Goal: Information Seeking & Learning: Learn about a topic

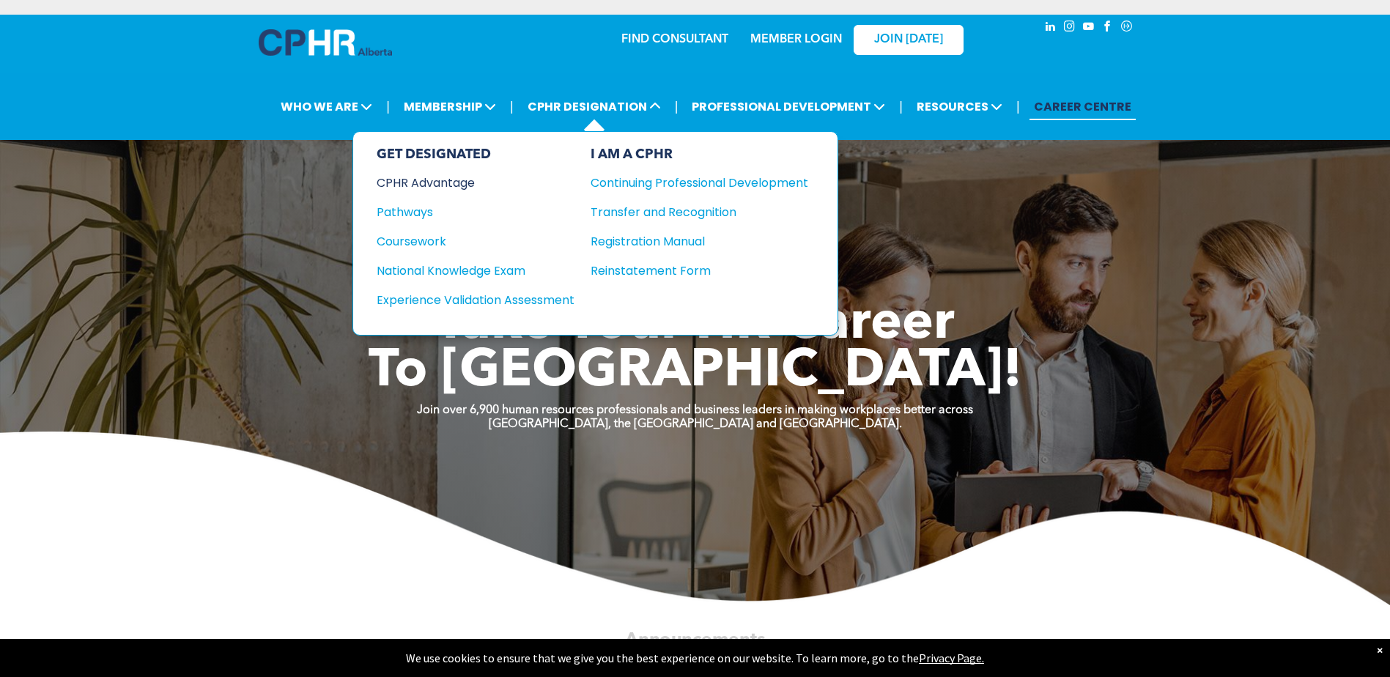
click at [460, 182] on div "CPHR Advantage" at bounding box center [466, 183] width 178 height 18
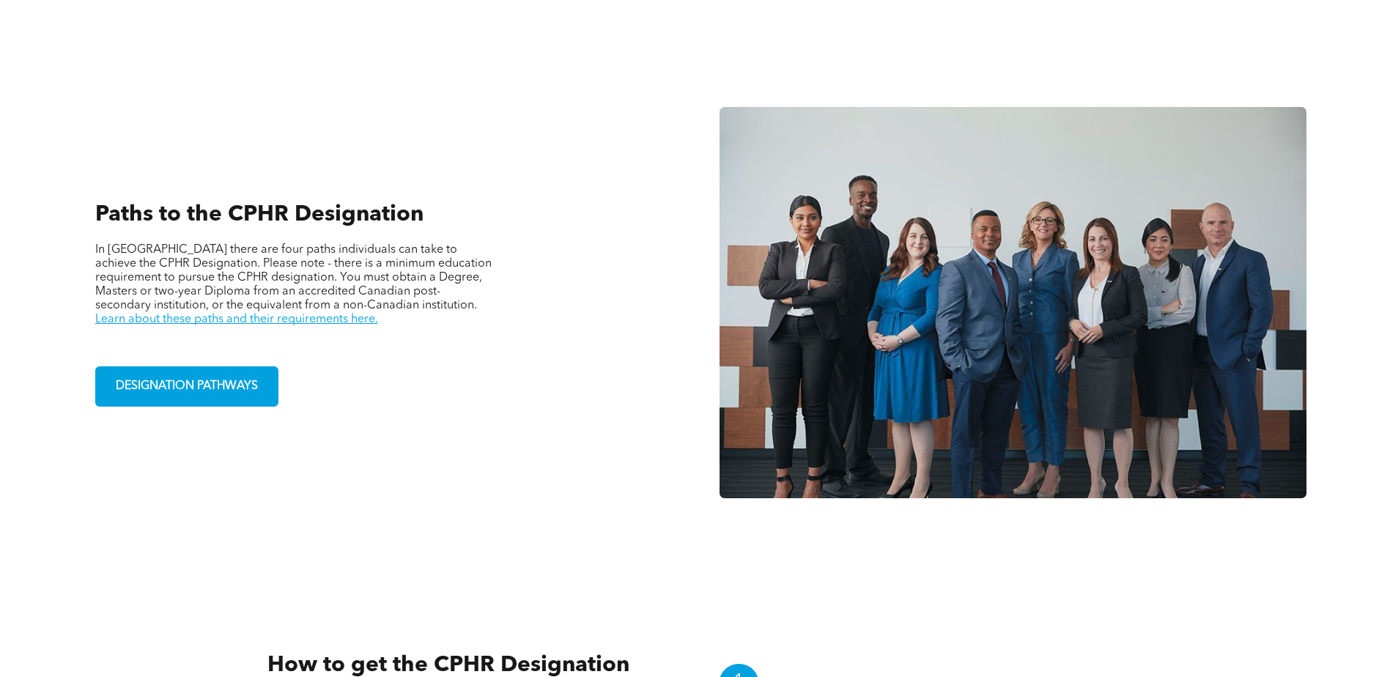
scroll to position [1026, 0]
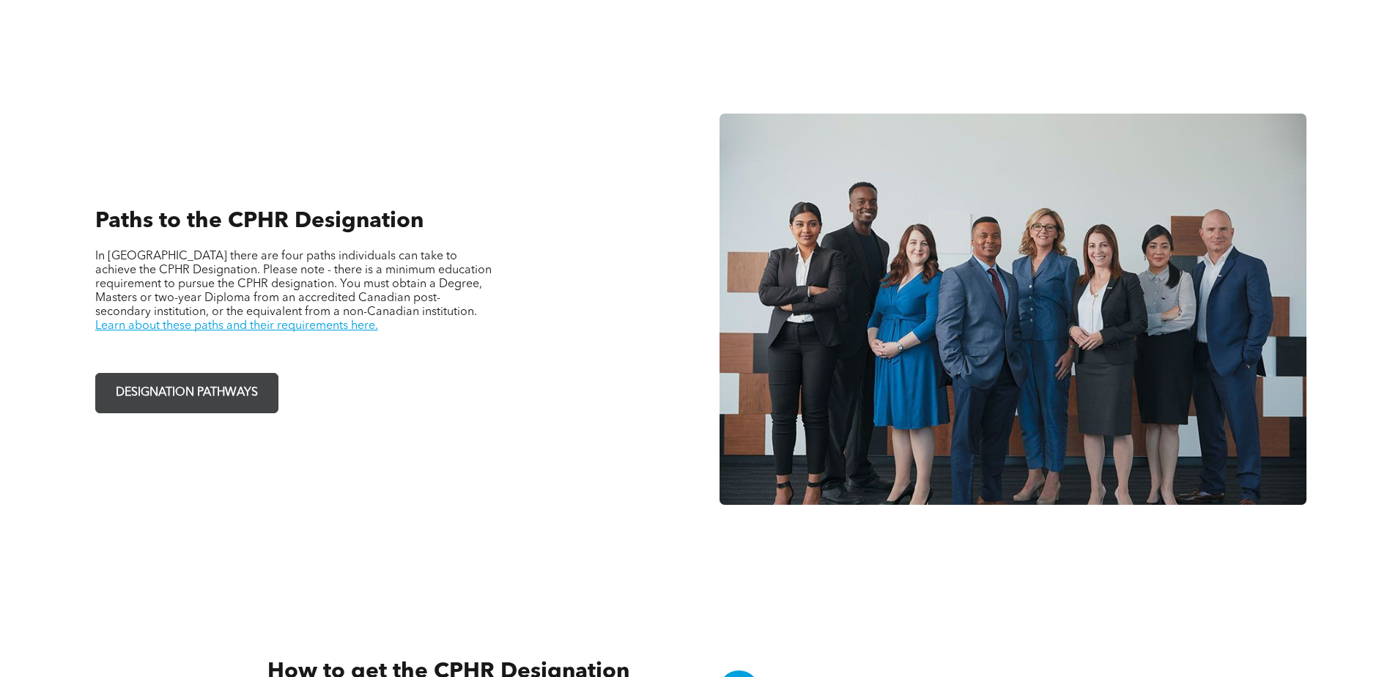
click at [183, 389] on span "DESIGNATION PATHWAYS" at bounding box center [187, 393] width 152 height 29
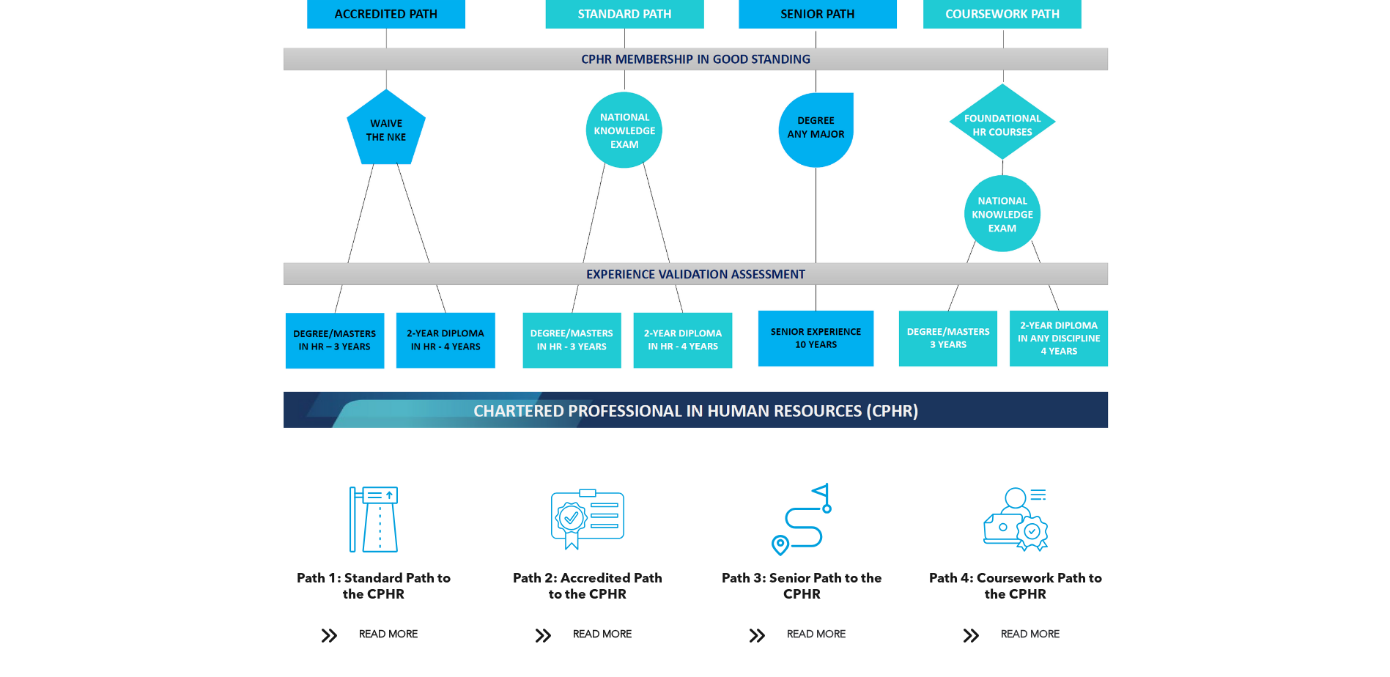
scroll to position [1319, 0]
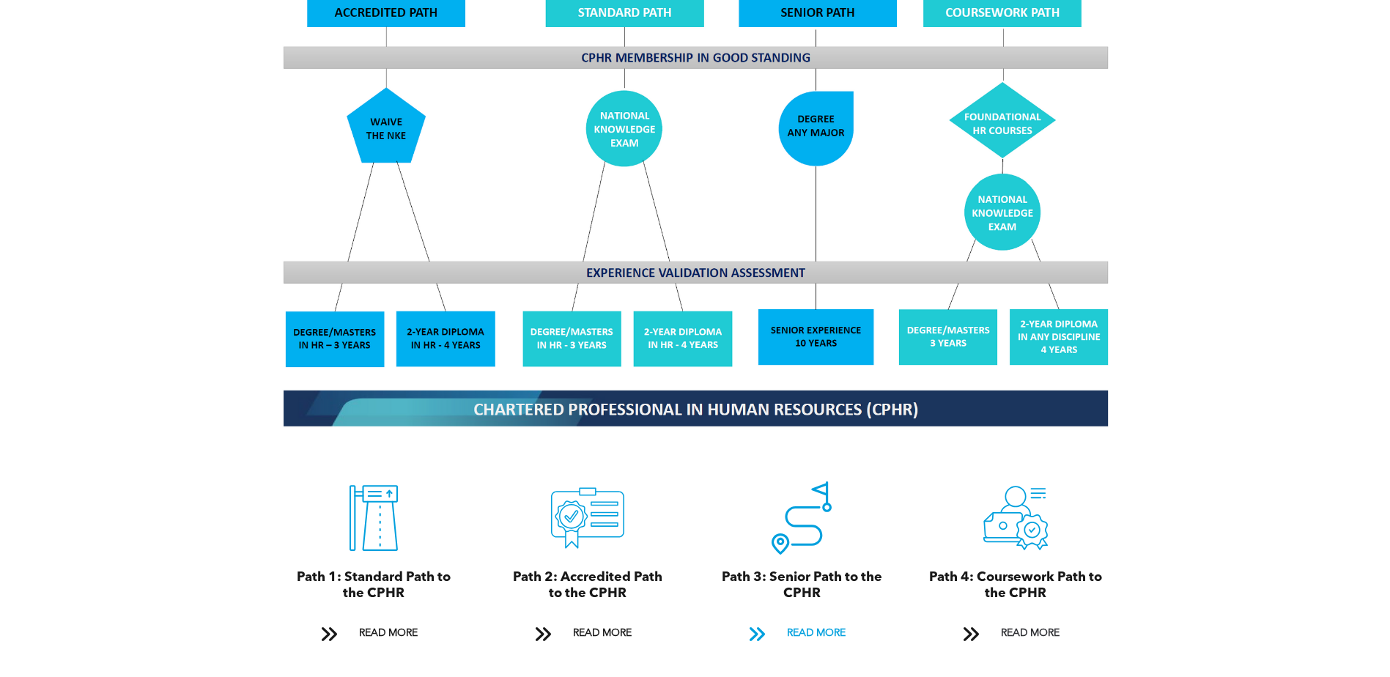
click at [828, 620] on span "READ MORE" at bounding box center [816, 633] width 69 height 27
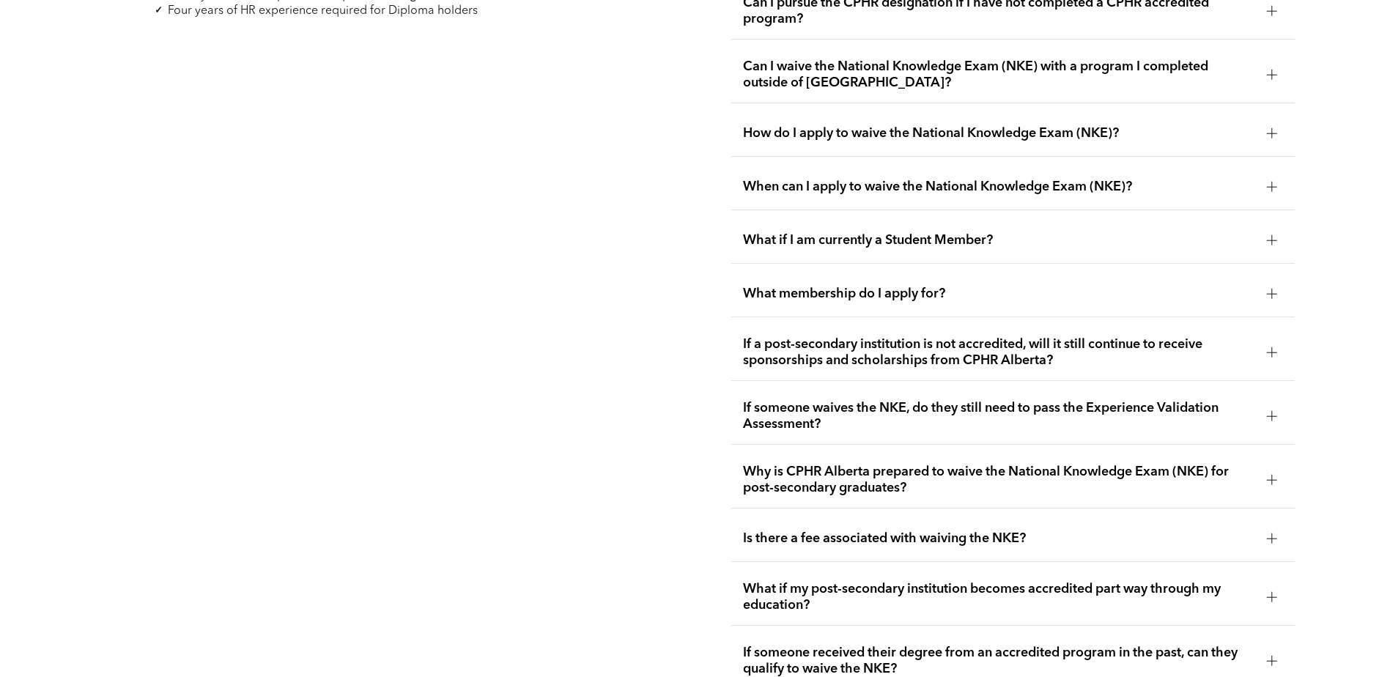
scroll to position [2580, 0]
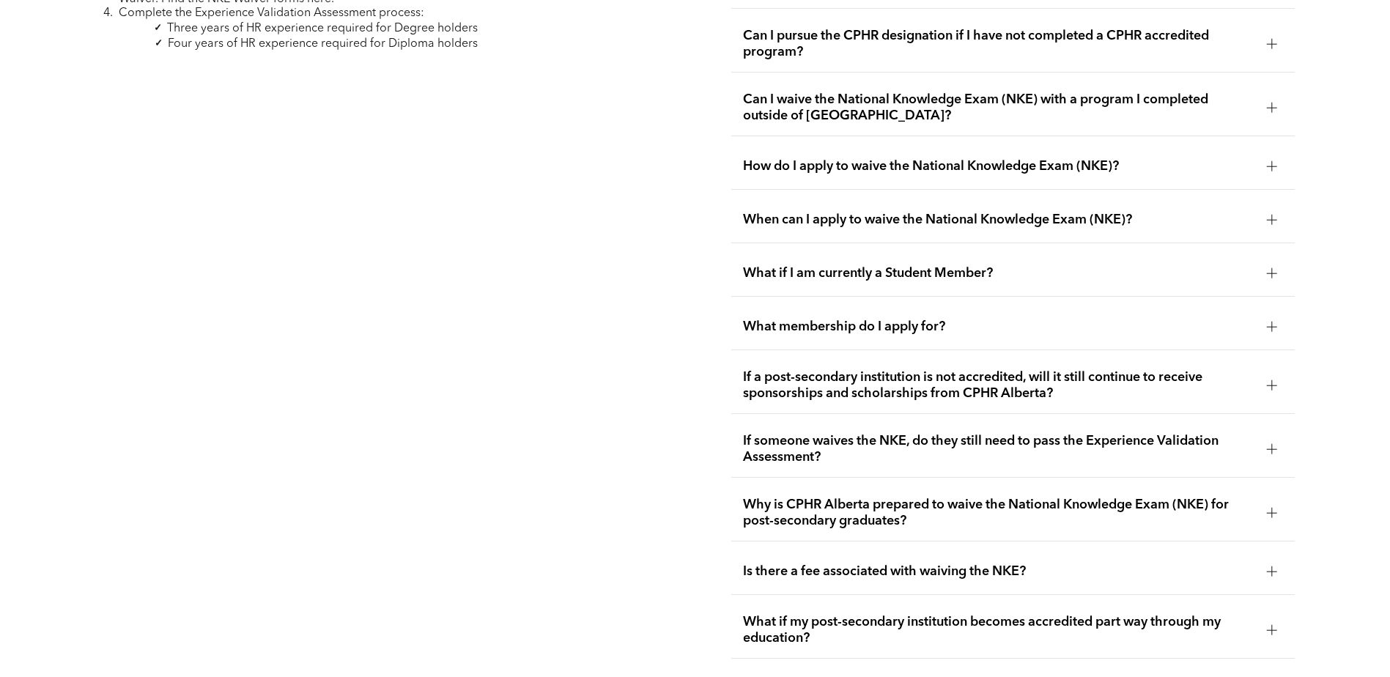
click at [1270, 215] on div at bounding box center [1272, 220] width 10 height 10
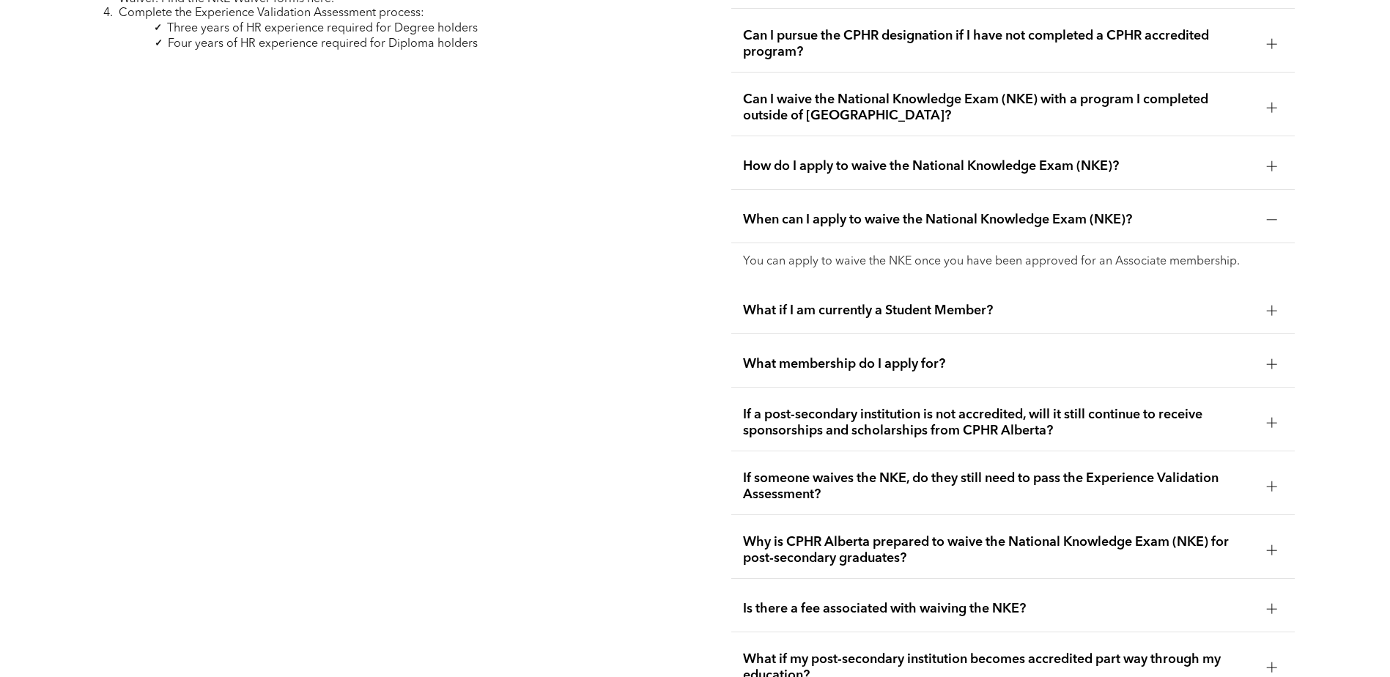
click at [1270, 215] on div at bounding box center [1272, 220] width 10 height 10
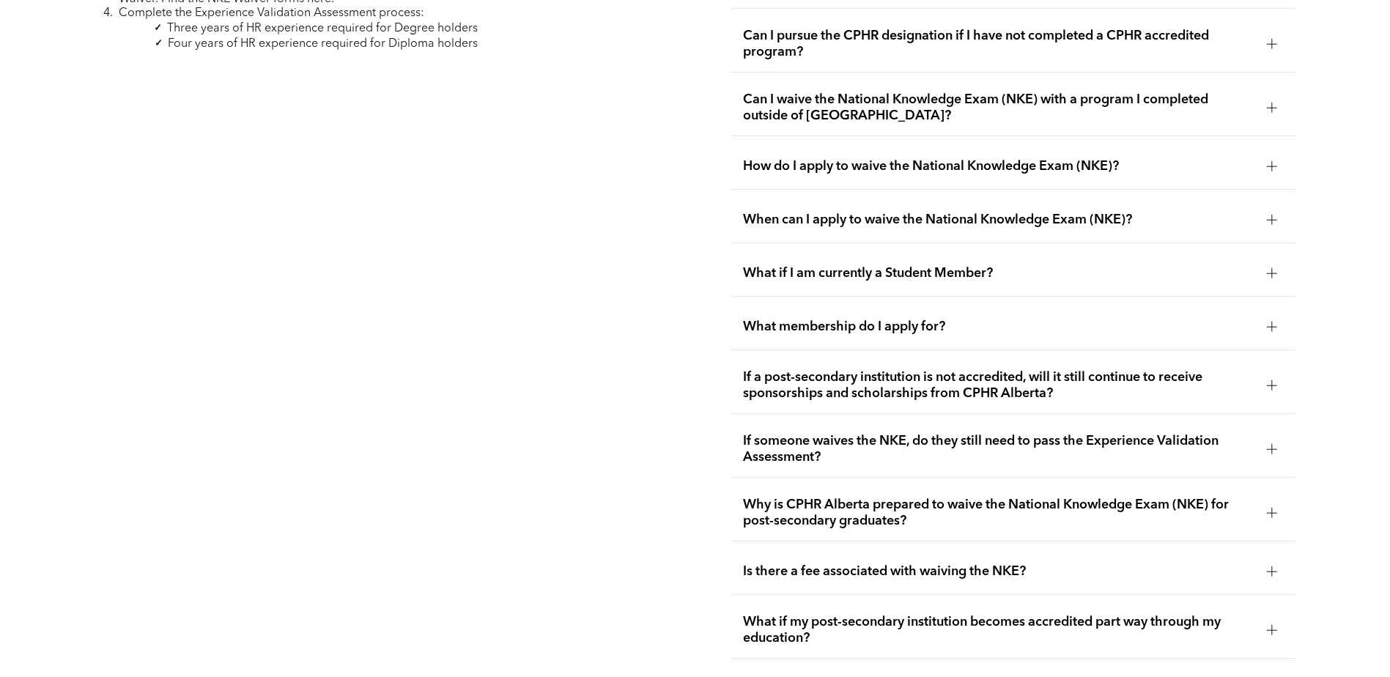
scroll to position [2433, 0]
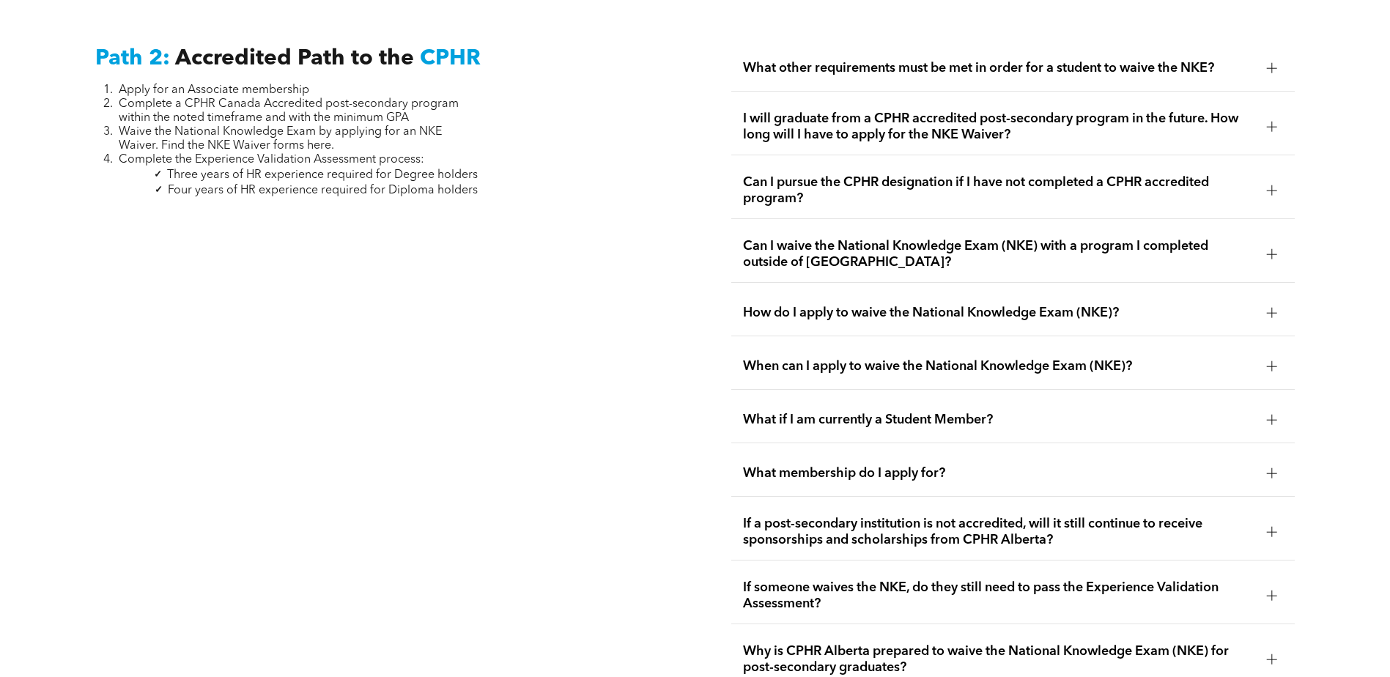
click at [1270, 185] on div at bounding box center [1272, 190] width 10 height 10
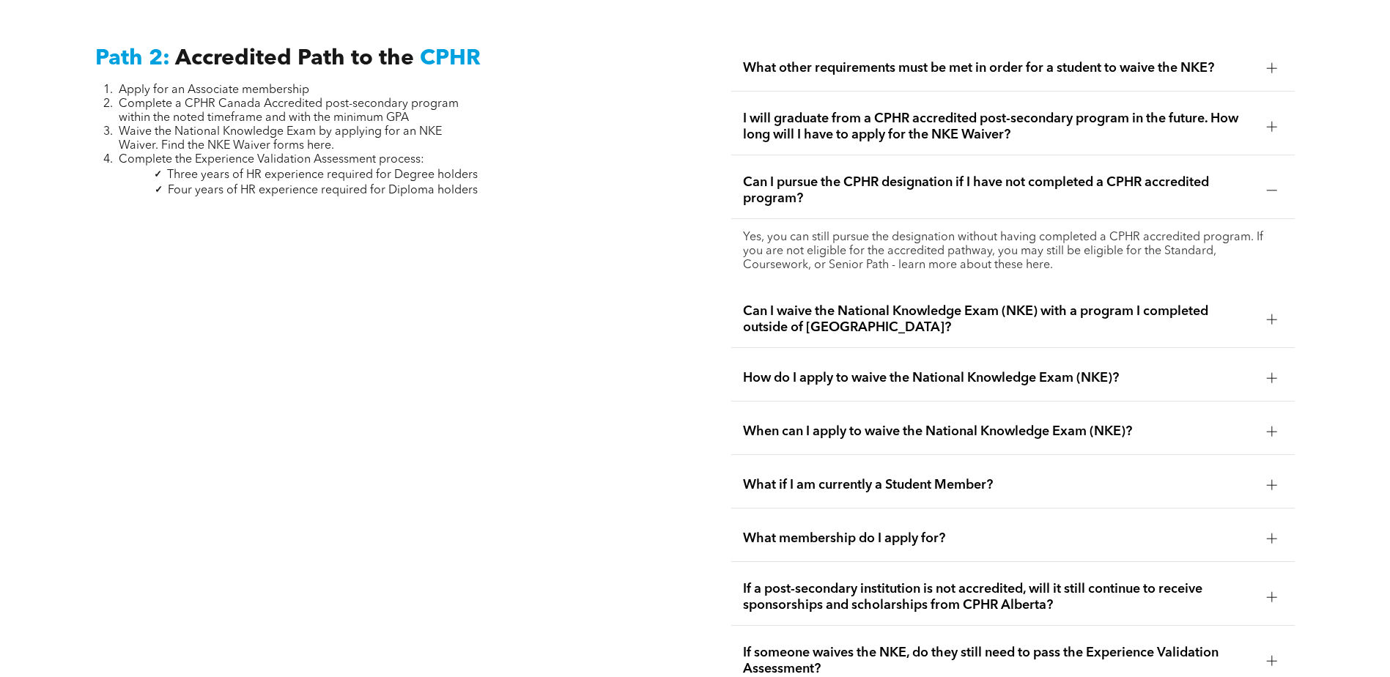
click at [1270, 185] on div at bounding box center [1272, 190] width 10 height 10
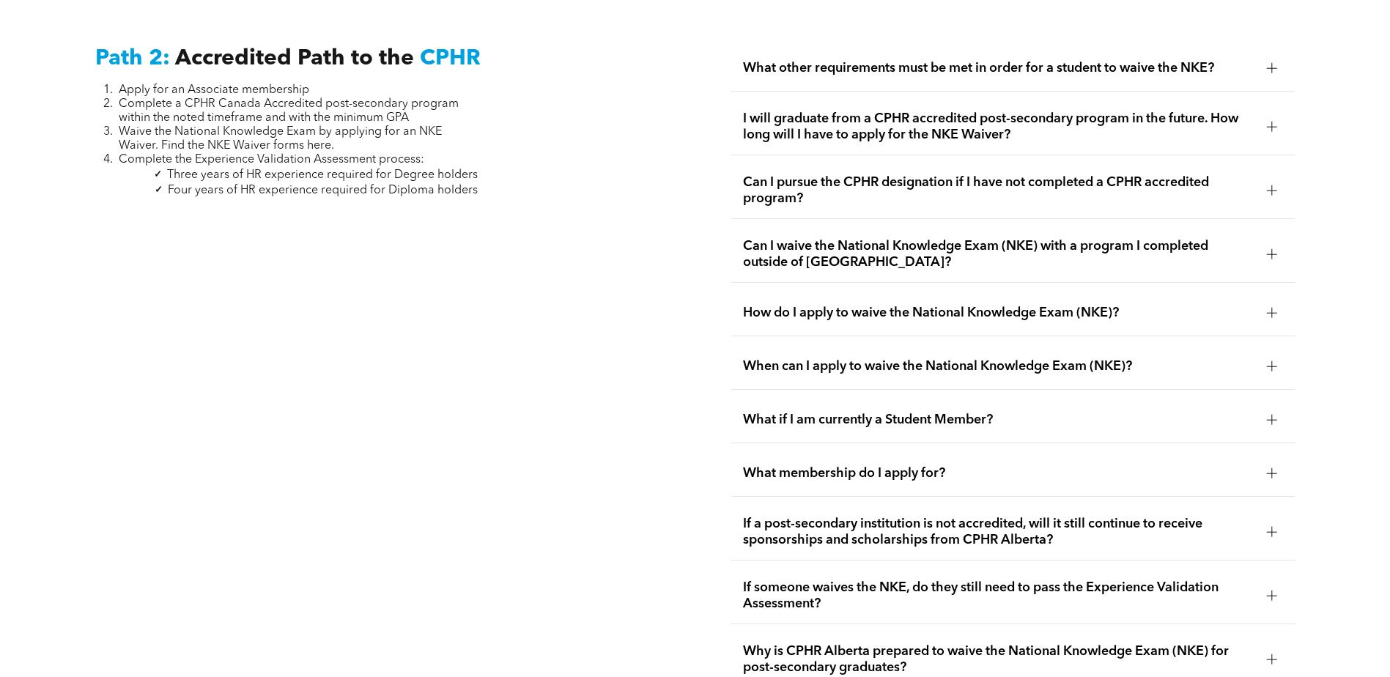
scroll to position [2360, 0]
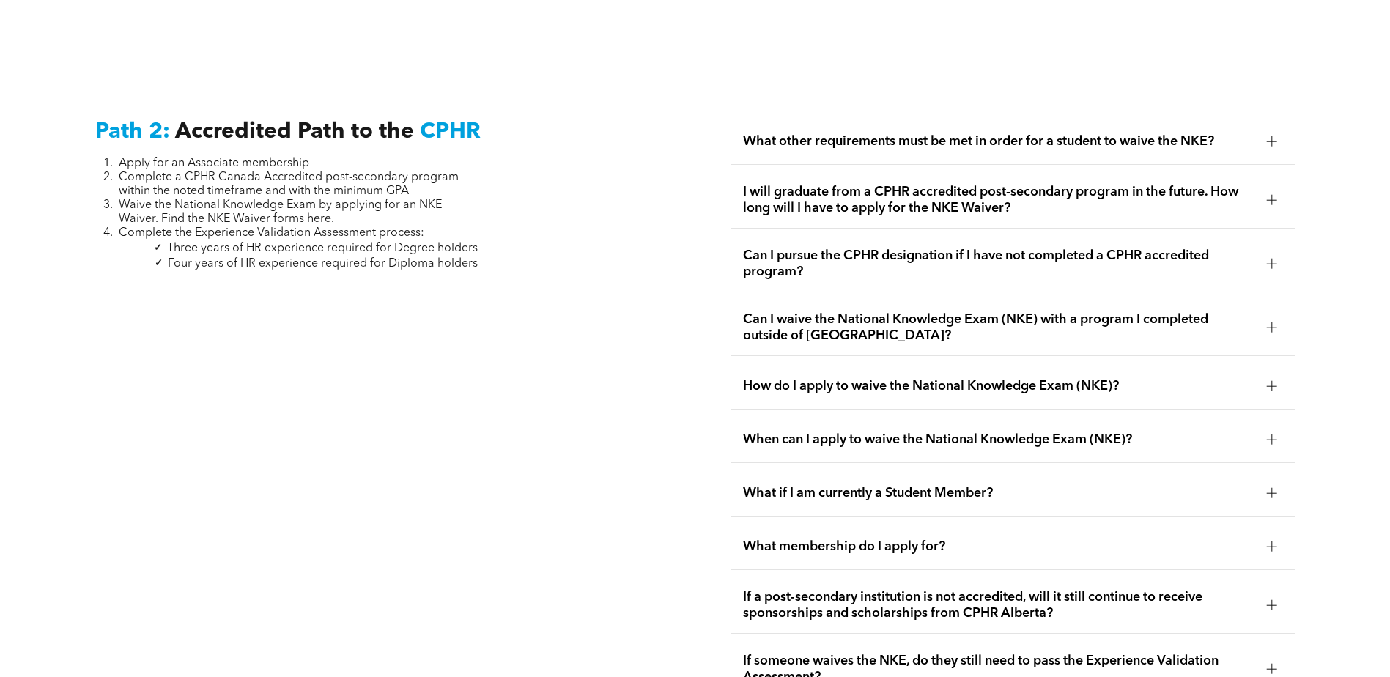
click at [1273, 195] on div at bounding box center [1272, 200] width 10 height 10
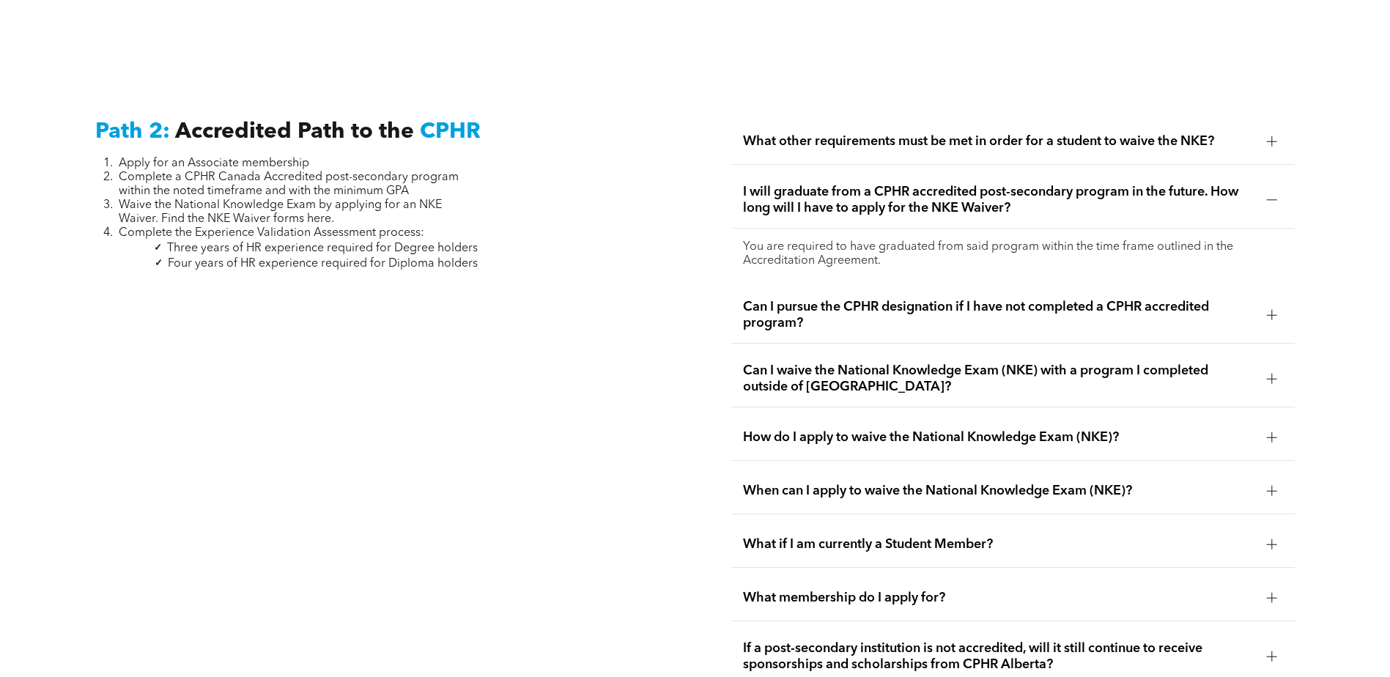
click at [1273, 195] on div at bounding box center [1272, 200] width 10 height 10
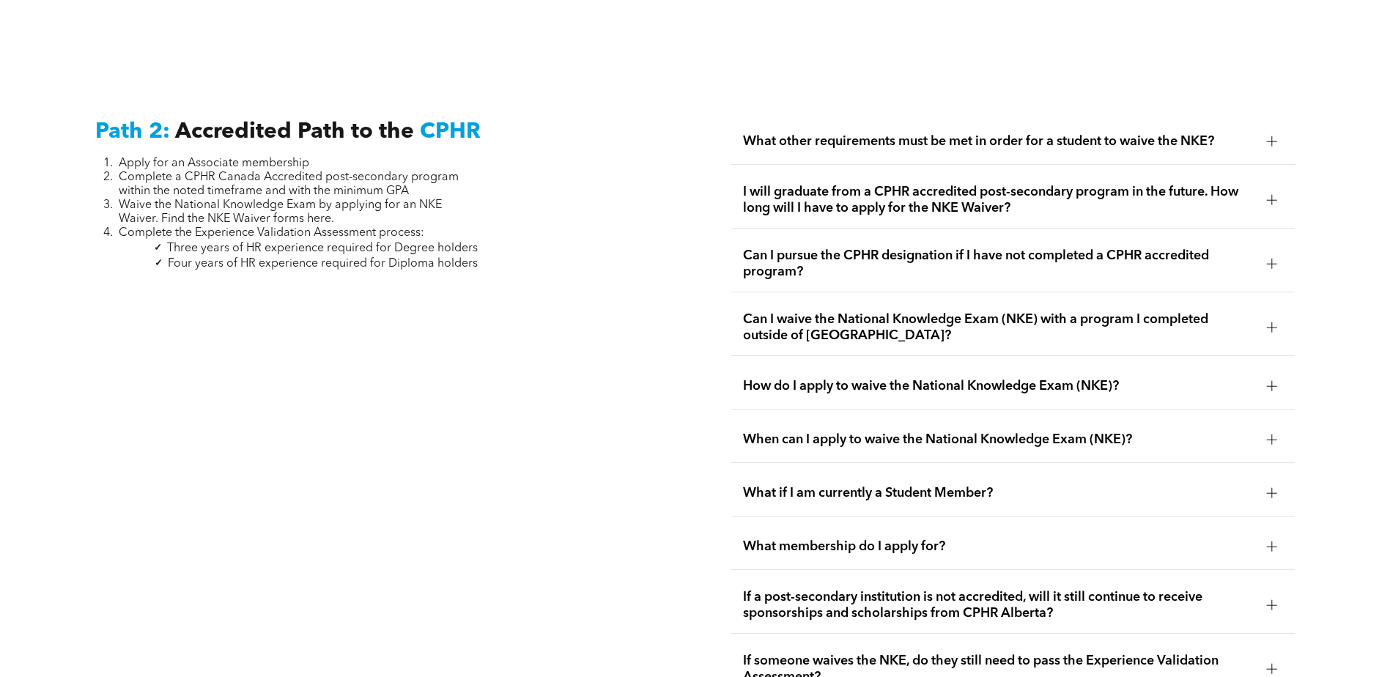
scroll to position [2286, 0]
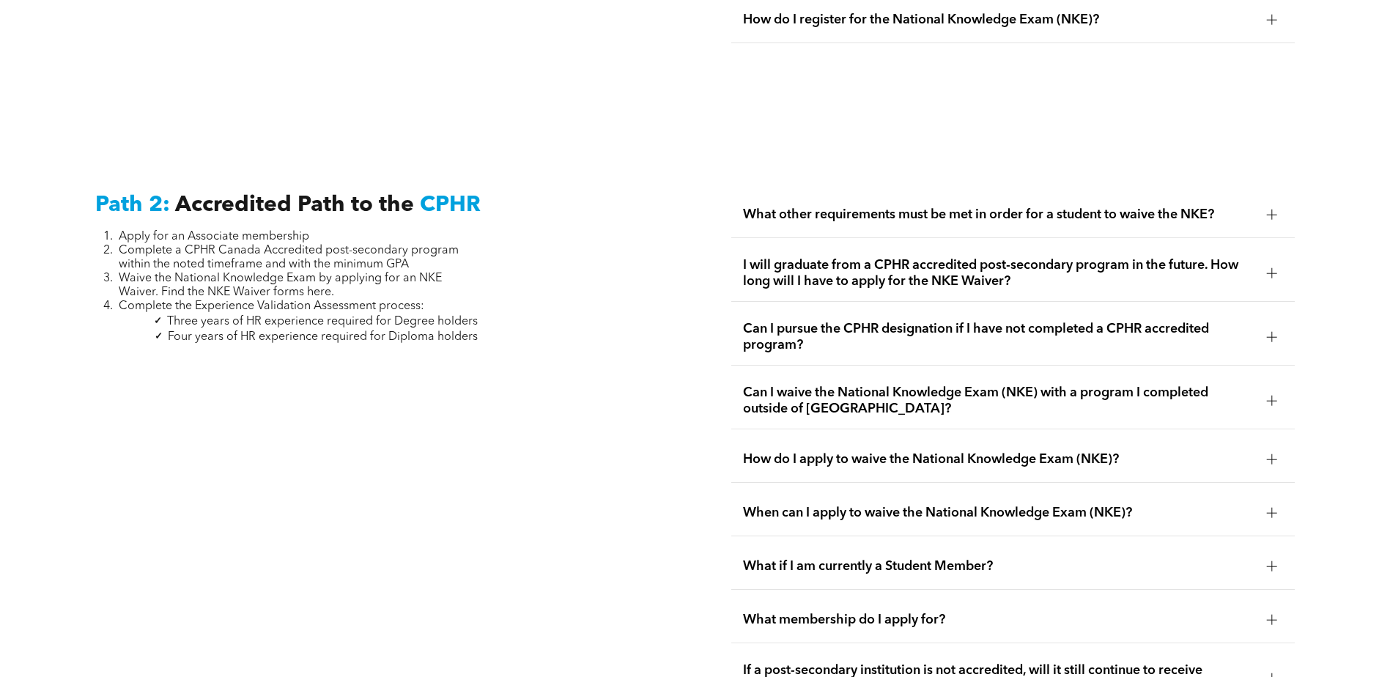
click at [1263, 204] on div at bounding box center [1272, 215] width 22 height 22
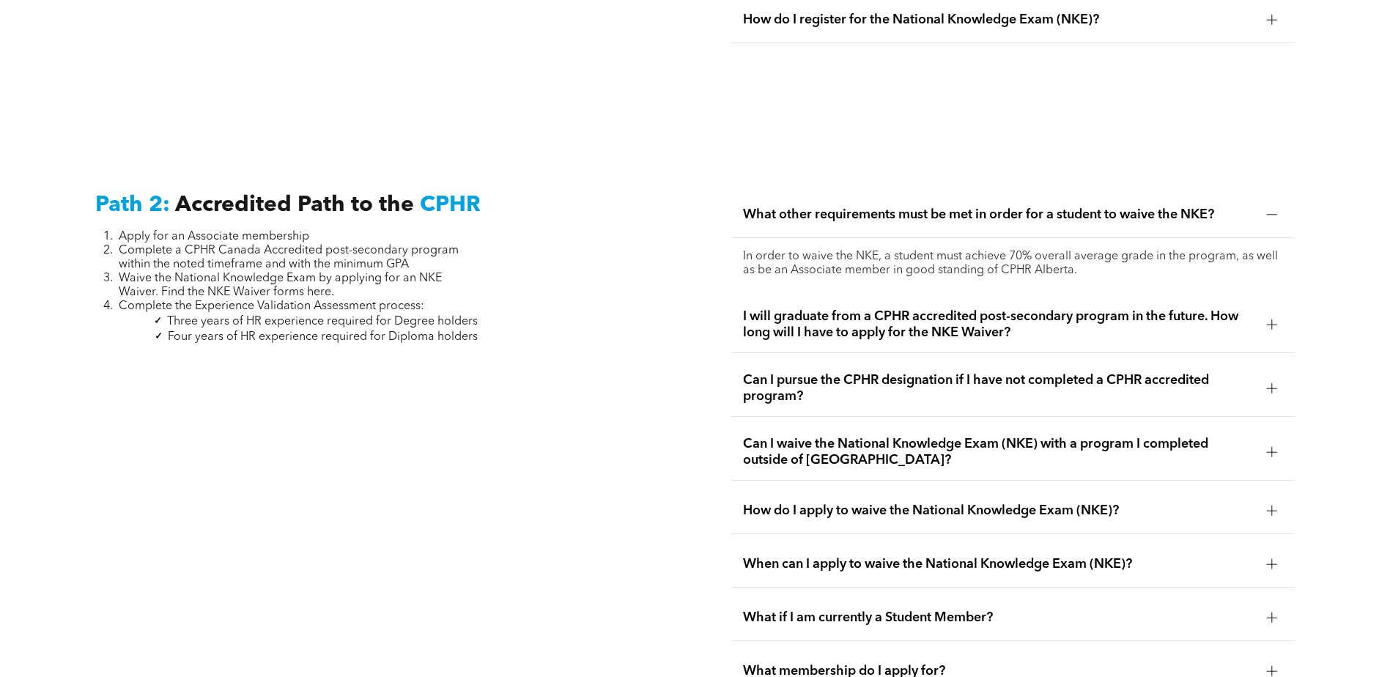
click at [1267, 214] on div at bounding box center [1272, 214] width 10 height 1
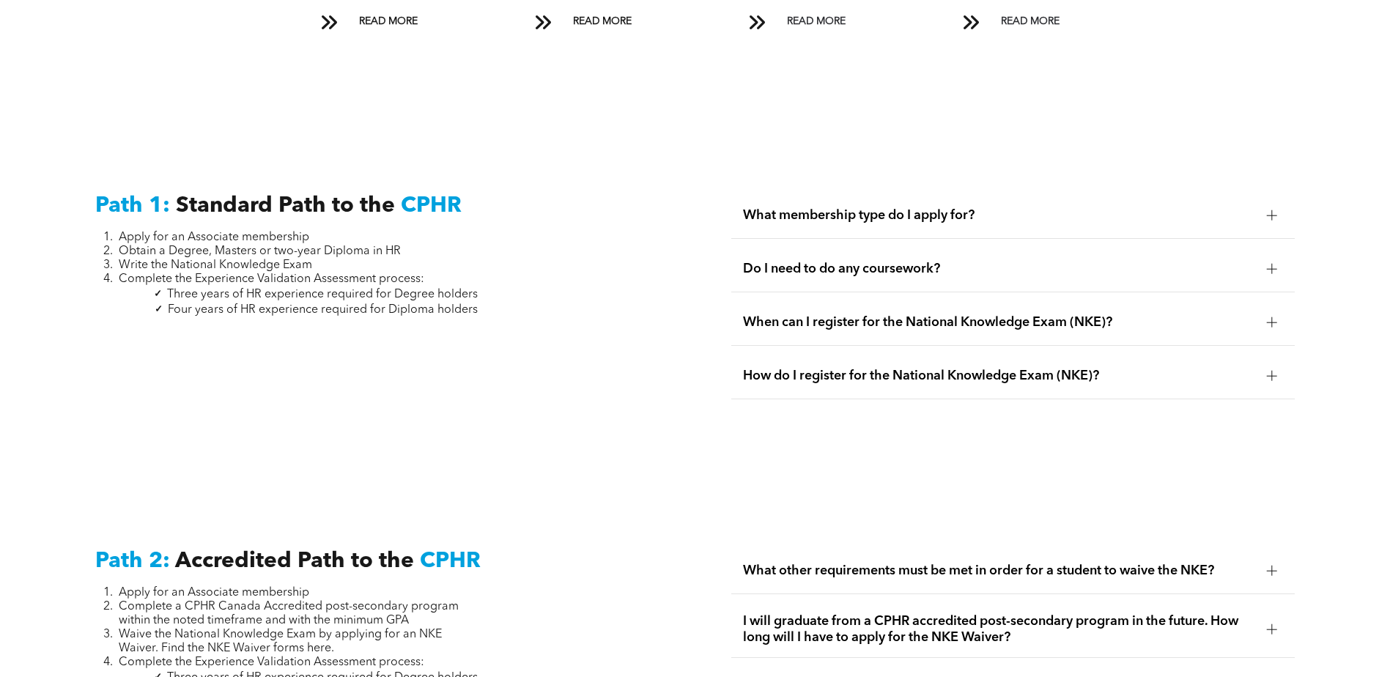
scroll to position [1920, 0]
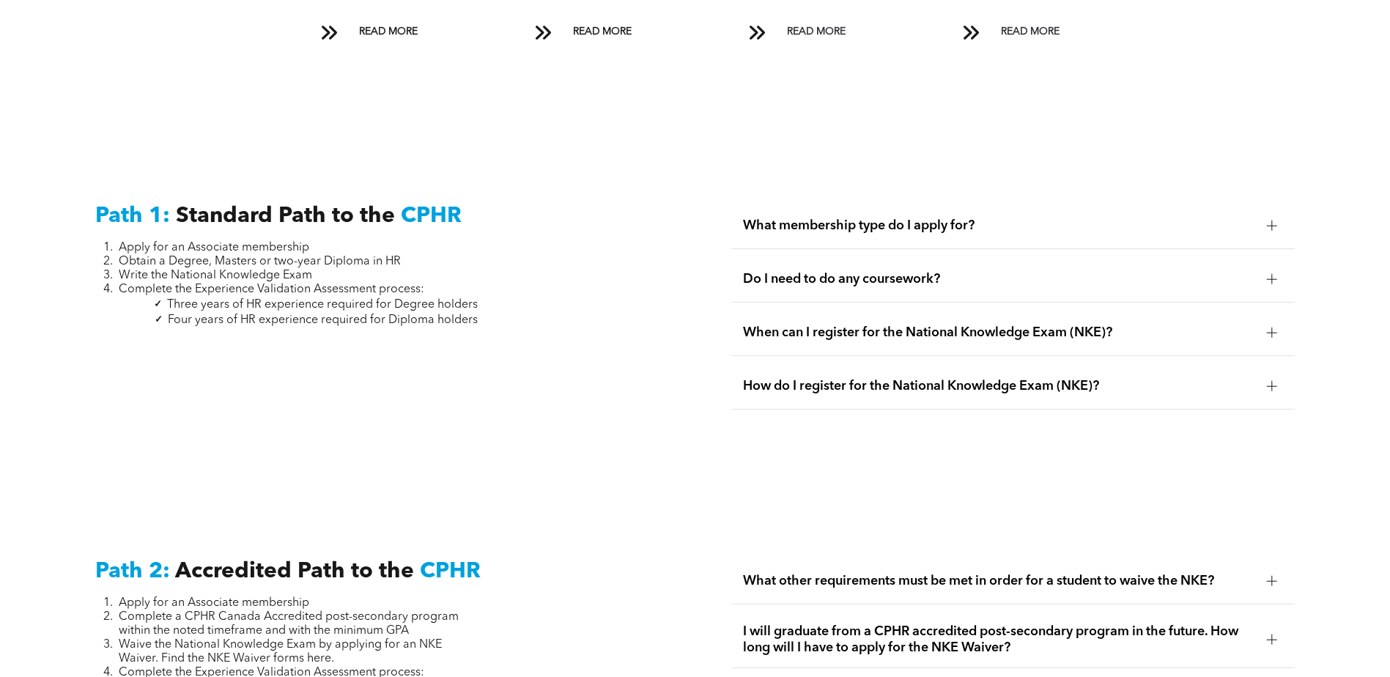
click at [1276, 221] on div at bounding box center [1272, 226] width 10 height 10
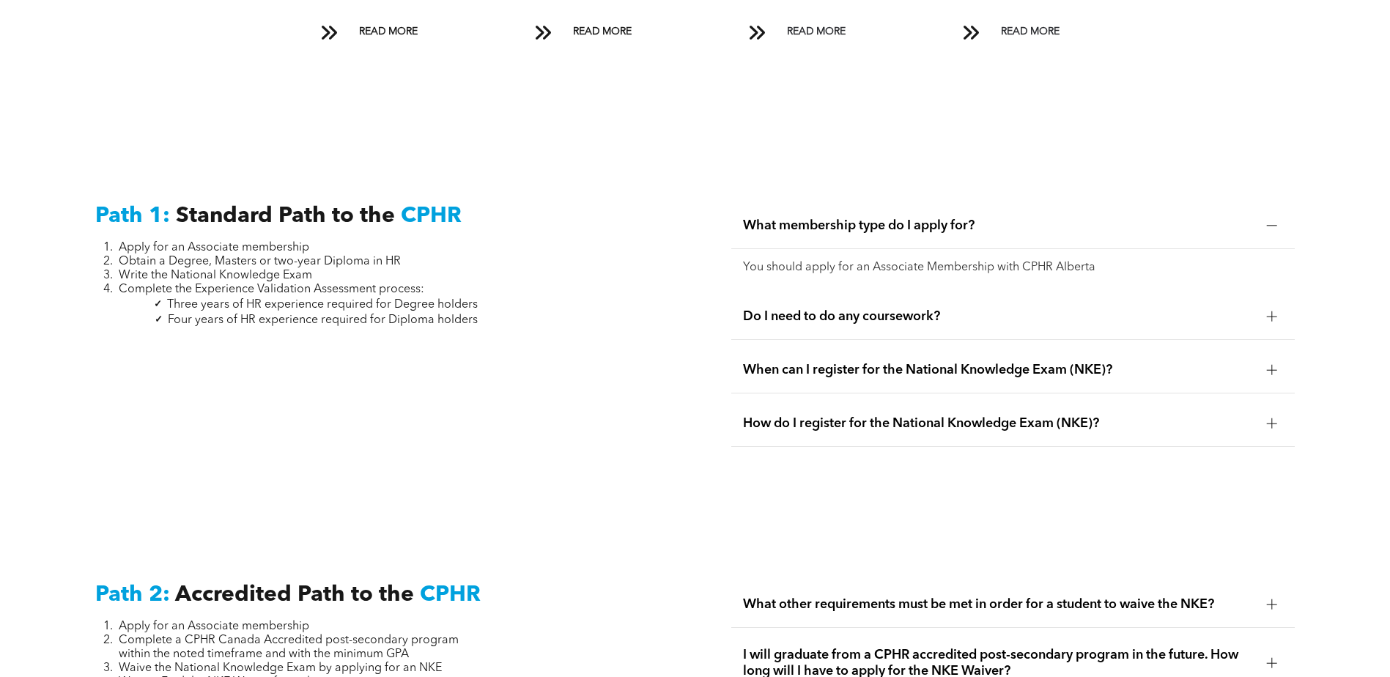
click at [1276, 221] on div at bounding box center [1272, 226] width 10 height 10
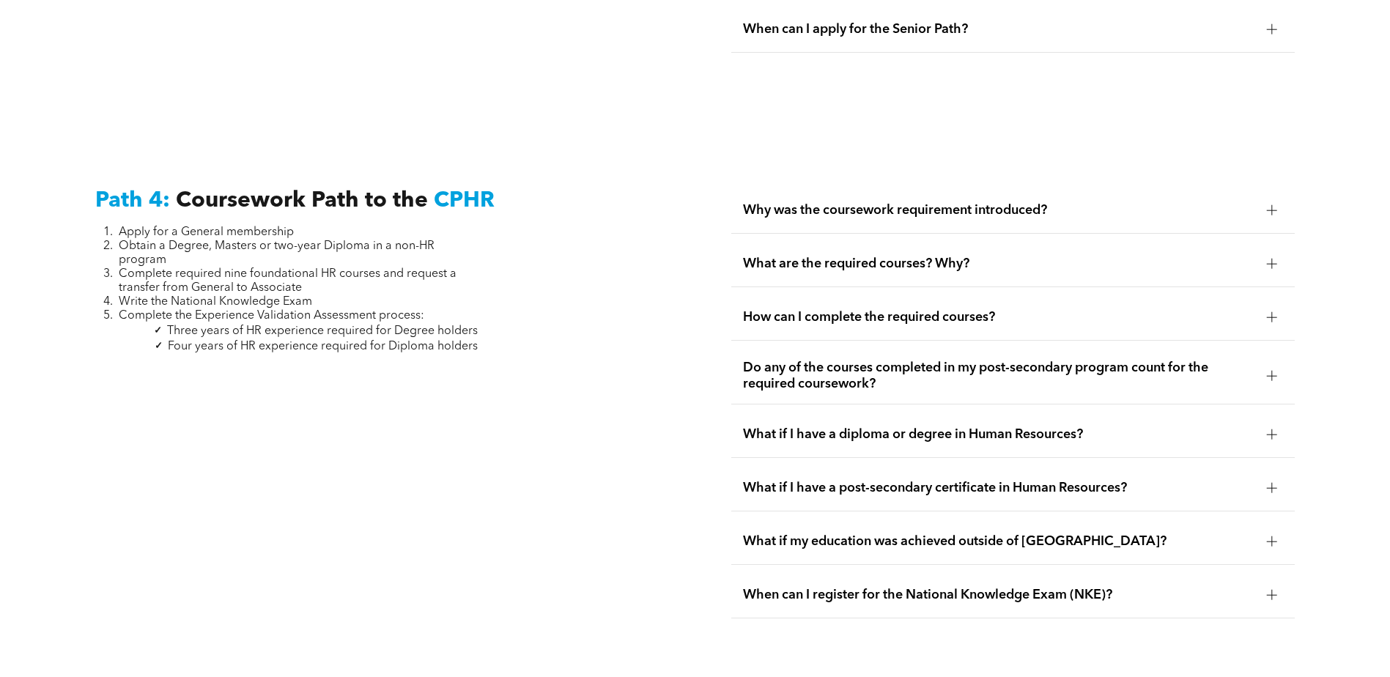
scroll to position [4338, 0]
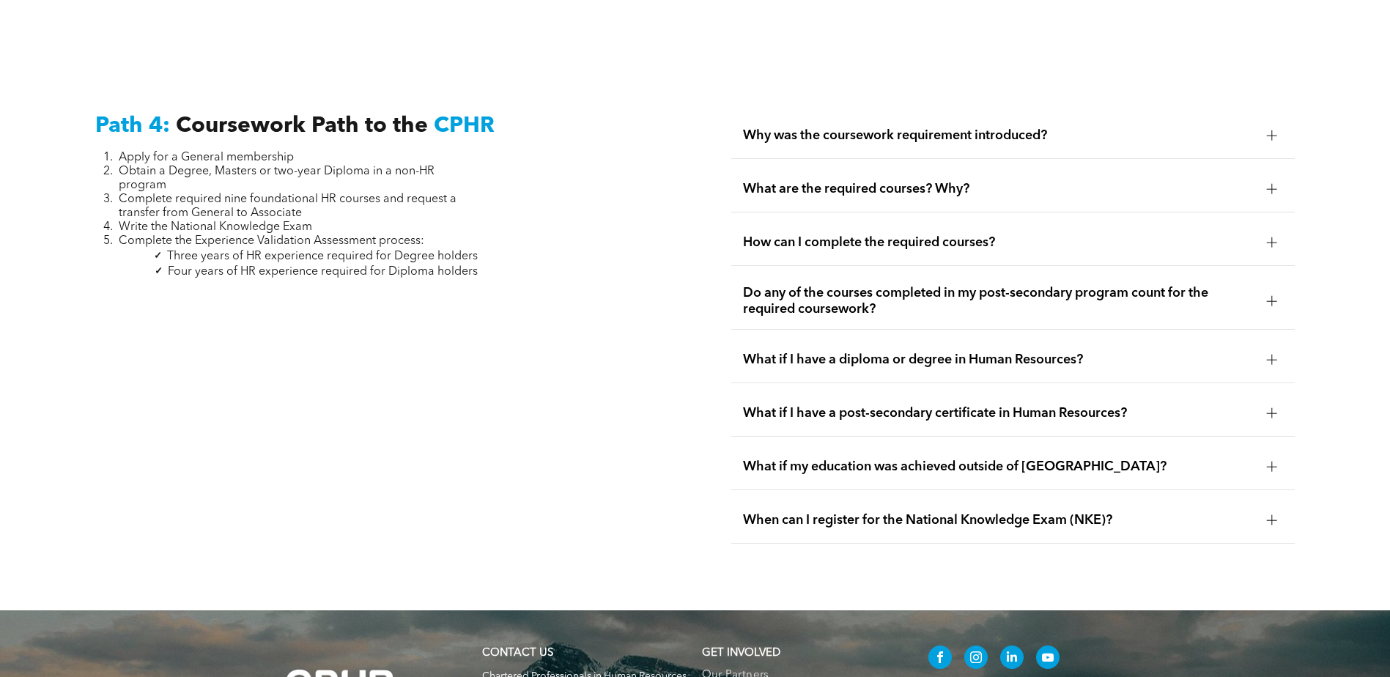
click at [1273, 130] on div at bounding box center [1272, 135] width 10 height 10
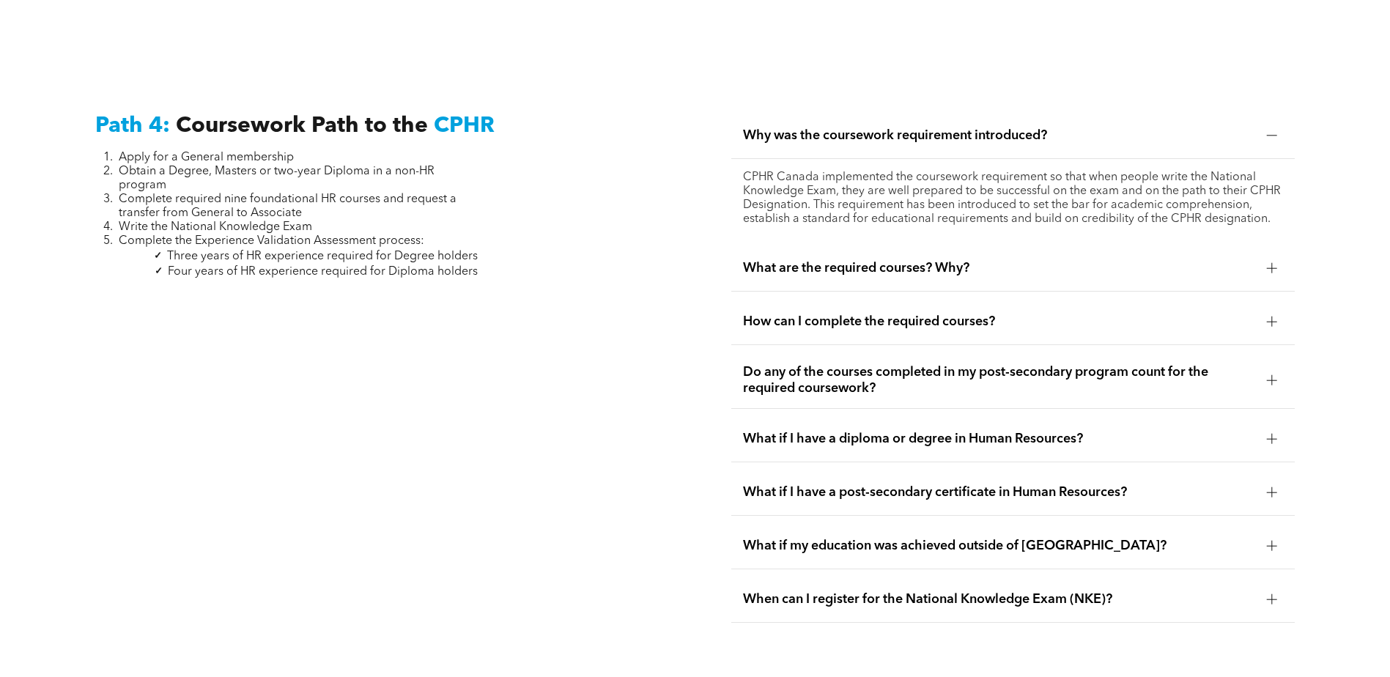
click at [1273, 130] on div at bounding box center [1272, 135] width 10 height 10
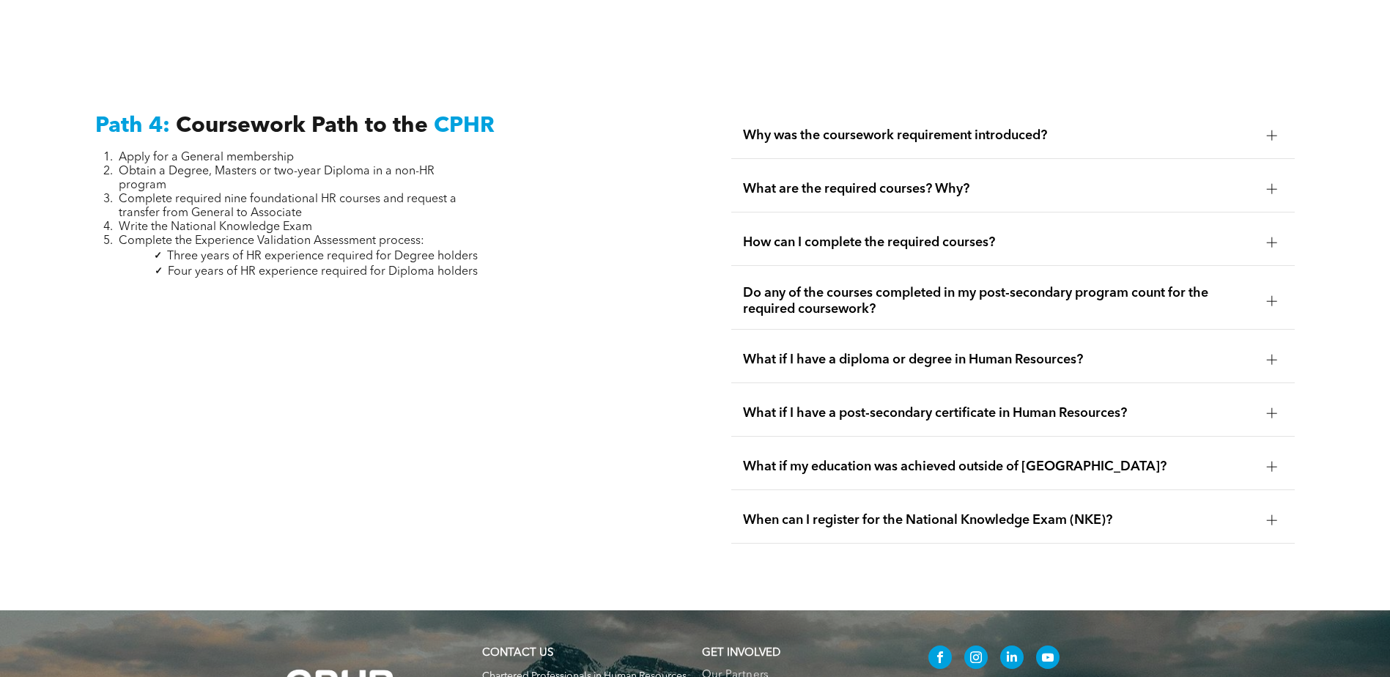
click at [1273, 355] on div at bounding box center [1272, 360] width 10 height 10
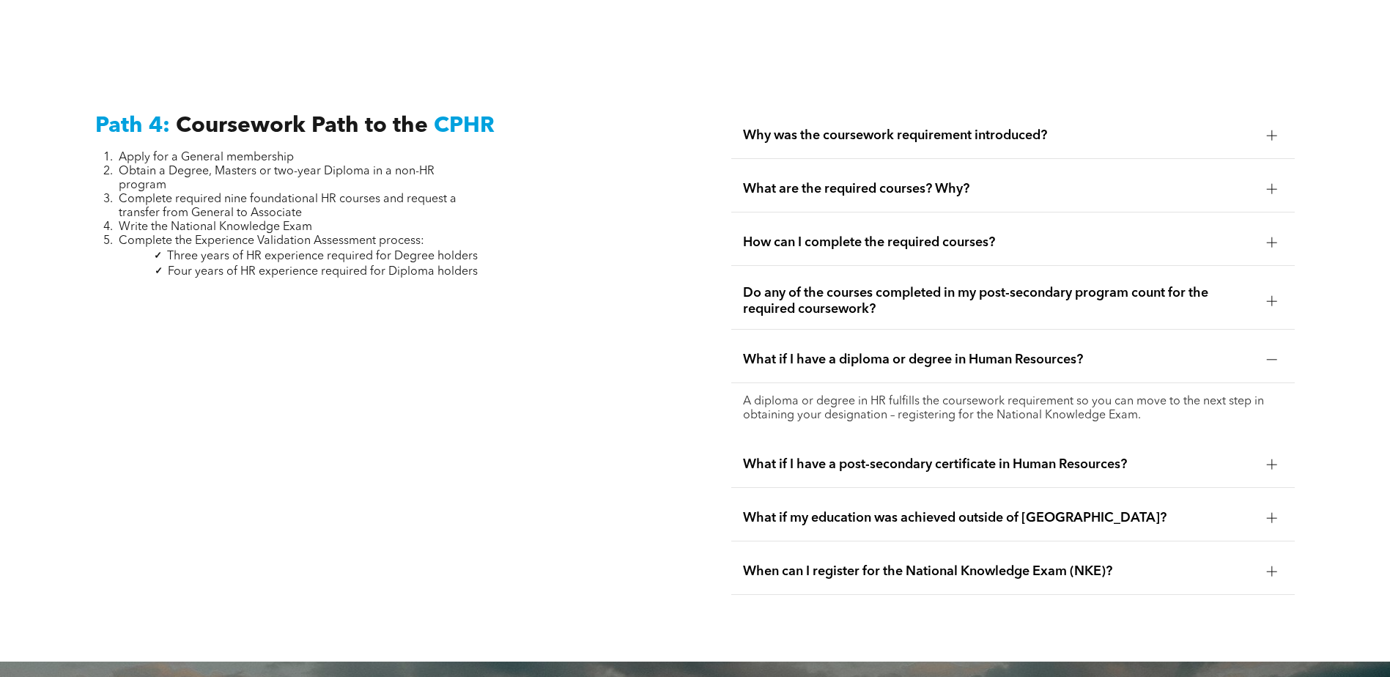
click at [1273, 355] on div at bounding box center [1272, 360] width 10 height 10
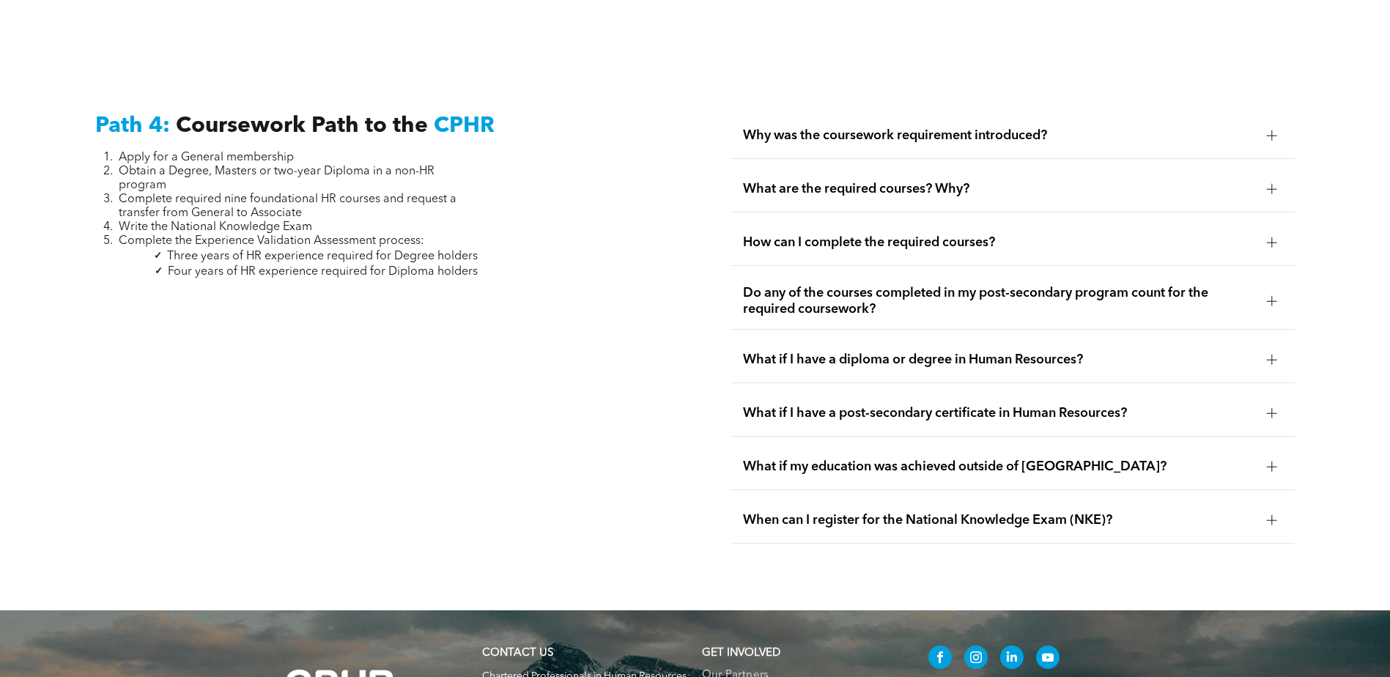
click at [1269, 462] on div at bounding box center [1272, 467] width 10 height 10
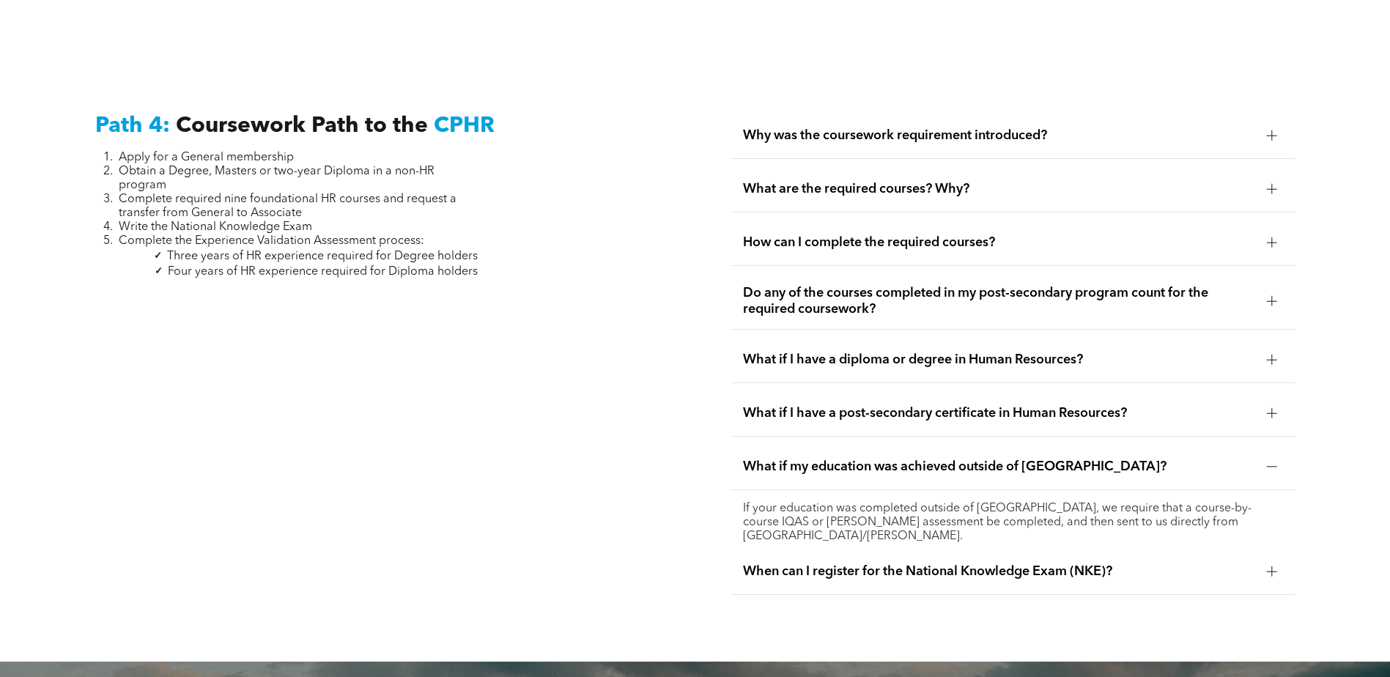
click at [1269, 462] on div at bounding box center [1272, 467] width 10 height 10
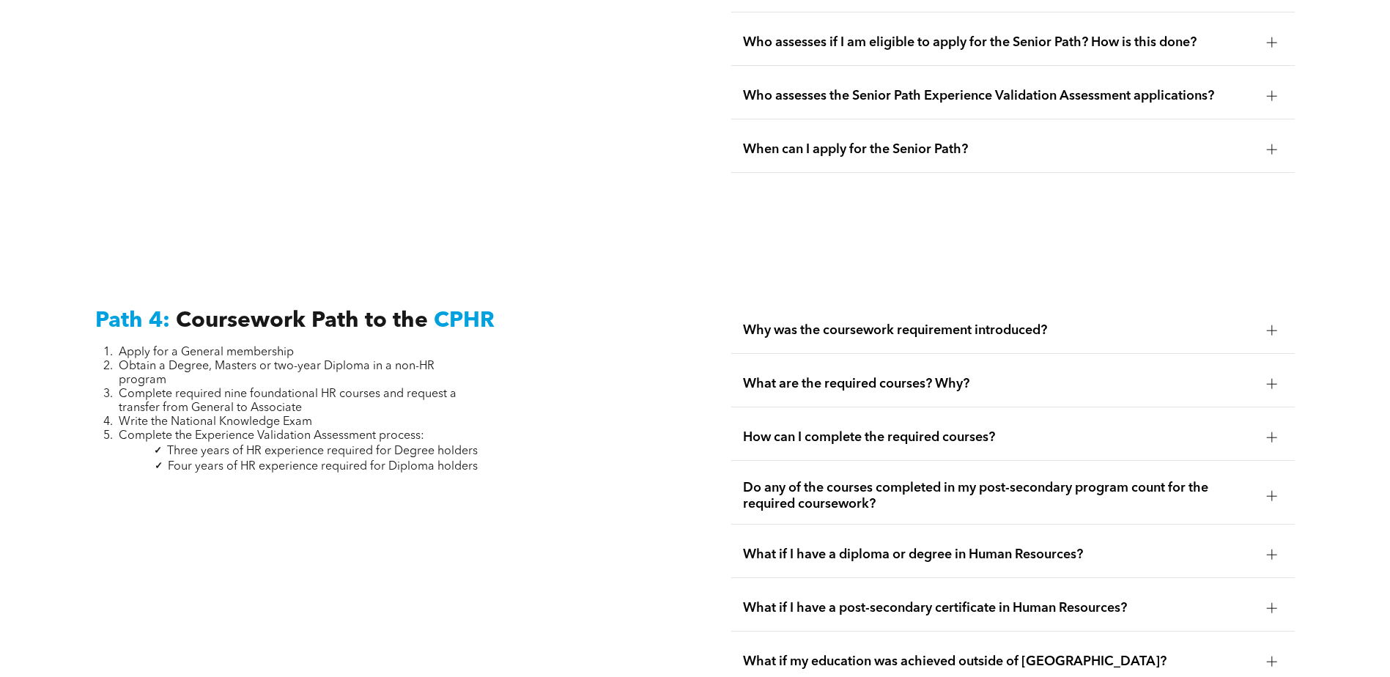
scroll to position [4265, 0]
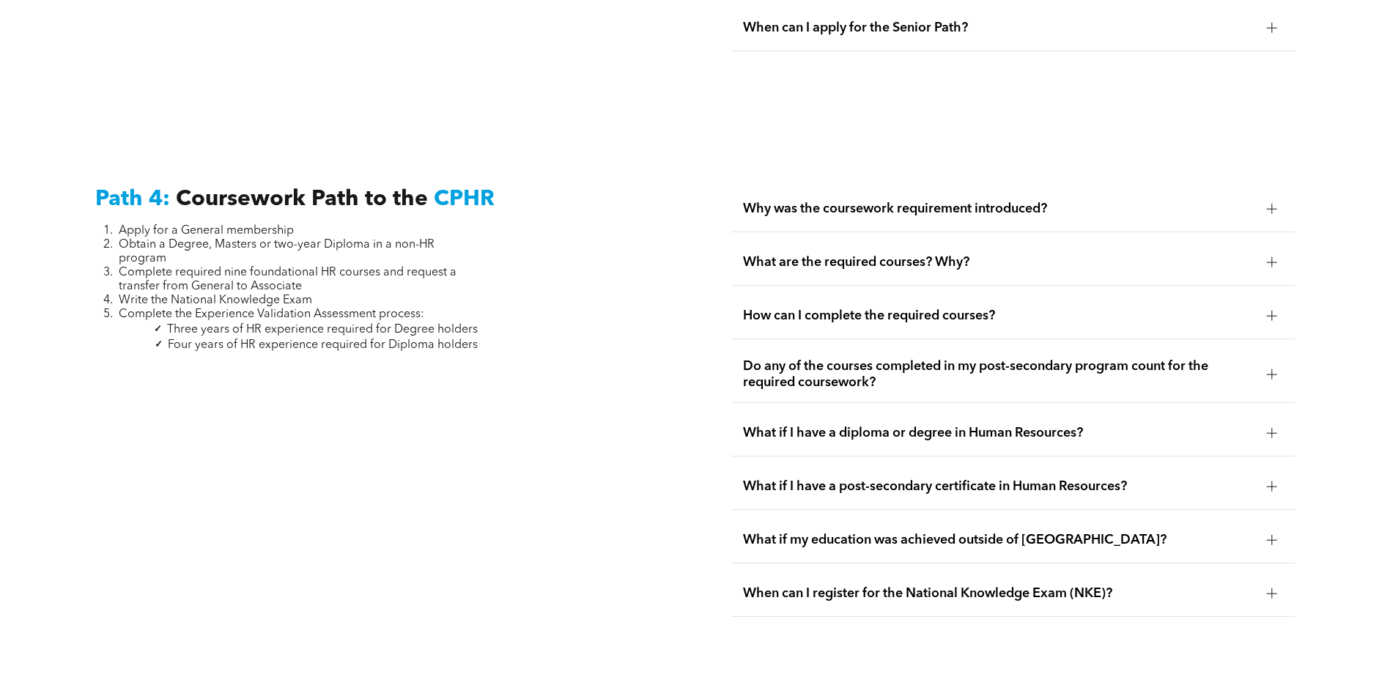
click at [1273, 311] on div at bounding box center [1272, 316] width 10 height 10
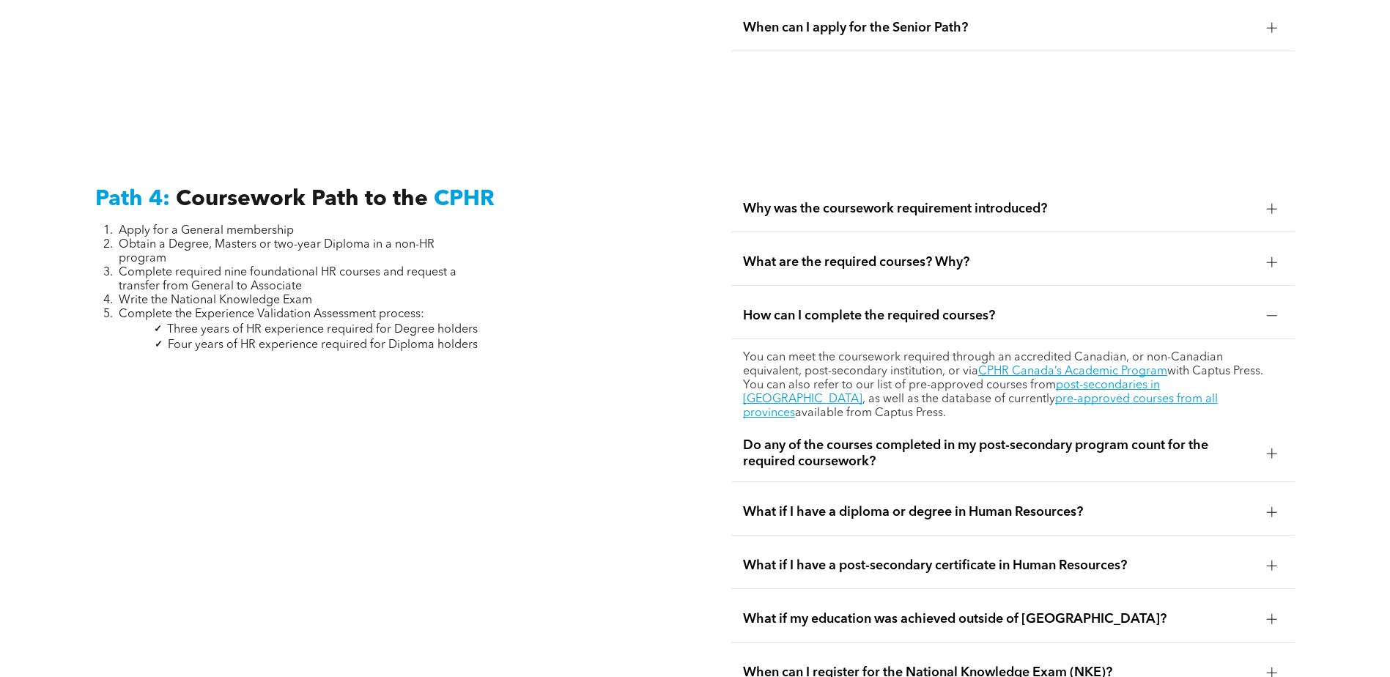
click at [1279, 305] on div at bounding box center [1272, 316] width 22 height 22
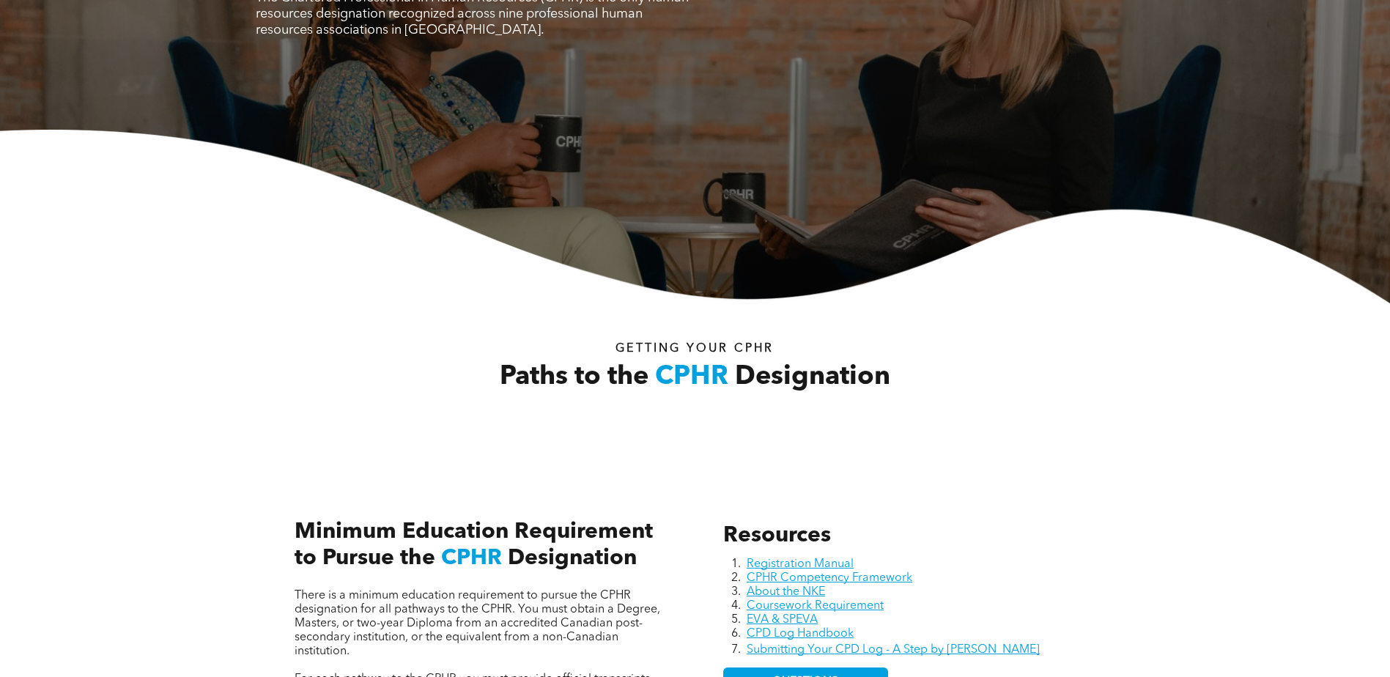
scroll to position [0, 0]
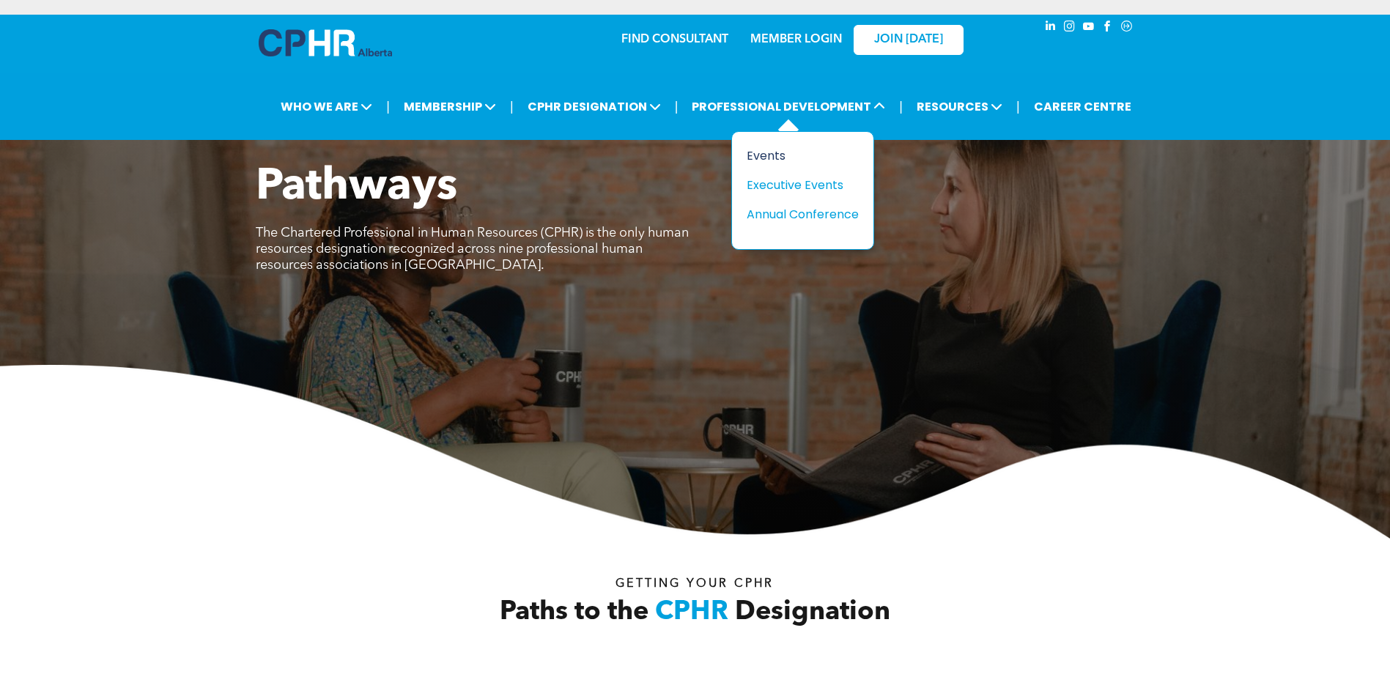
click at [758, 158] on div "Events" at bounding box center [797, 156] width 101 height 18
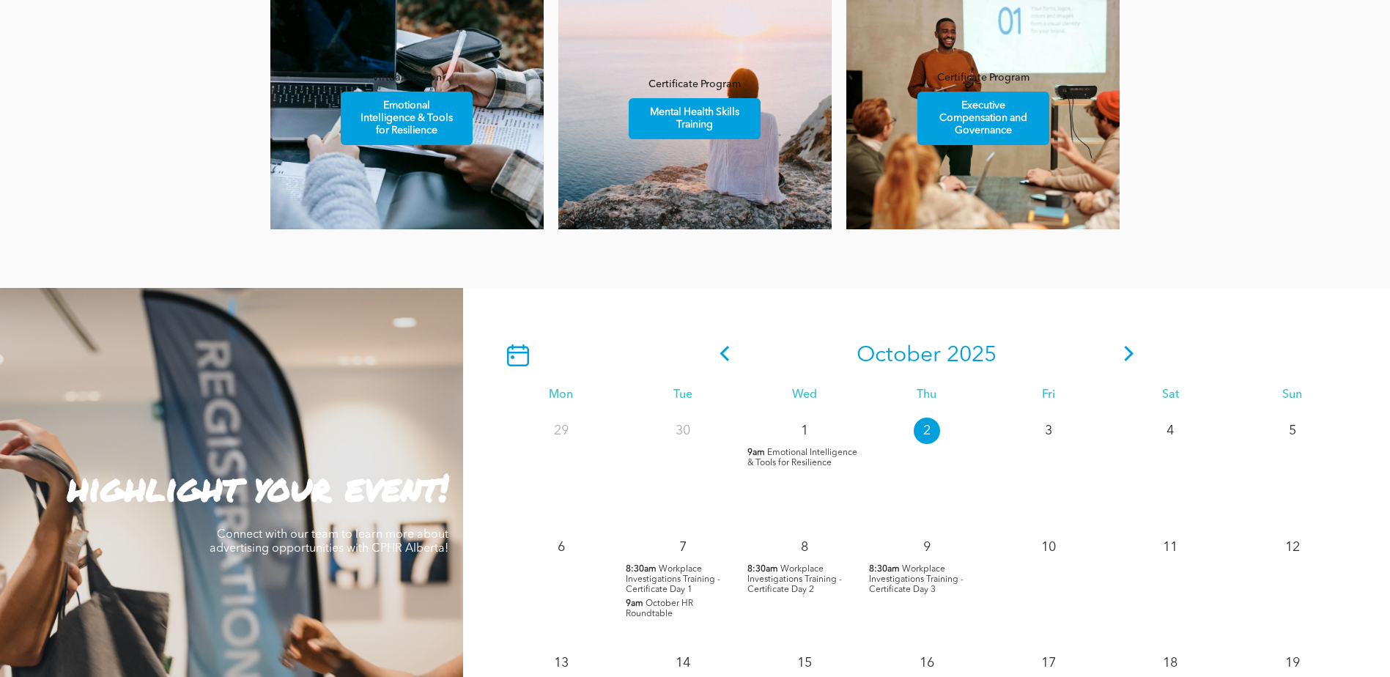
scroll to position [1099, 0]
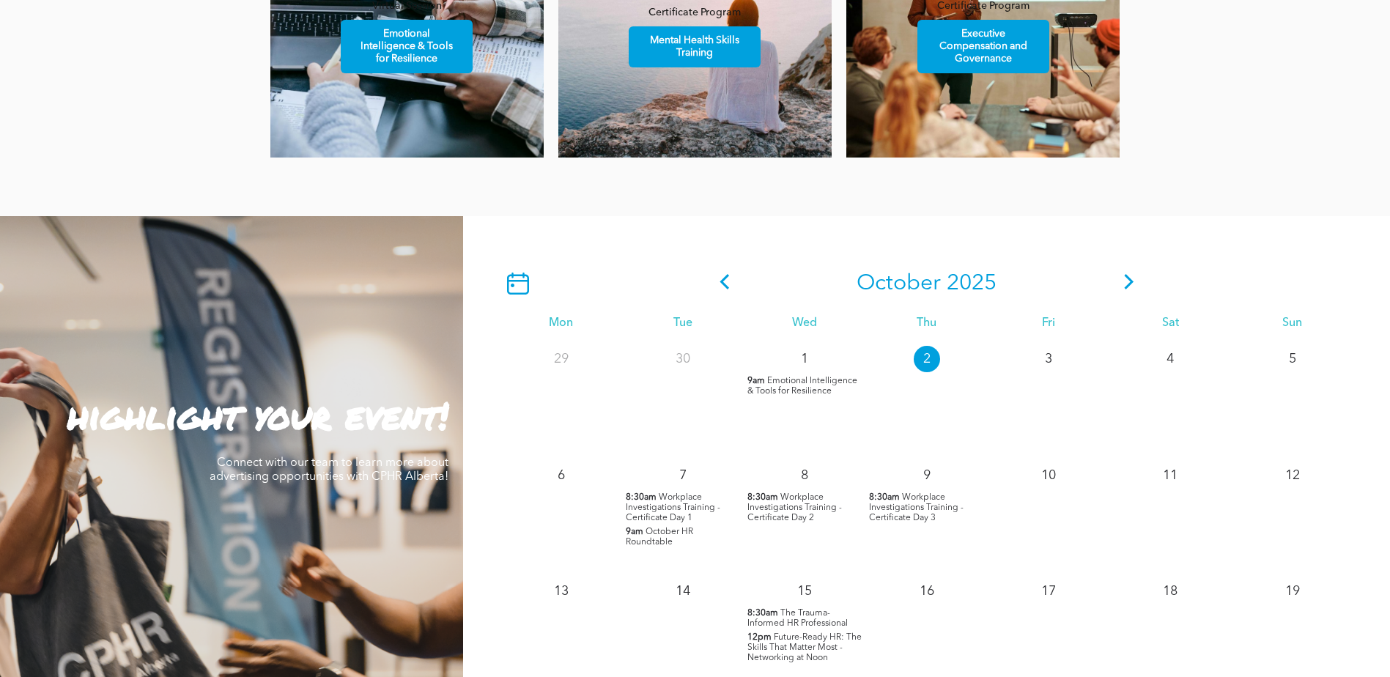
click at [808, 383] on span "Emotional Intelligence & Tools for Resilience" at bounding box center [802, 386] width 110 height 19
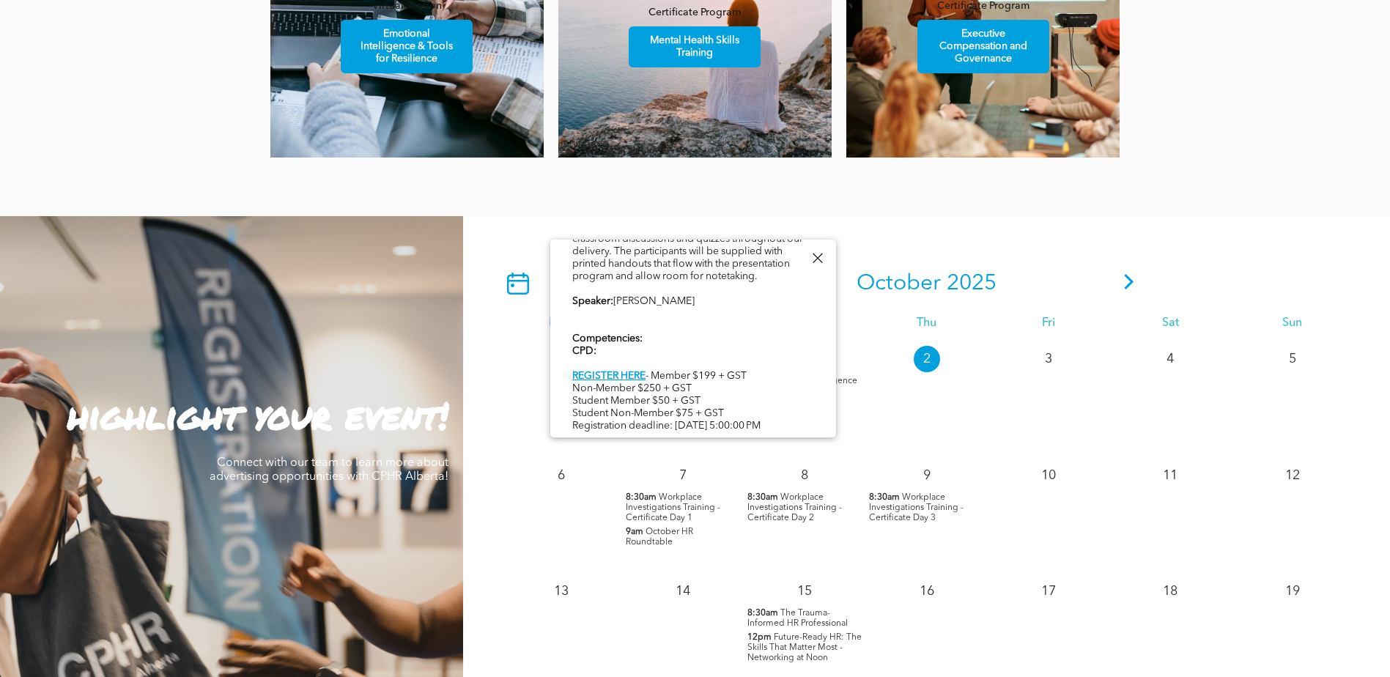
scroll to position [441, 0]
click at [820, 251] on div at bounding box center [817, 258] width 20 height 20
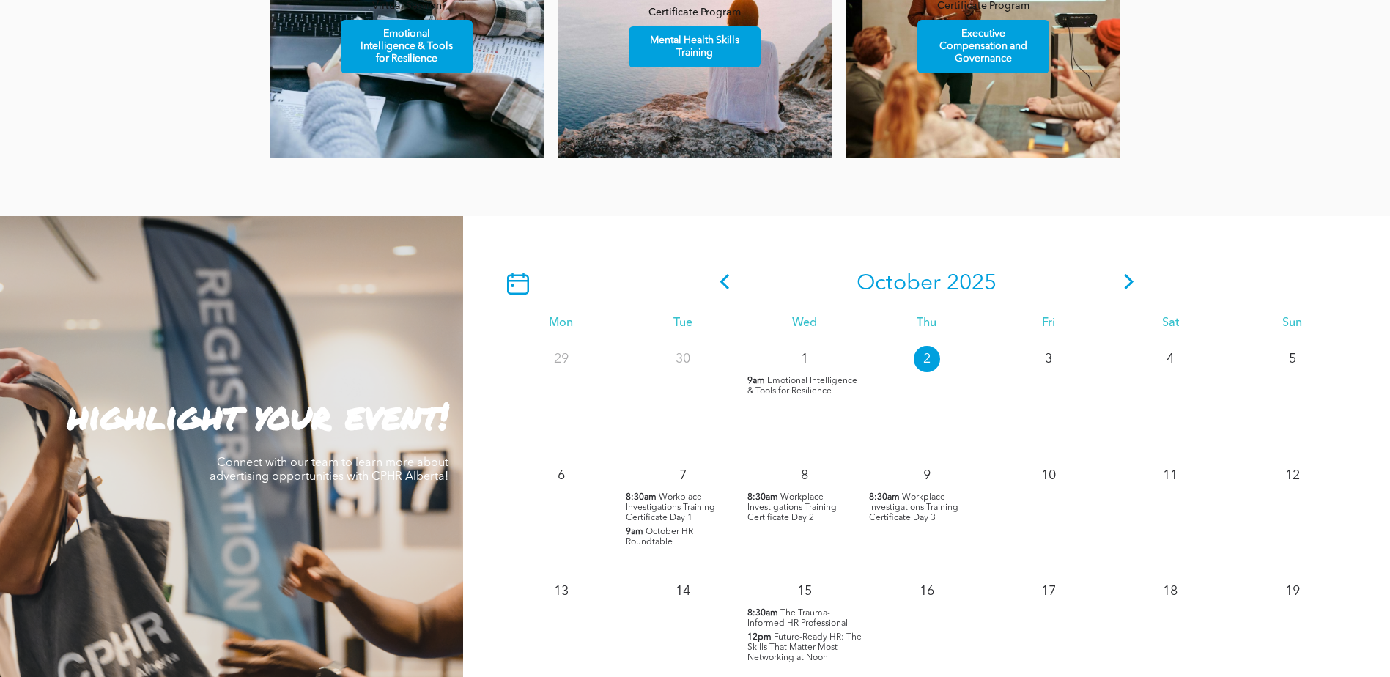
click at [700, 497] on span "Workplace Investigations Training - Certificate Day 1" at bounding box center [673, 507] width 95 height 29
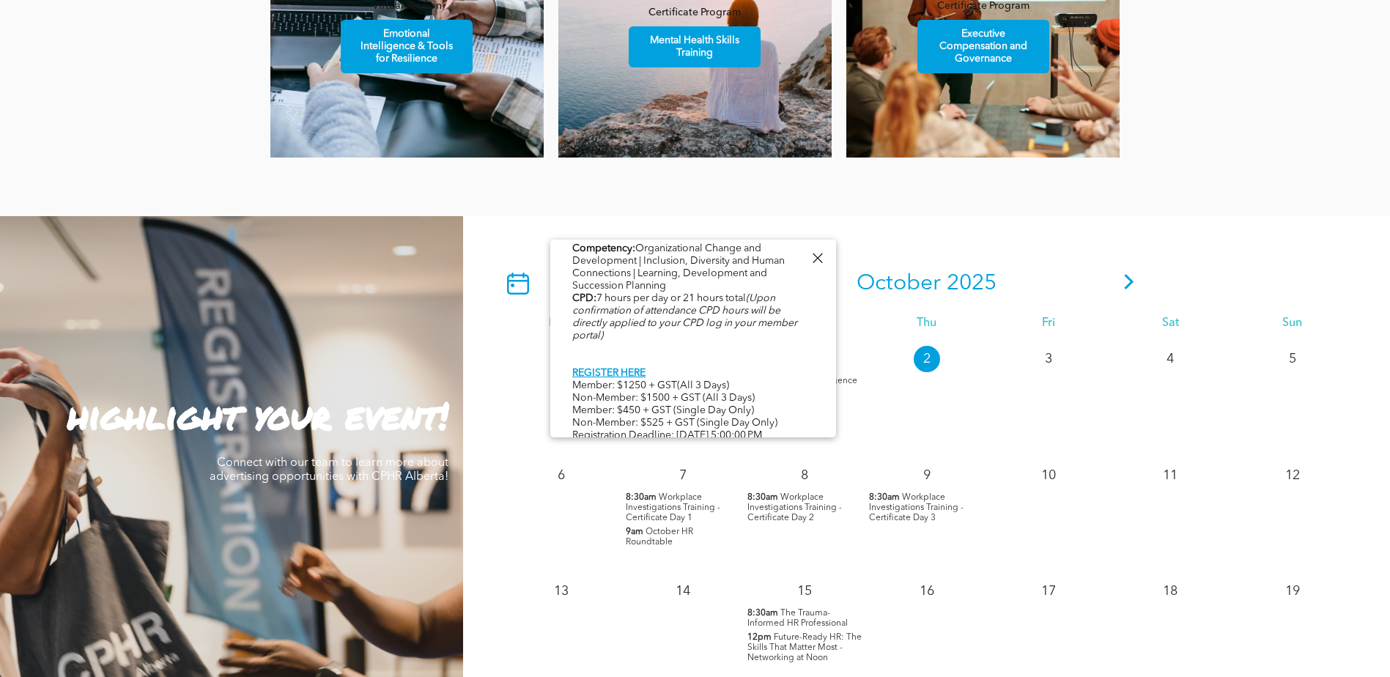
scroll to position [755, 0]
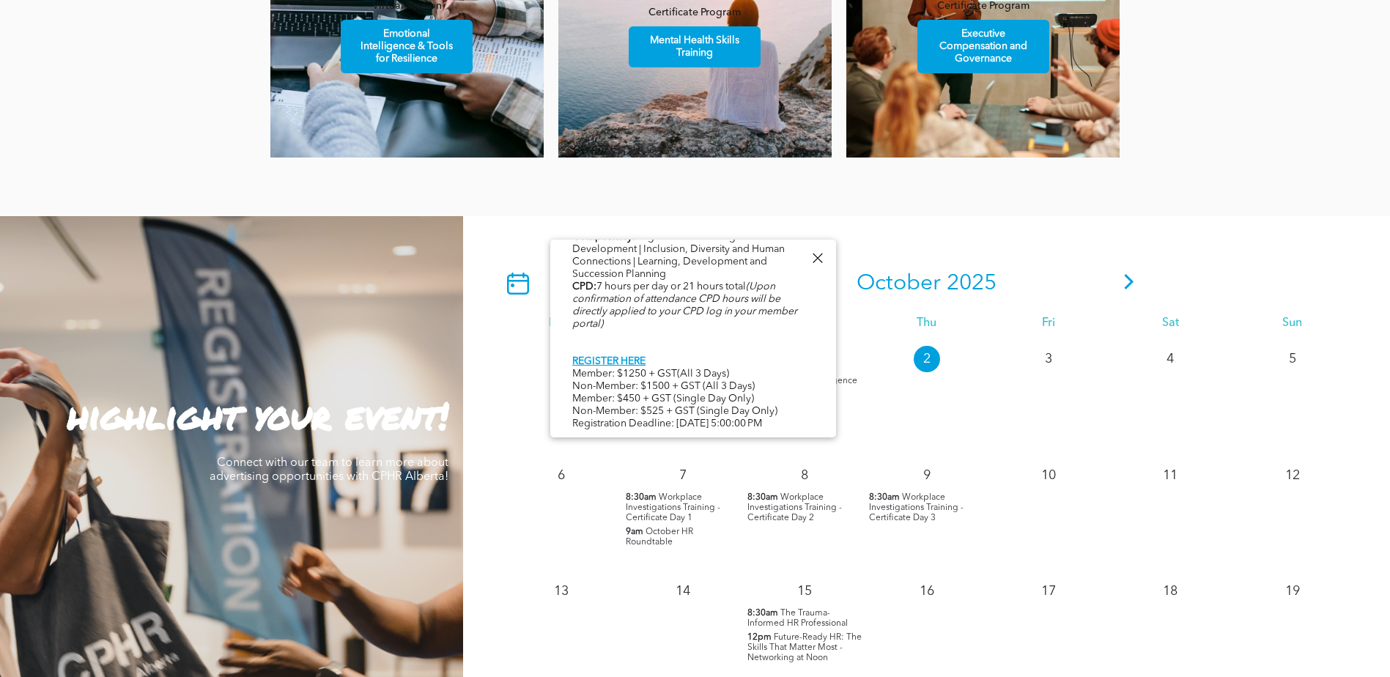
click at [918, 410] on div "2" at bounding box center [926, 398] width 122 height 116
click at [666, 536] on span "October HR Roundtable" at bounding box center [659, 536] width 67 height 19
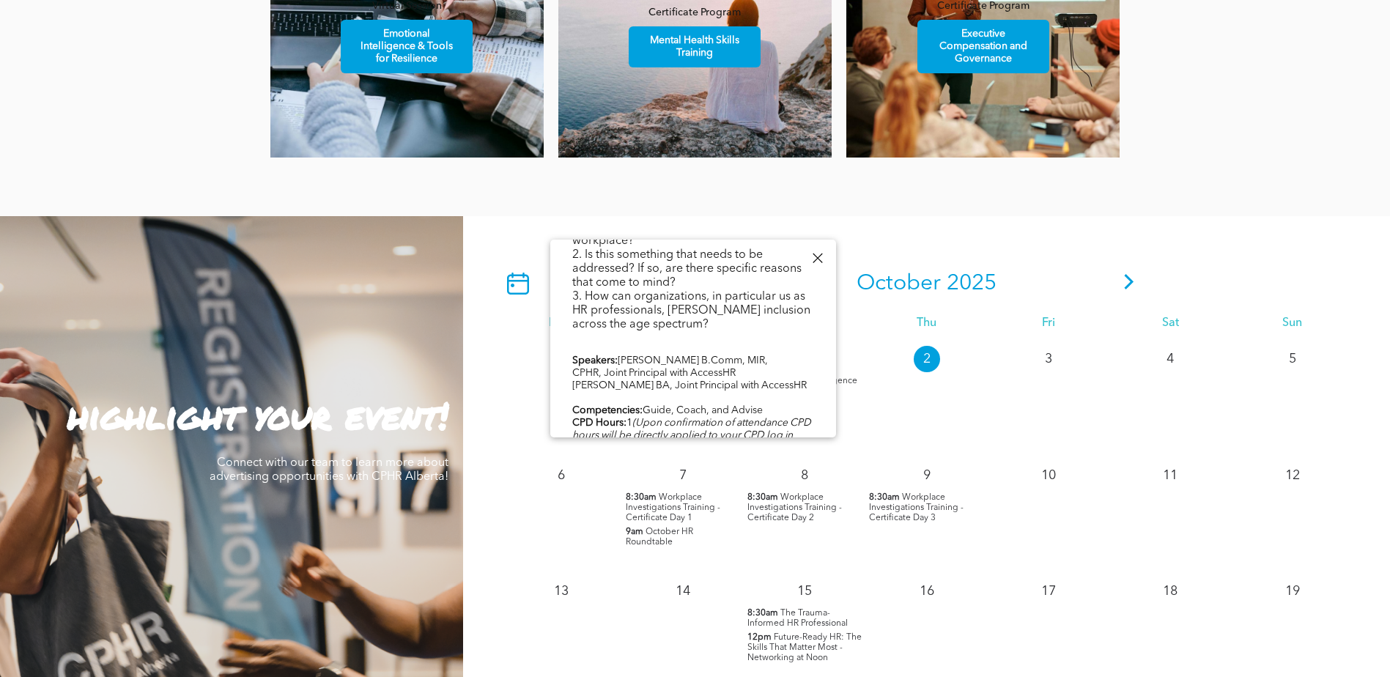
scroll to position [456, 0]
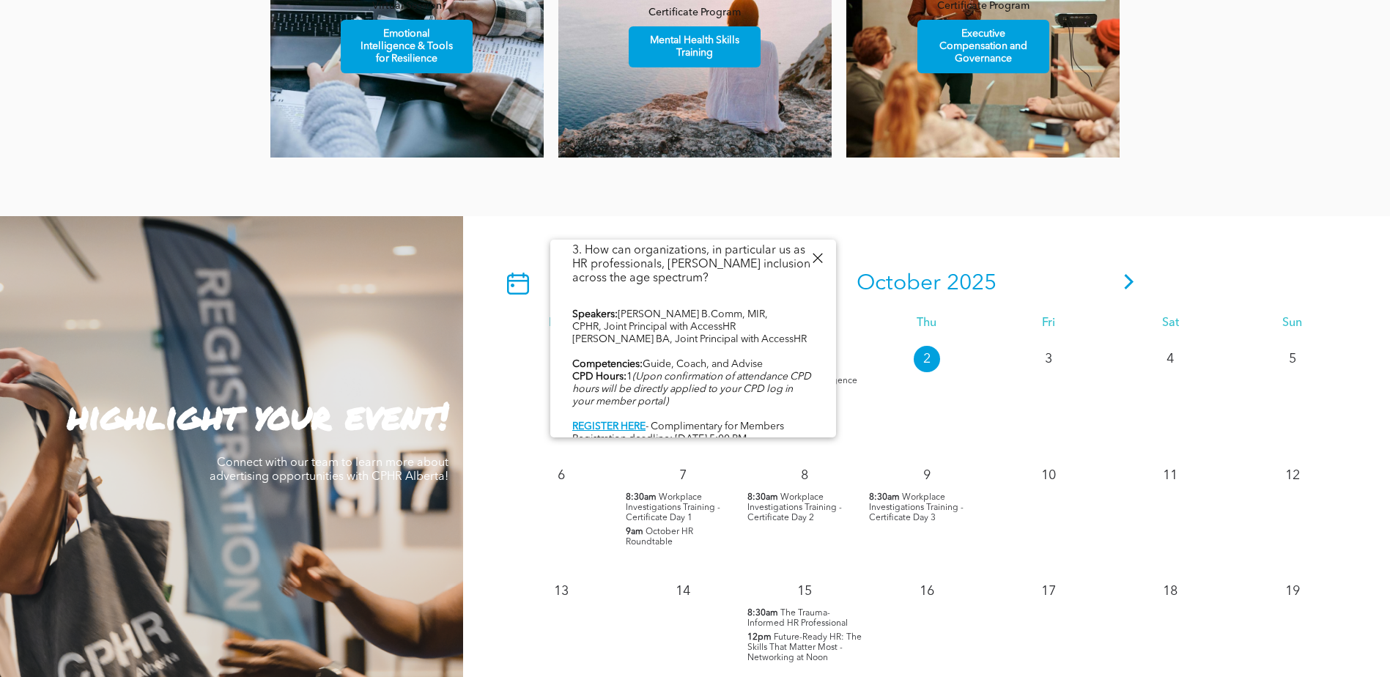
click at [817, 255] on div at bounding box center [817, 258] width 20 height 20
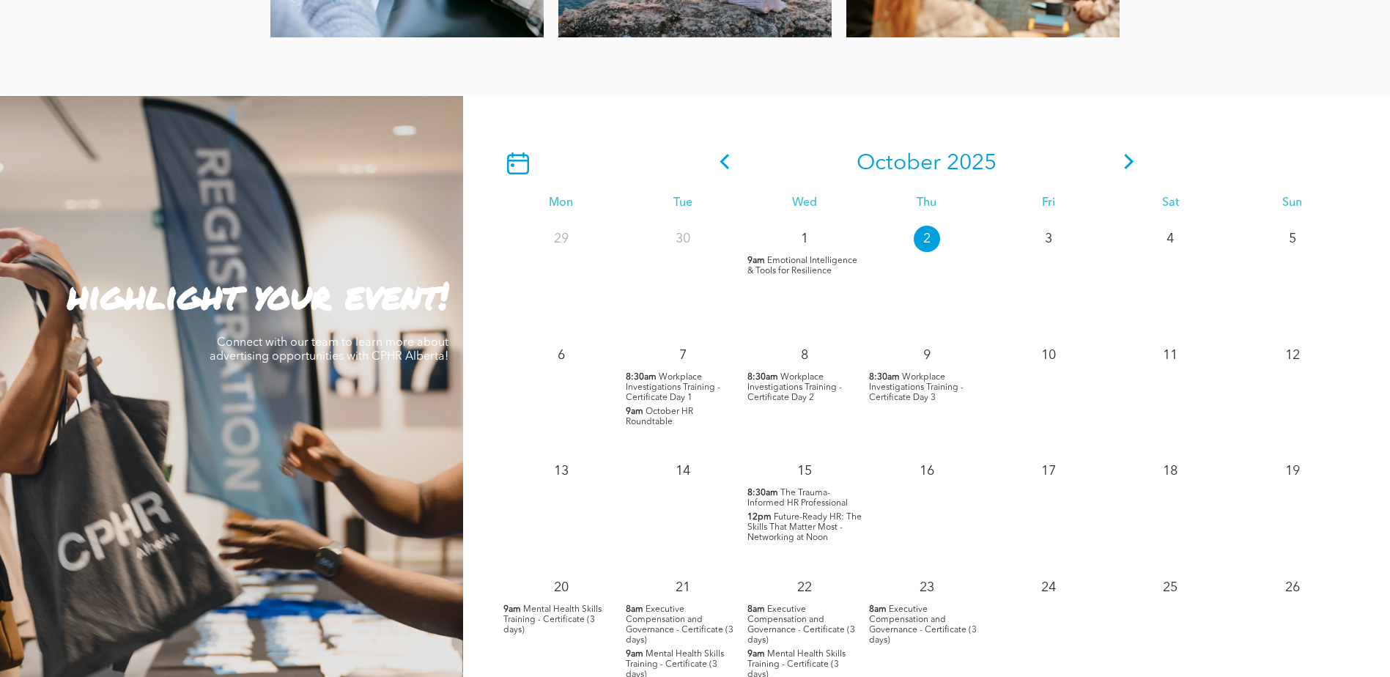
scroll to position [1245, 0]
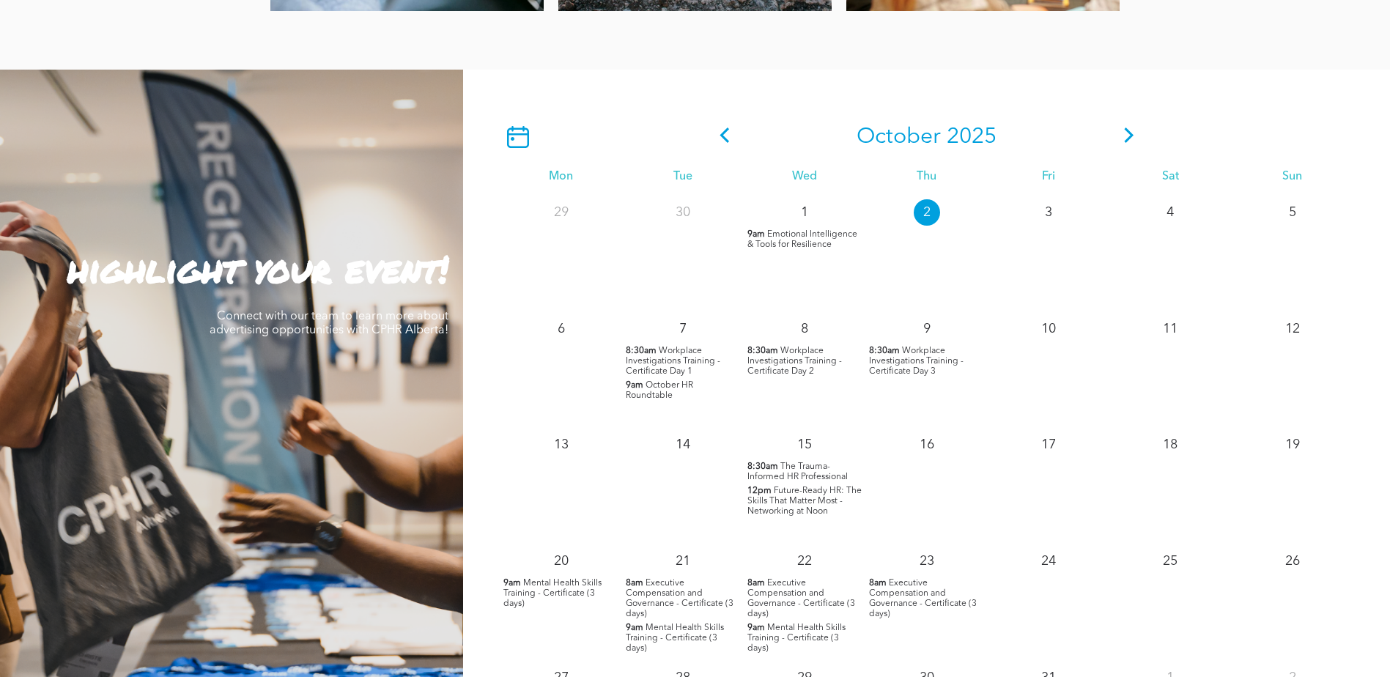
click at [823, 471] on span "The Trauma-Informed HR Professional" at bounding box center [797, 471] width 100 height 19
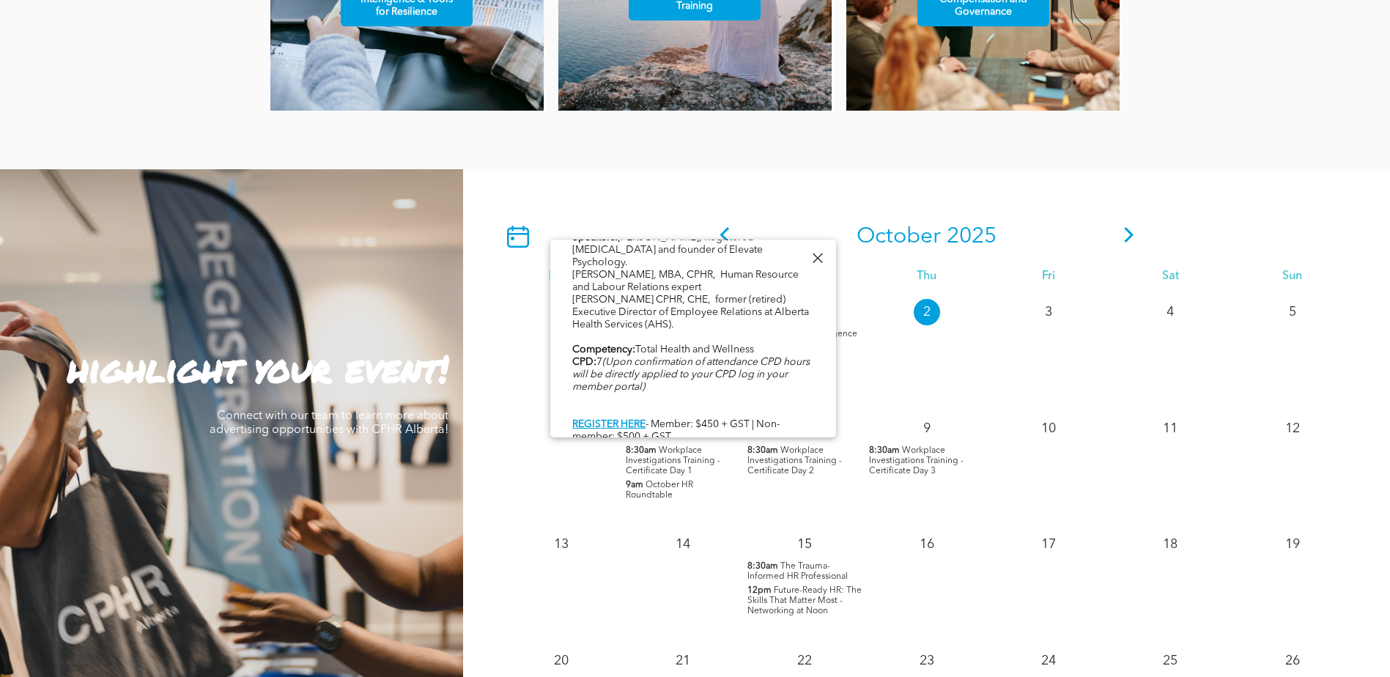
scroll to position [1172, 0]
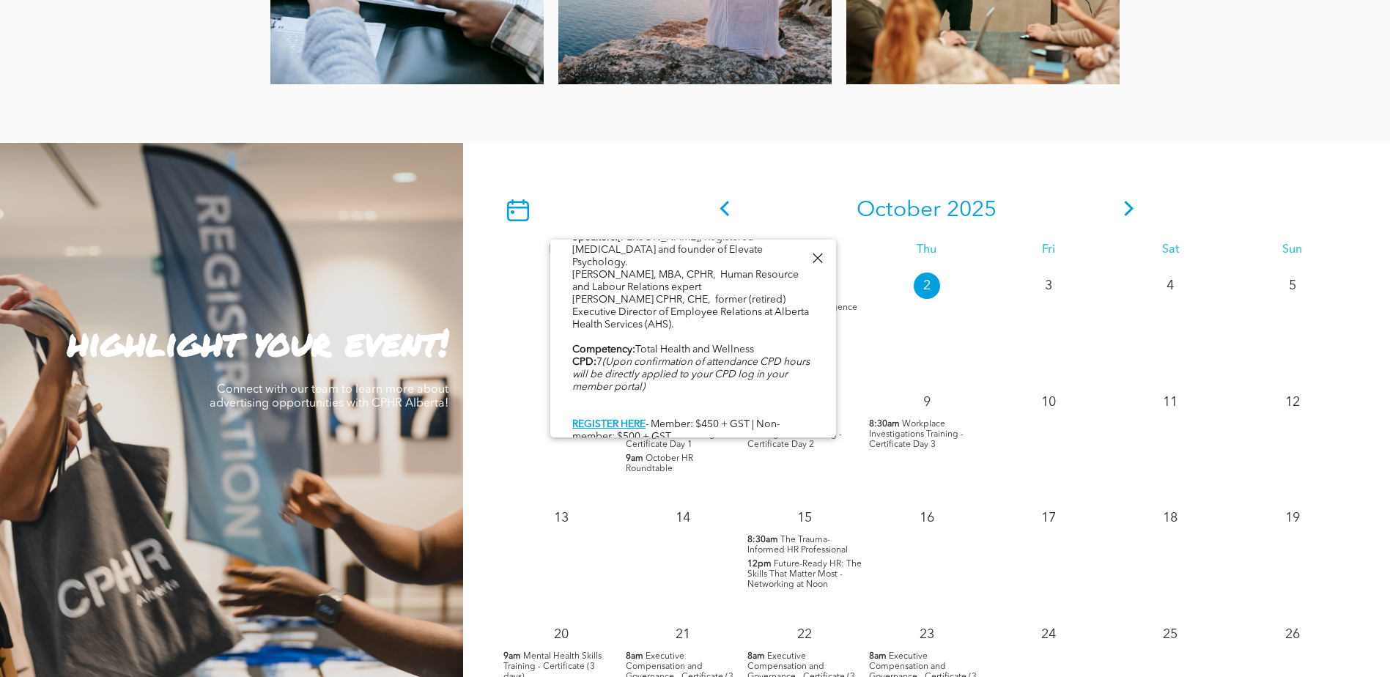
click at [817, 260] on div at bounding box center [817, 258] width 20 height 20
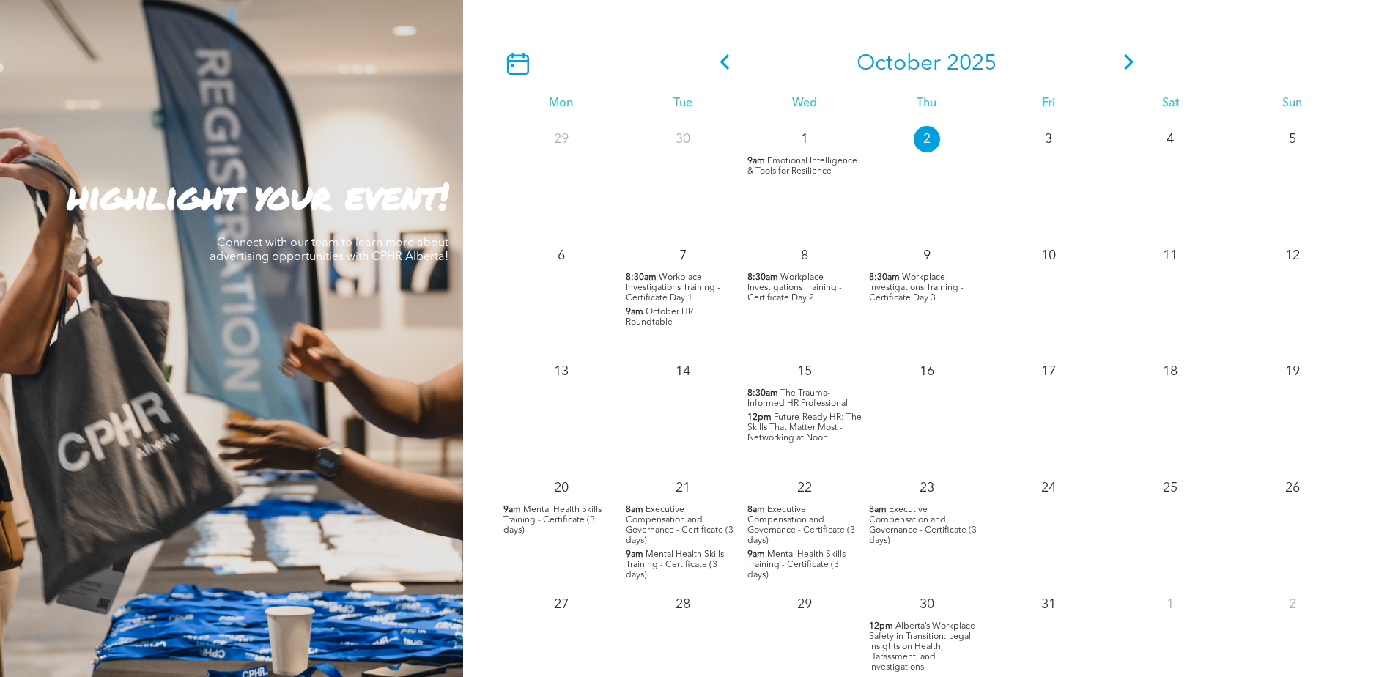
scroll to position [1465, 0]
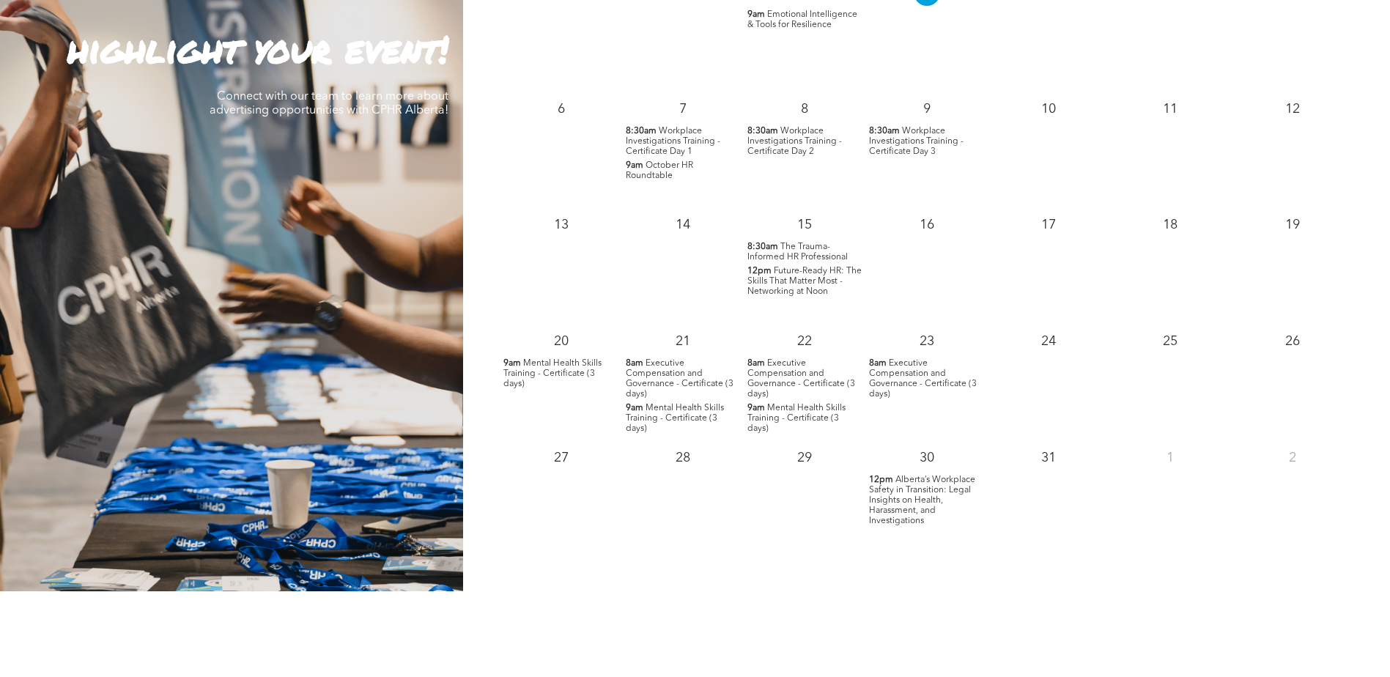
click at [789, 292] on span "Future-Ready HR: The Skills That Matter Most - Networking at Noon" at bounding box center [804, 281] width 114 height 29
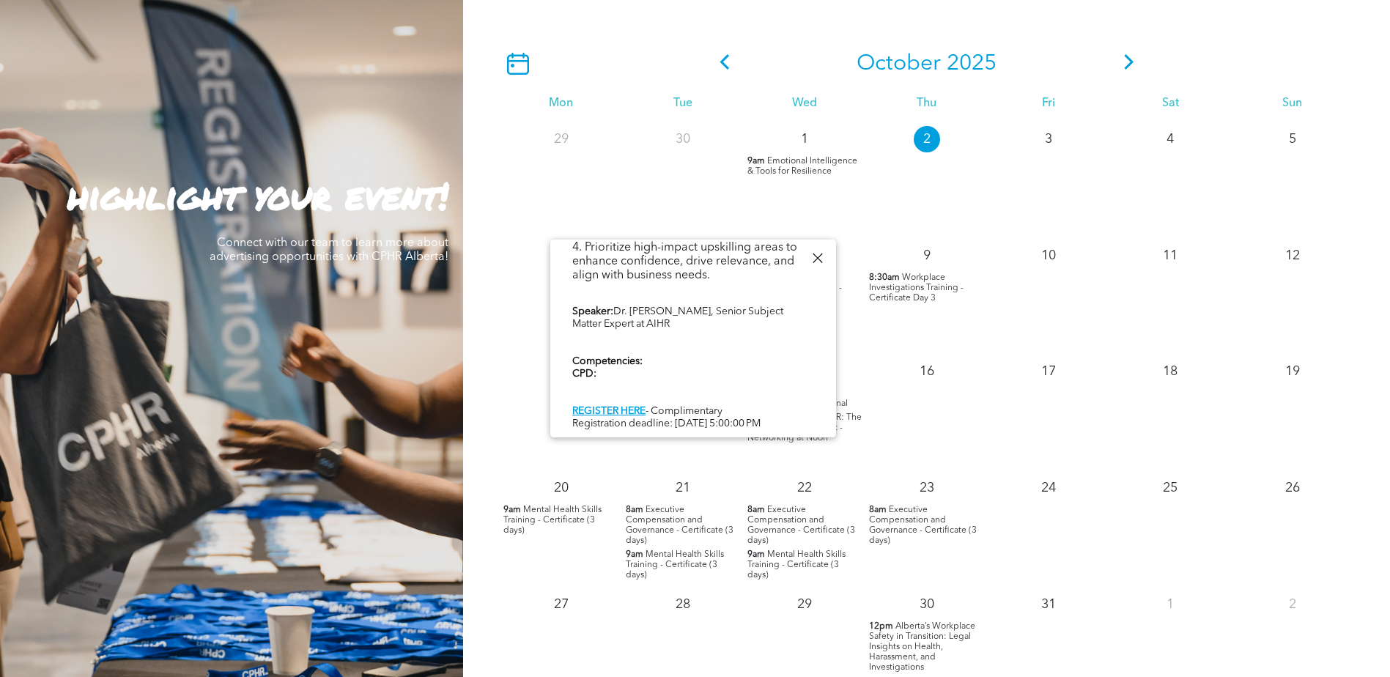
scroll to position [565, 0]
click at [821, 259] on div at bounding box center [817, 258] width 20 height 20
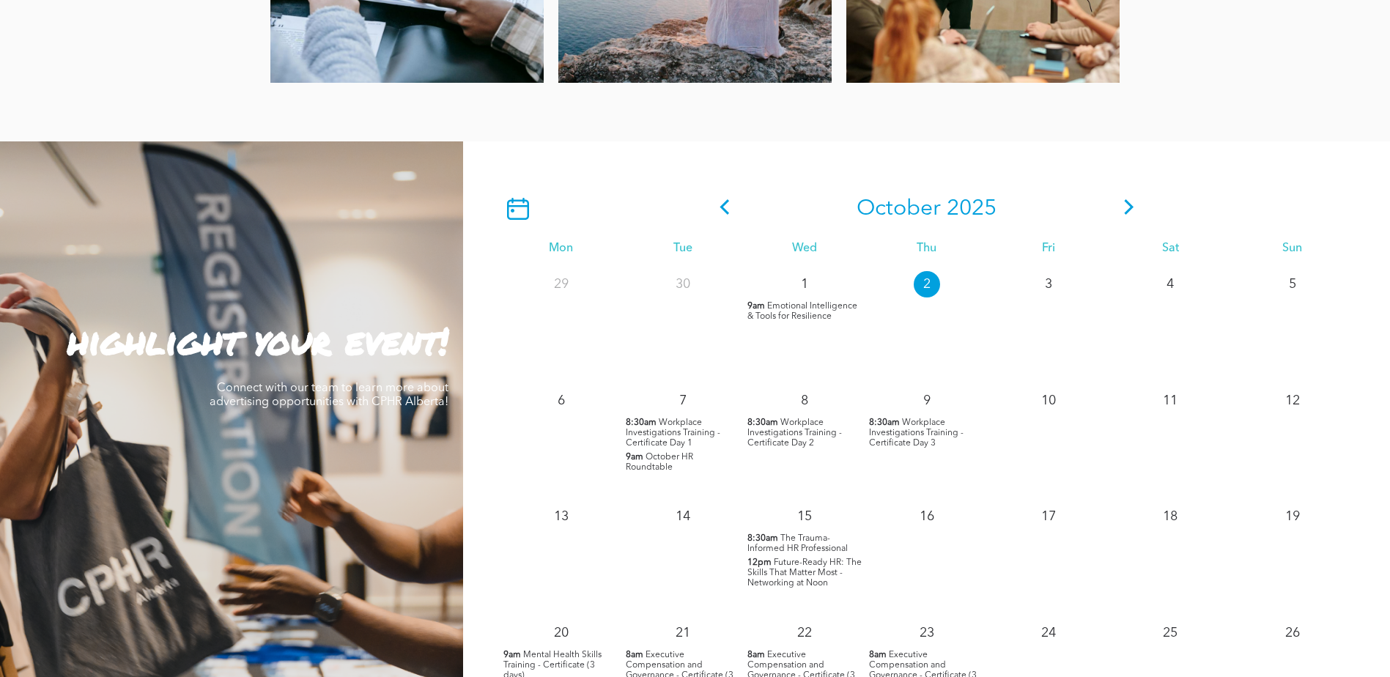
scroll to position [1172, 0]
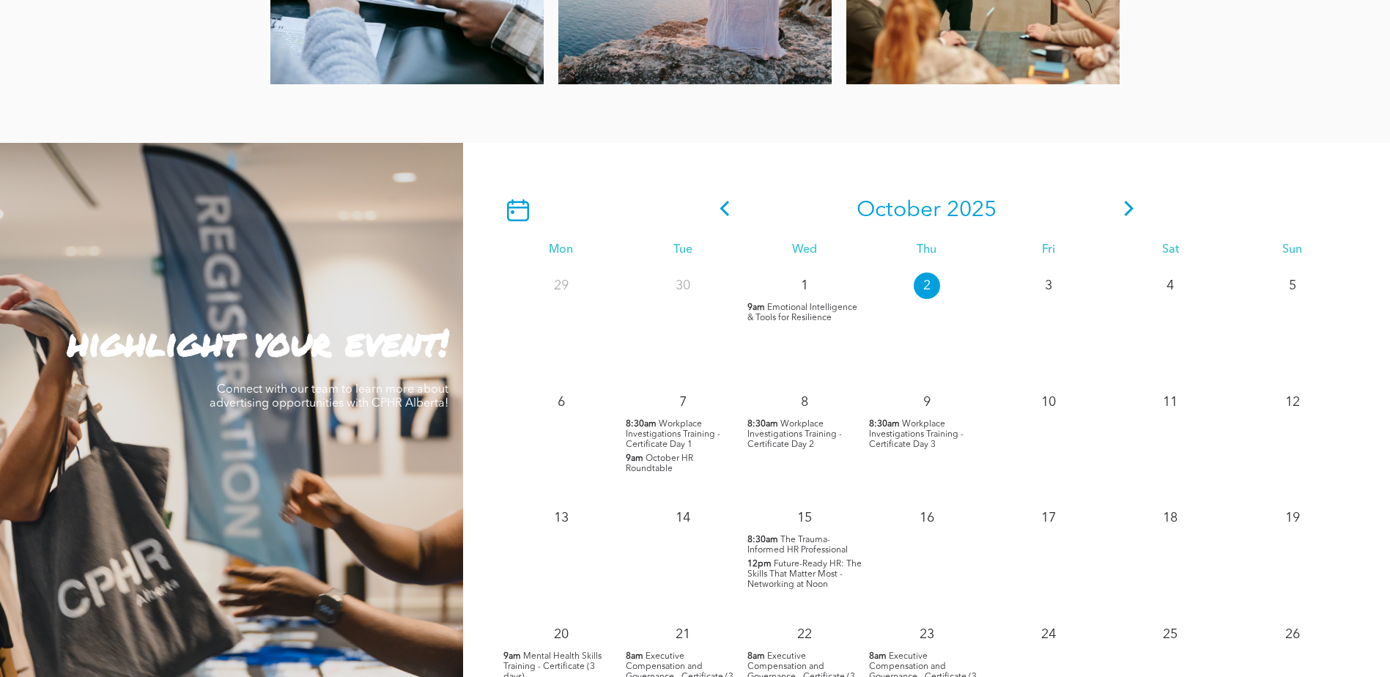
click at [1139, 216] on icon at bounding box center [1129, 208] width 22 height 15
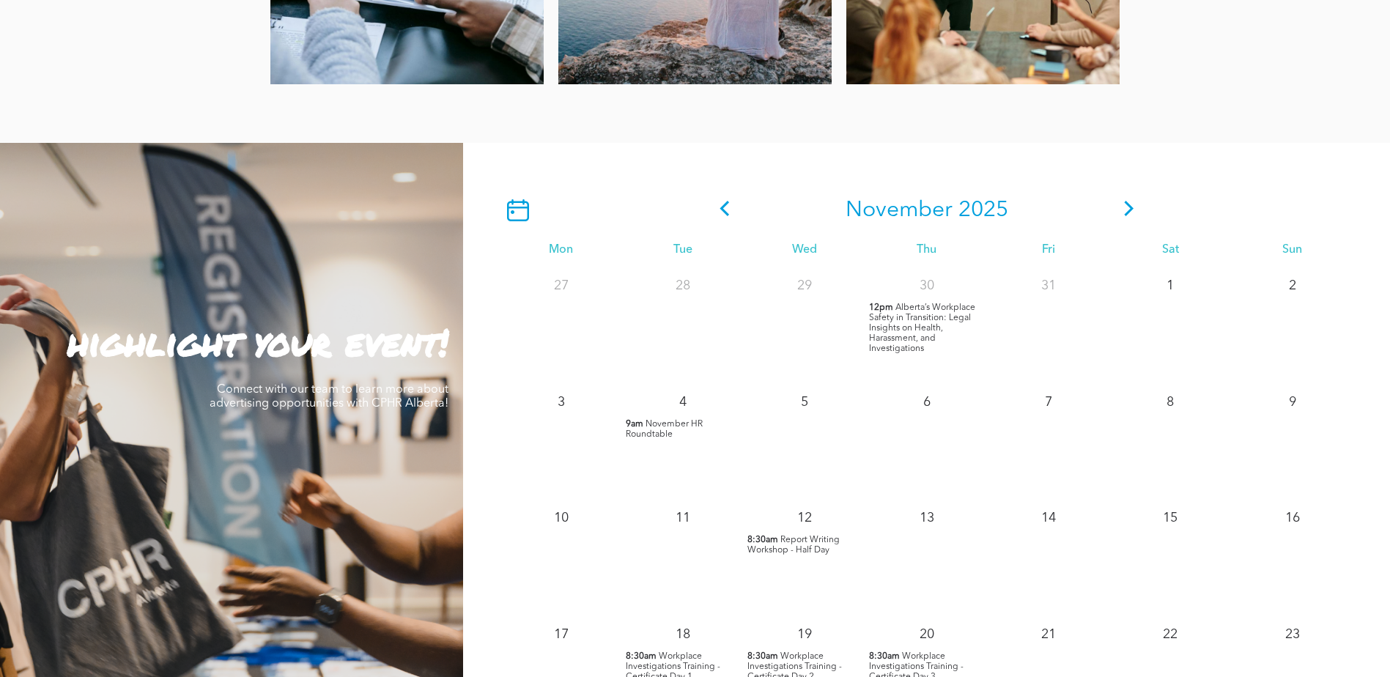
click at [1125, 214] on icon at bounding box center [1129, 208] width 22 height 15
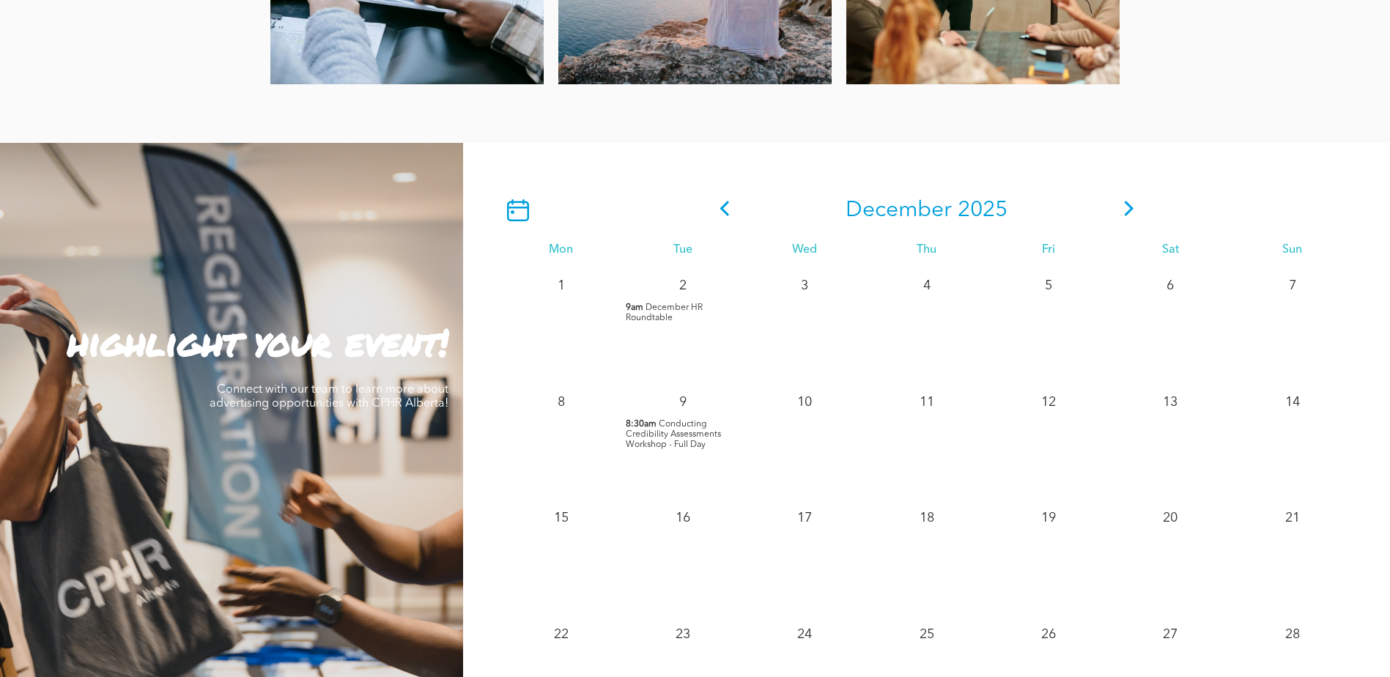
click at [1126, 210] on icon at bounding box center [1129, 208] width 22 height 15
click at [736, 210] on div "February 2026" at bounding box center [927, 210] width 426 height 26
click at [730, 210] on icon at bounding box center [725, 208] width 22 height 15
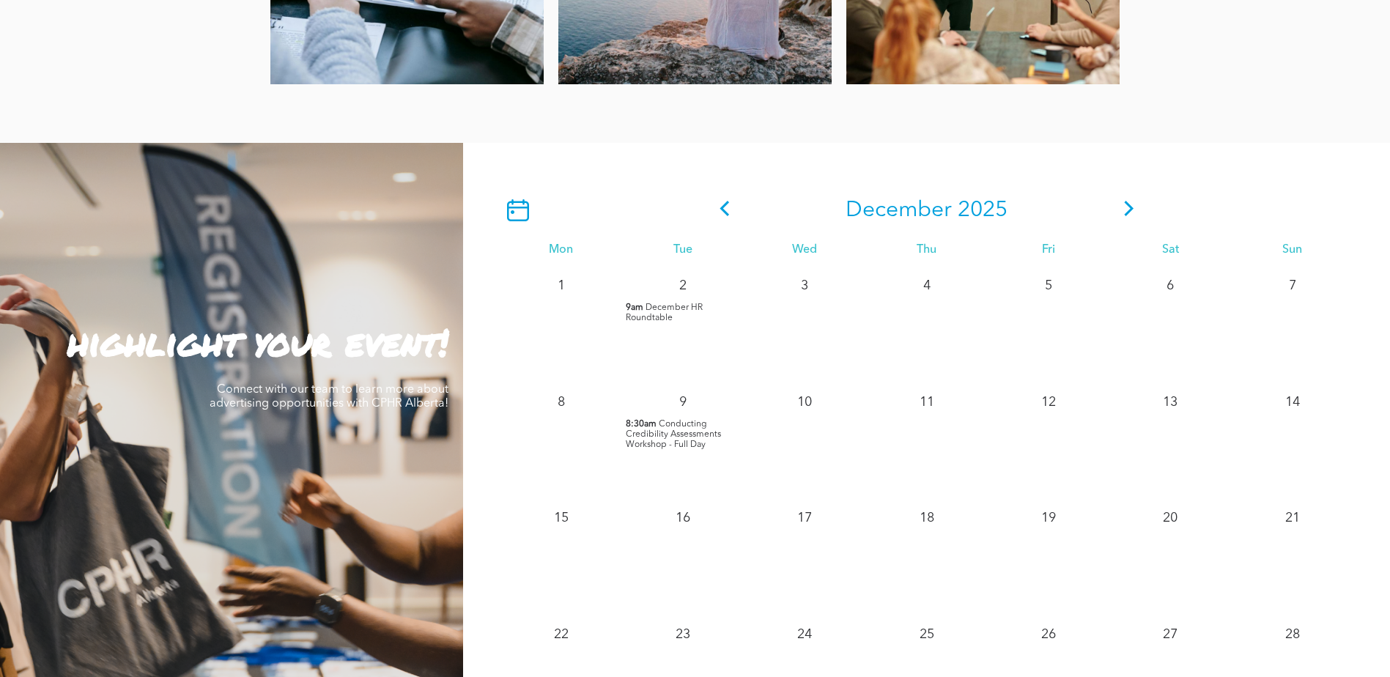
click at [730, 210] on icon at bounding box center [725, 208] width 22 height 15
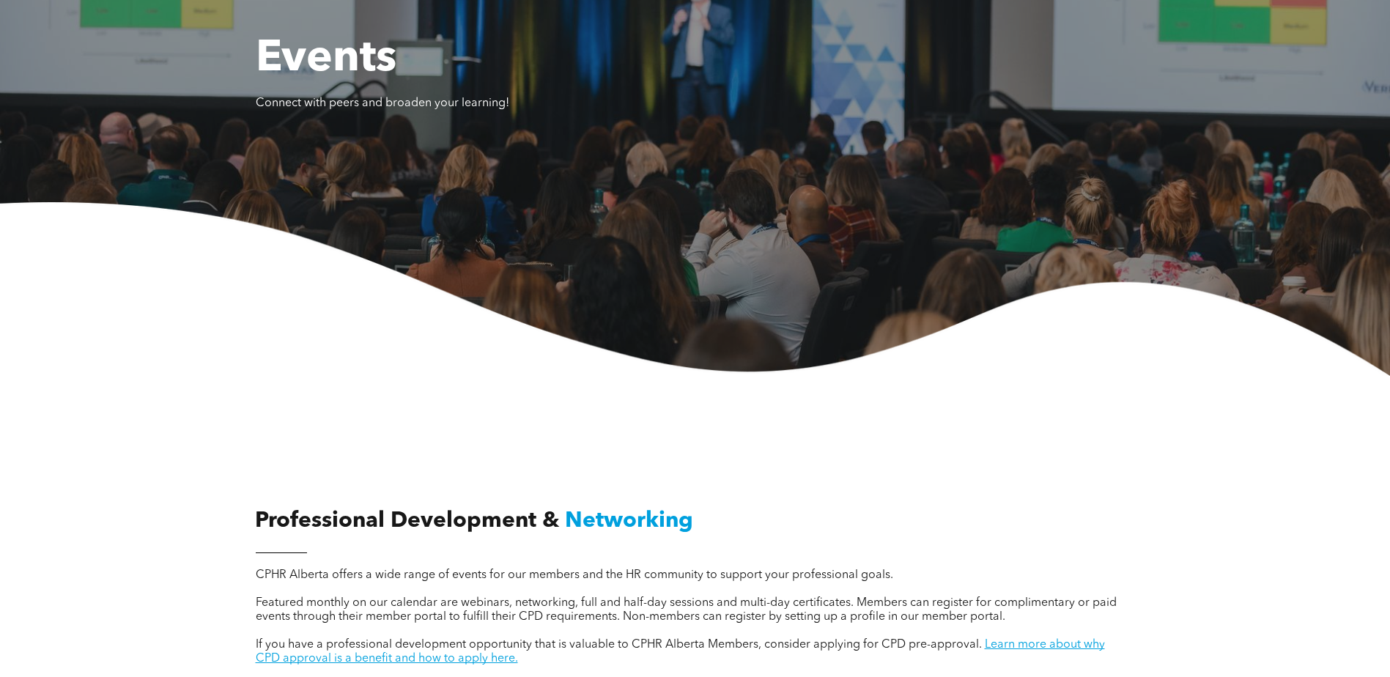
scroll to position [0, 0]
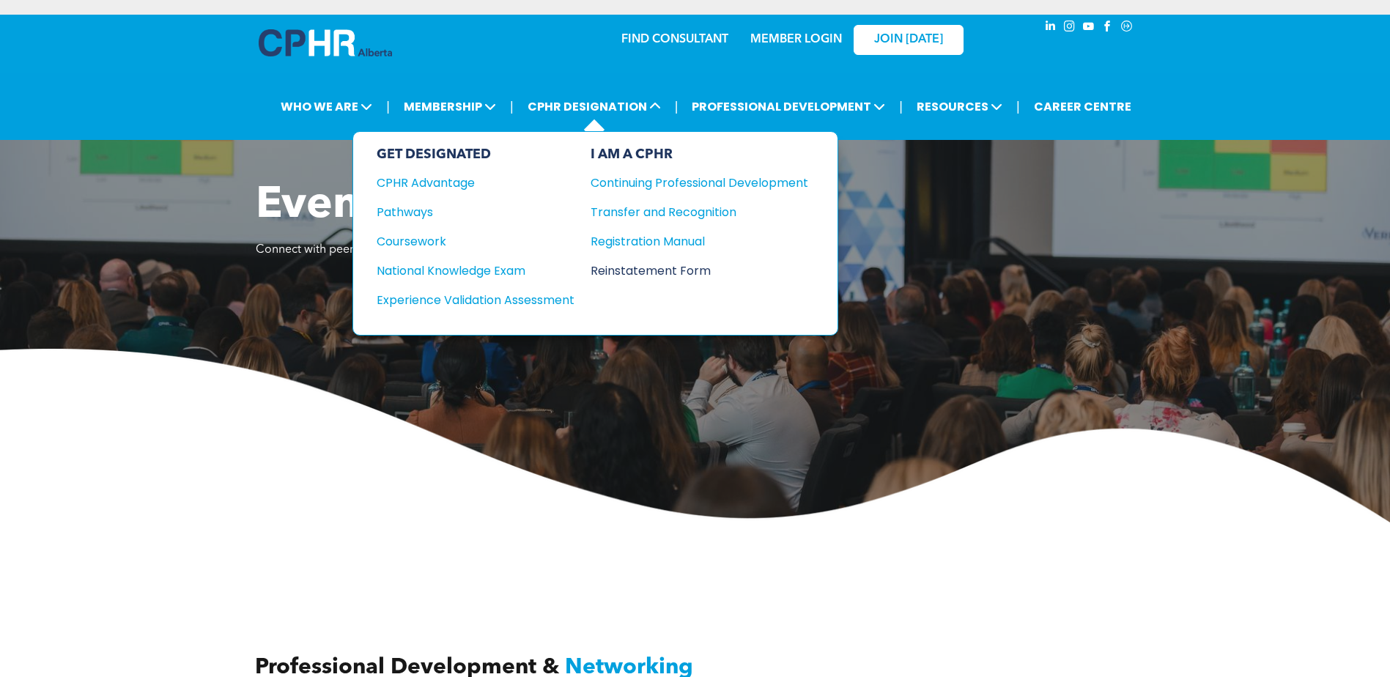
click at [638, 269] on div "Reinstatement Form" at bounding box center [688, 271] width 196 height 18
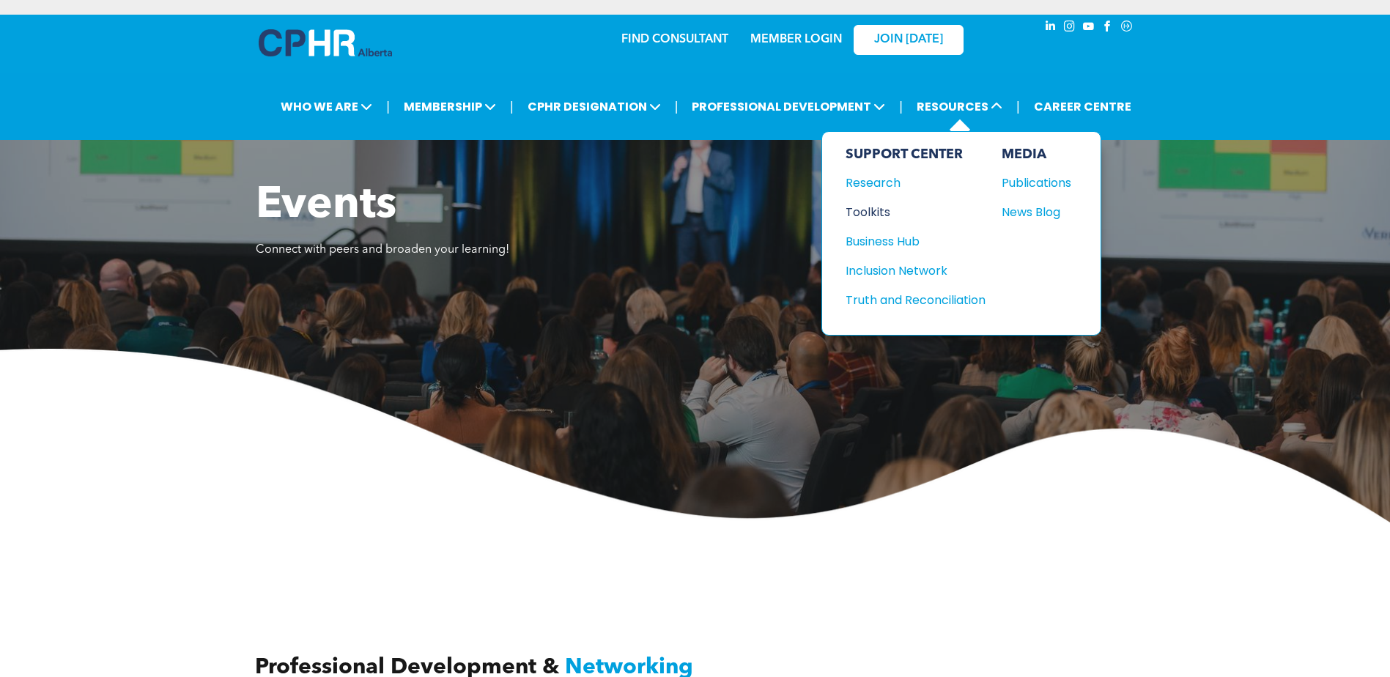
click at [873, 206] on div "Toolkits" at bounding box center [908, 212] width 126 height 18
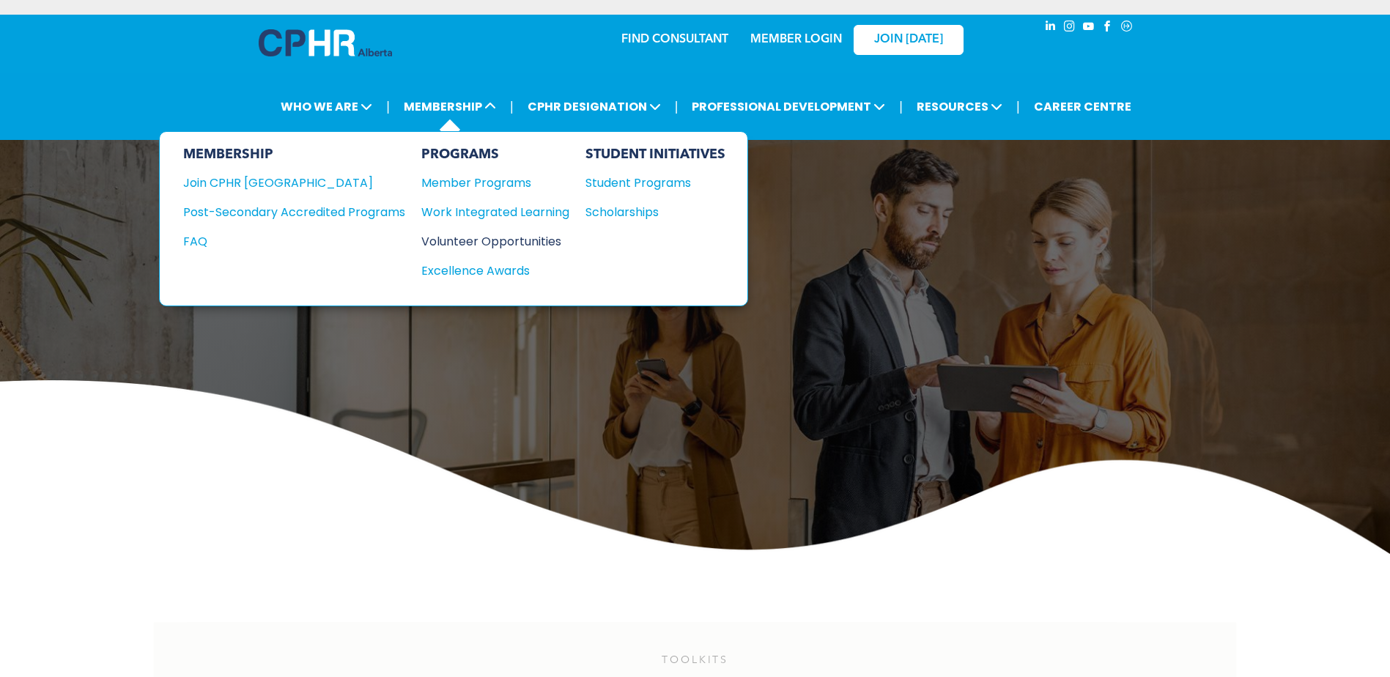
click at [549, 243] on div "Volunteer Opportunities" at bounding box center [487, 241] width 133 height 18
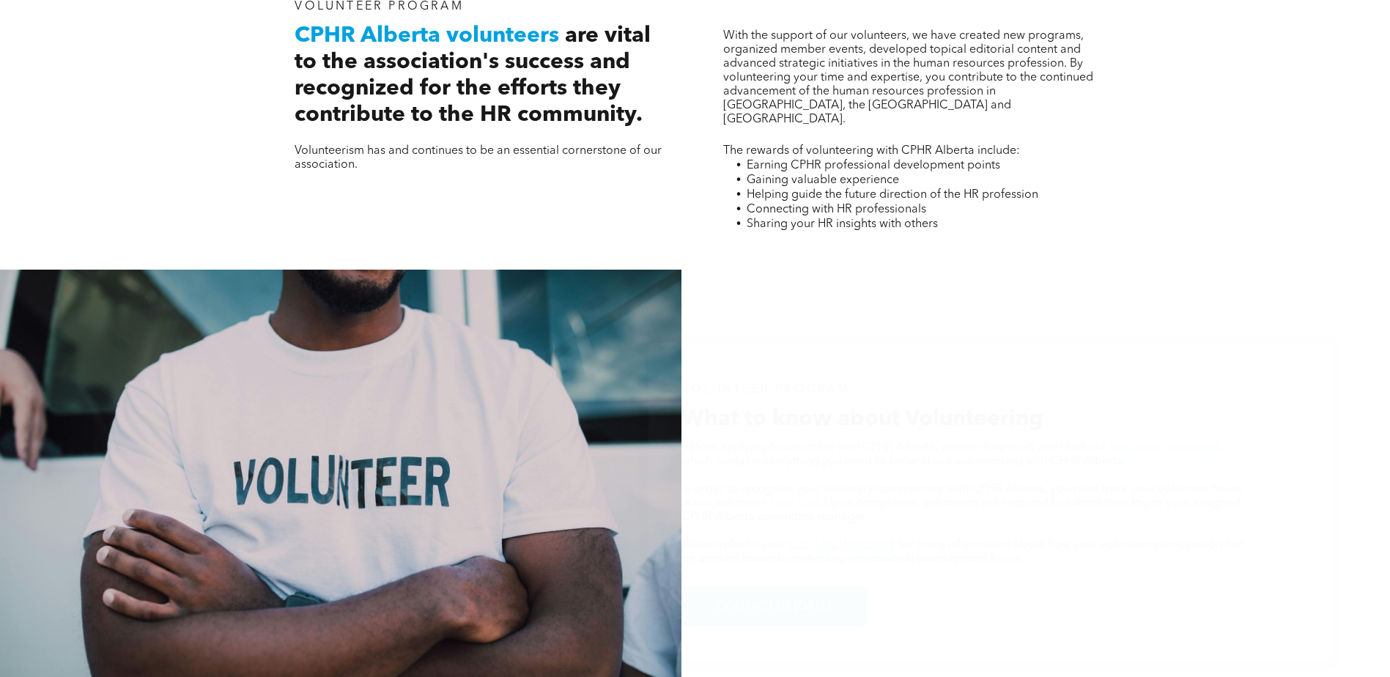
scroll to position [586, 0]
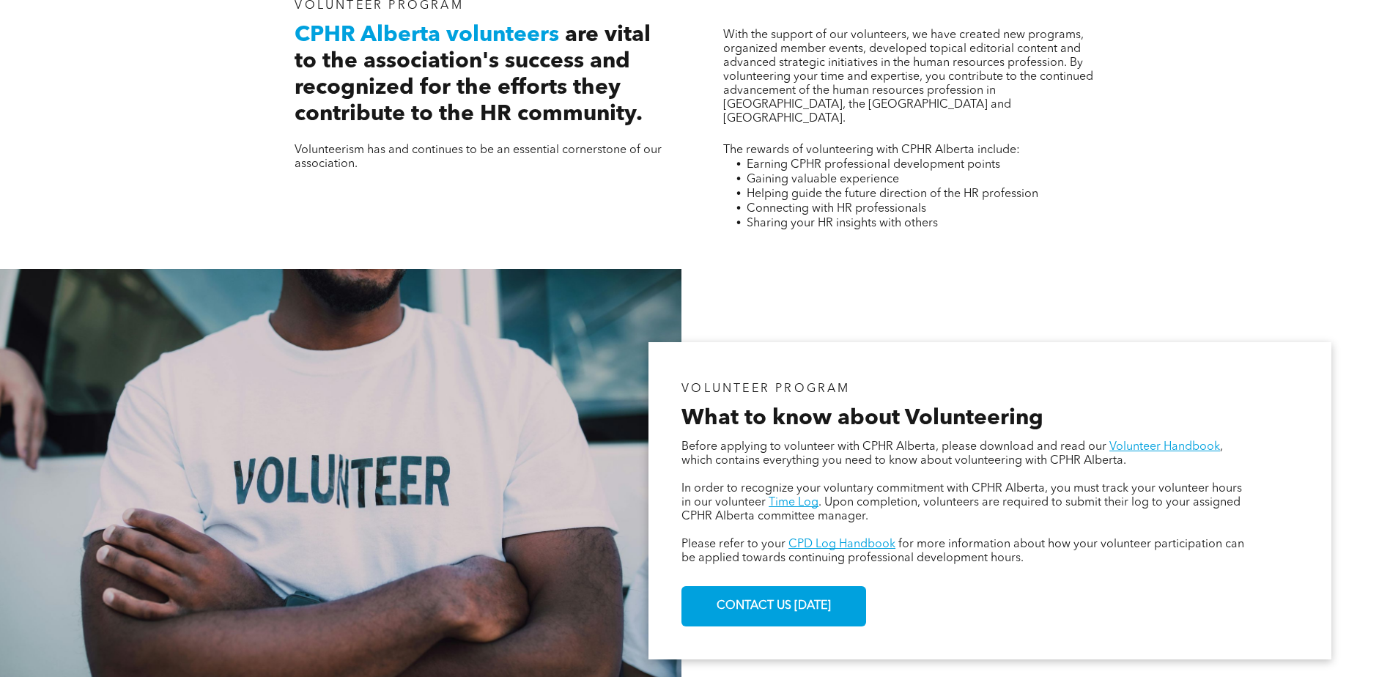
click at [828, 299] on div "VOLUNTEER PROGRAM What to know about Volunteering Before applying to volunteer …" at bounding box center [695, 501] width 1390 height 464
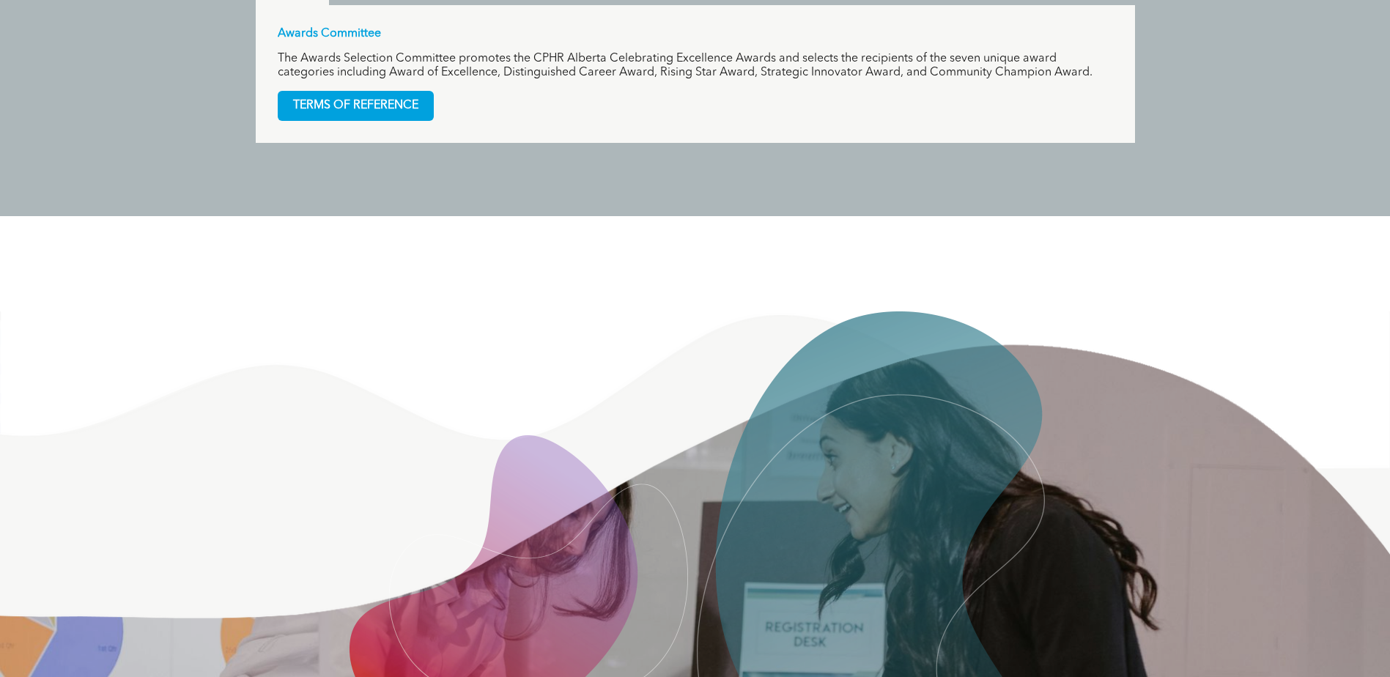
scroll to position [1439, 0]
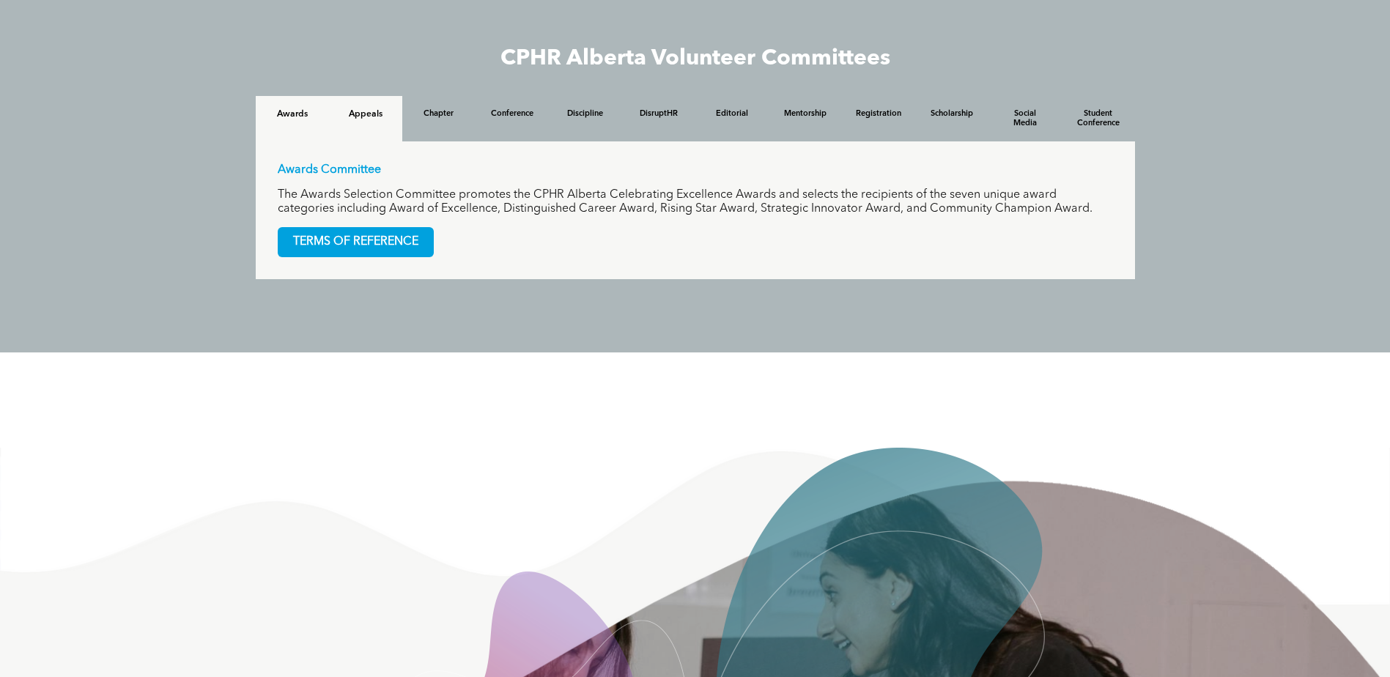
click at [379, 119] on h4 "Appeals" at bounding box center [365, 114] width 47 height 10
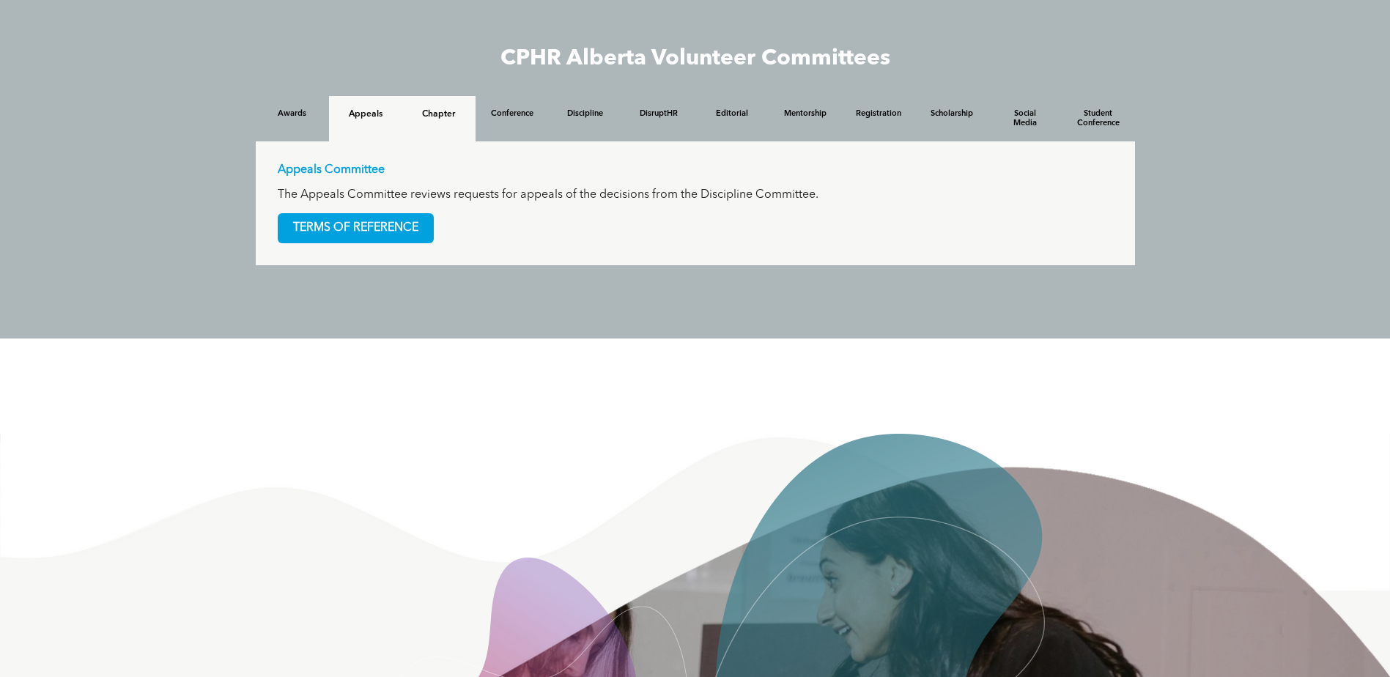
click at [442, 127] on div "Chapter" at bounding box center [438, 118] width 73 height 45
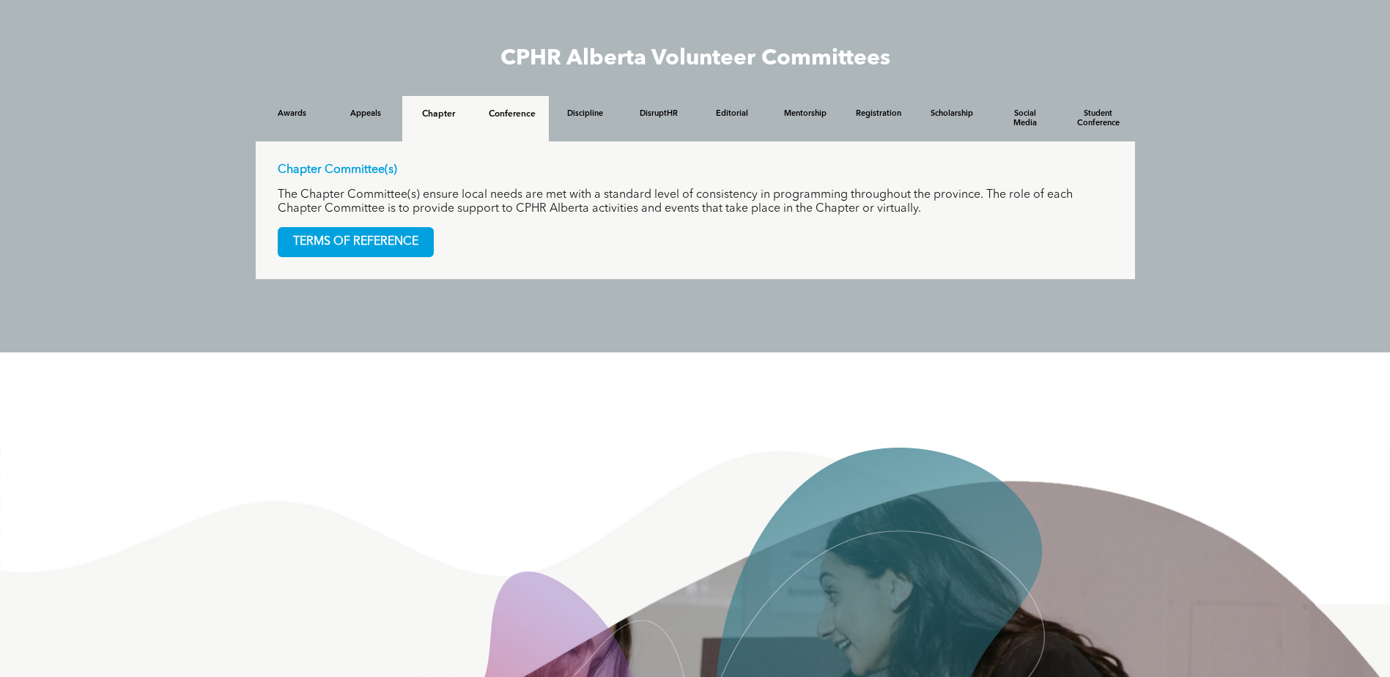
click at [511, 113] on h4 "Conference" at bounding box center [512, 114] width 47 height 10
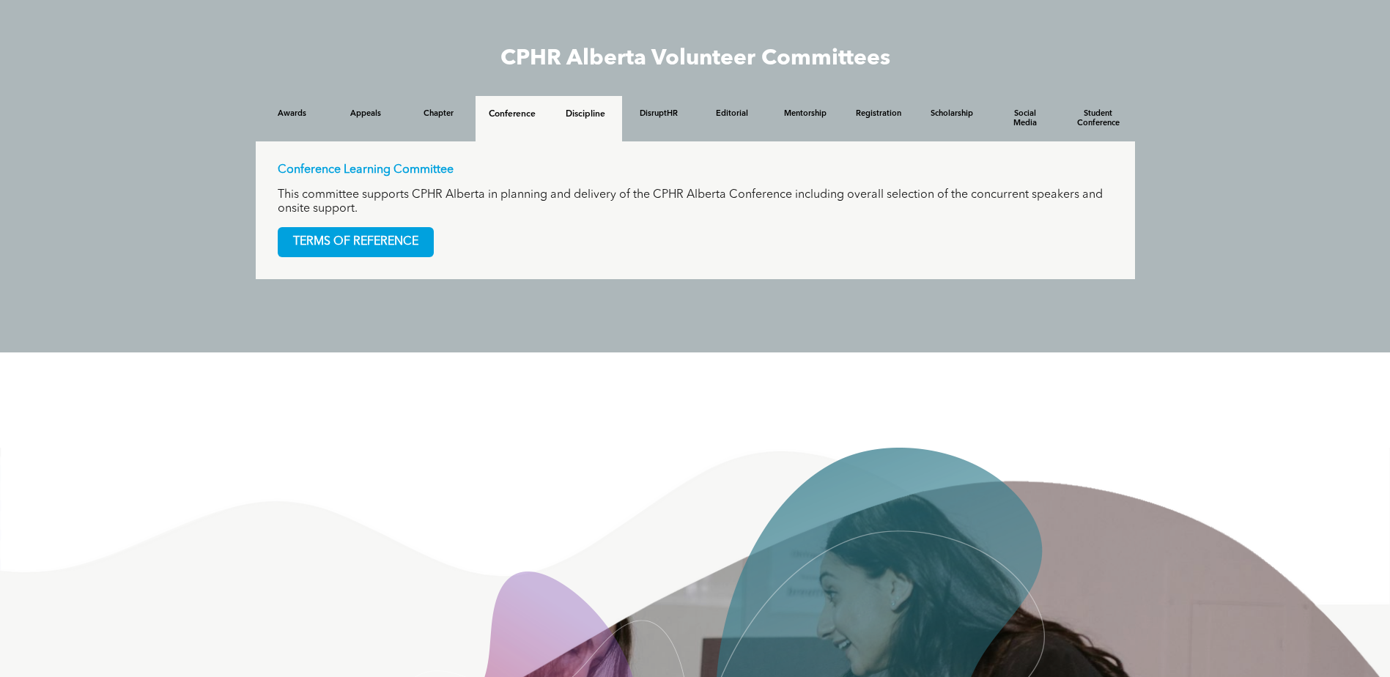
click at [595, 114] on h4 "Discipline" at bounding box center [585, 114] width 47 height 10
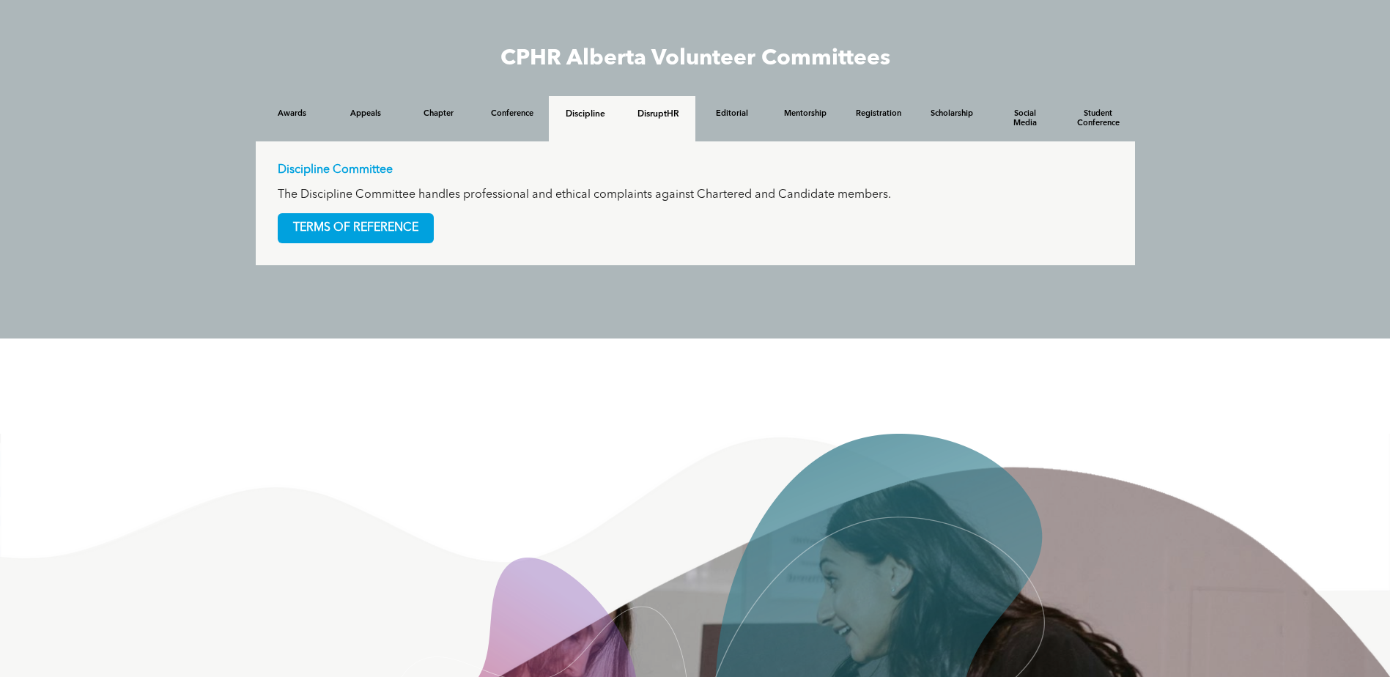
click at [653, 122] on div "DisruptHR" at bounding box center [658, 118] width 73 height 45
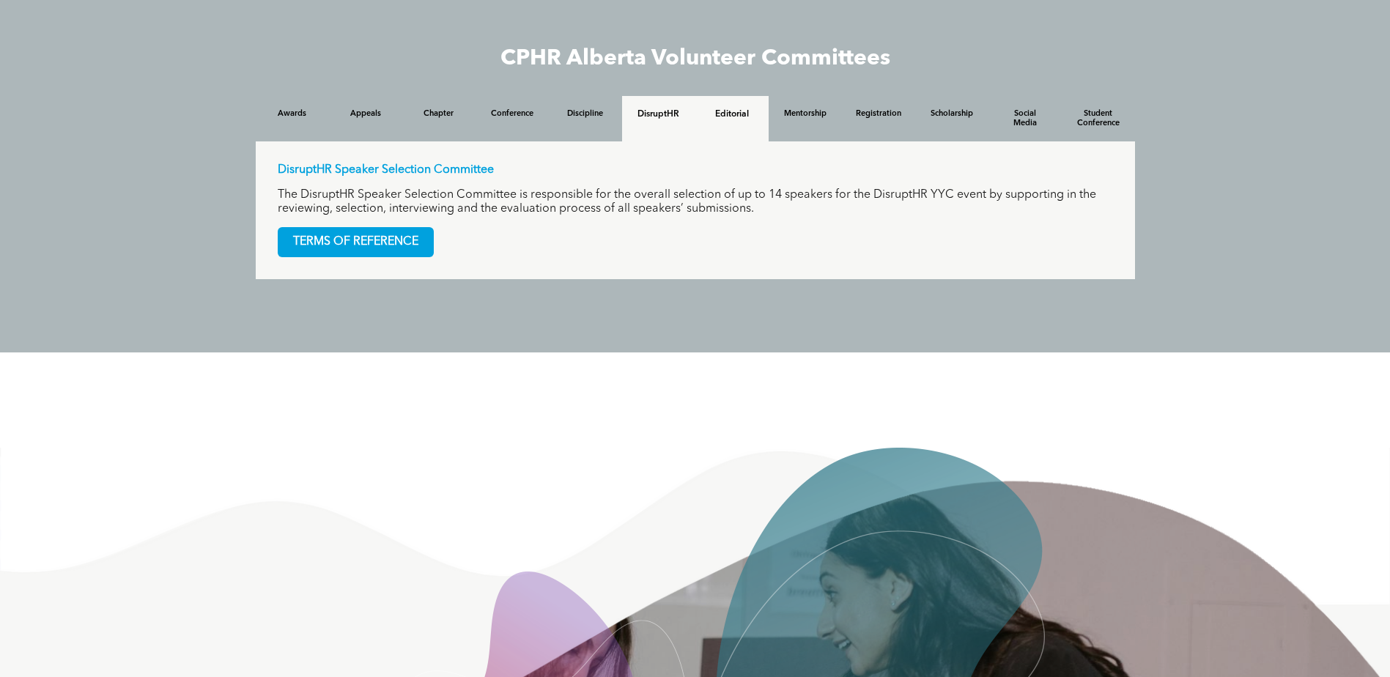
click at [722, 119] on h4 "Editorial" at bounding box center [731, 114] width 47 height 10
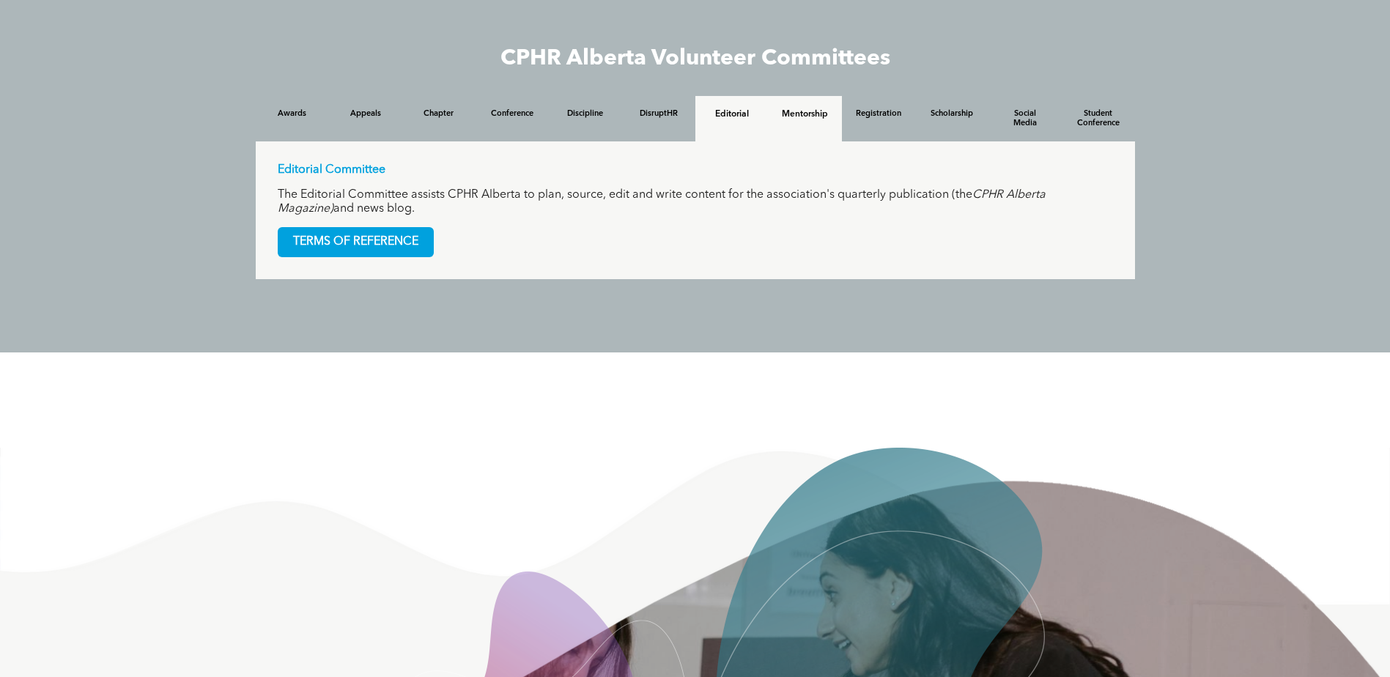
click at [800, 121] on div "Mentorship" at bounding box center [805, 118] width 73 height 45
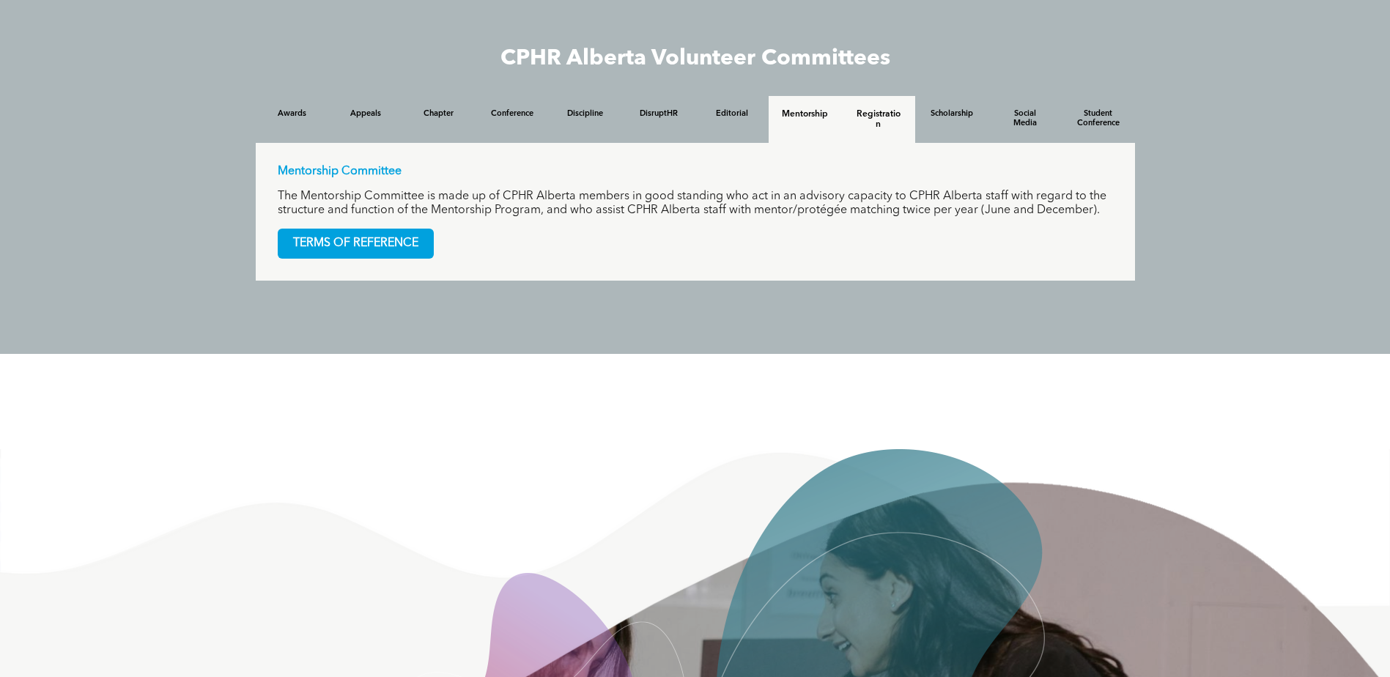
click at [886, 119] on h4 "Registration" at bounding box center [878, 119] width 47 height 21
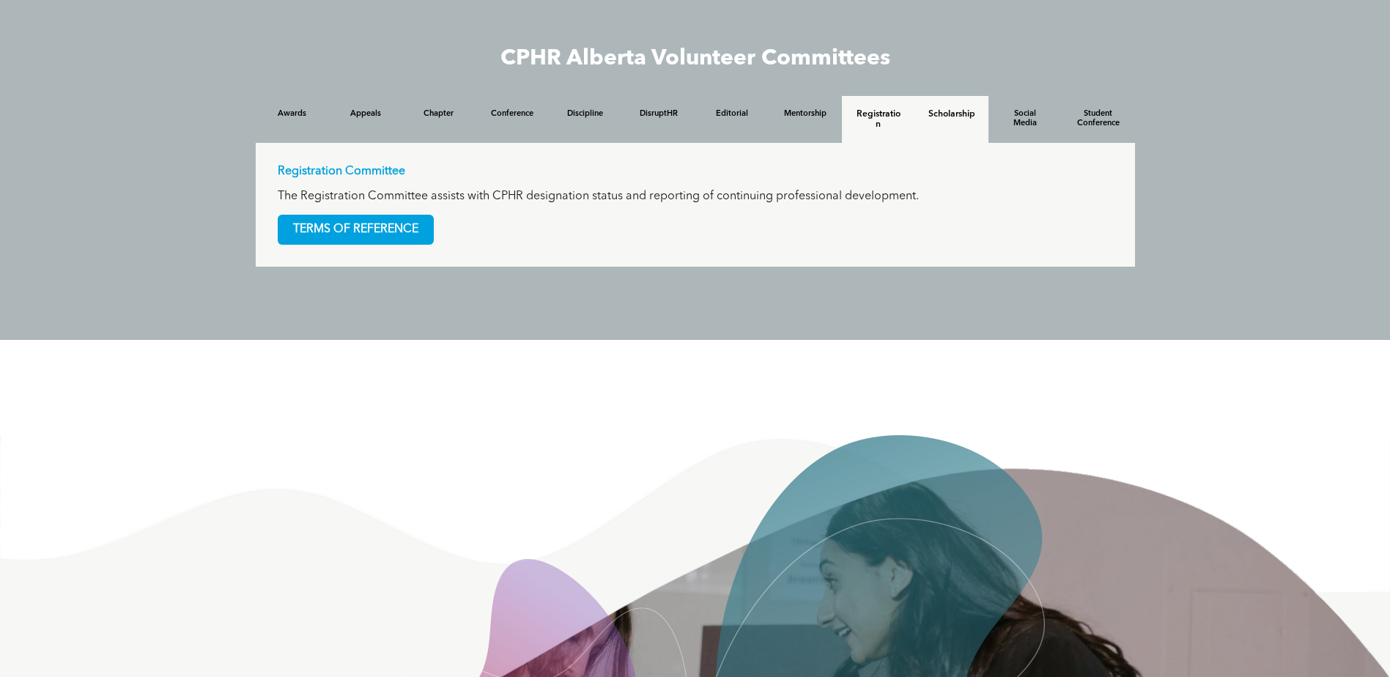
click at [954, 119] on h4 "Scholarship" at bounding box center [951, 114] width 47 height 10
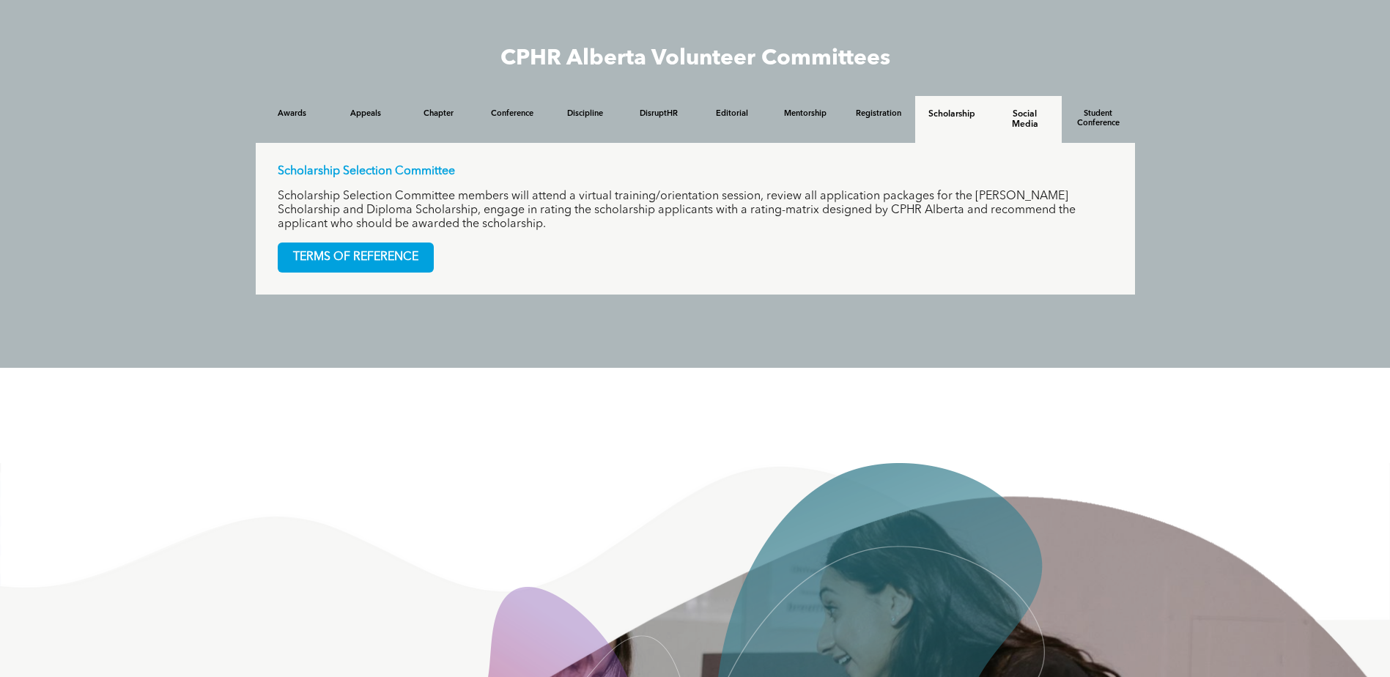
click at [1034, 136] on div "Social Media" at bounding box center [1024, 119] width 73 height 47
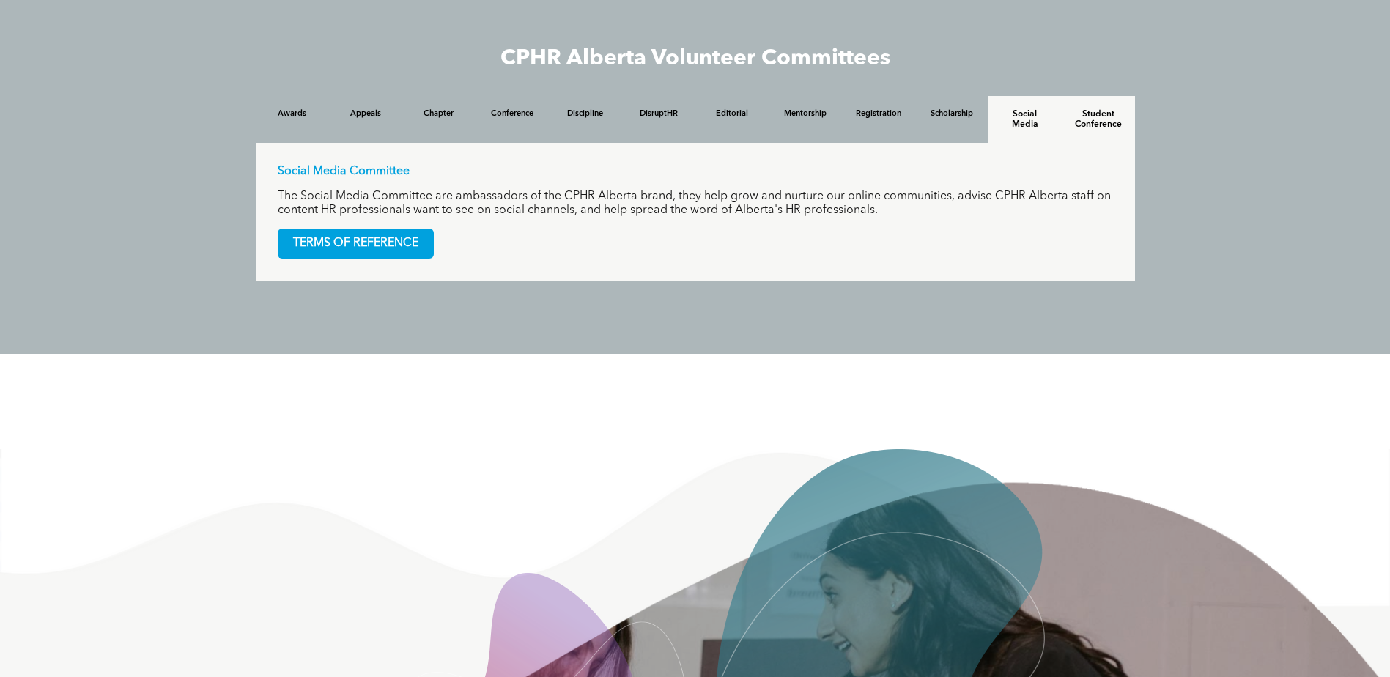
click at [1106, 130] on h4 "Student Conference" at bounding box center [1098, 119] width 47 height 21
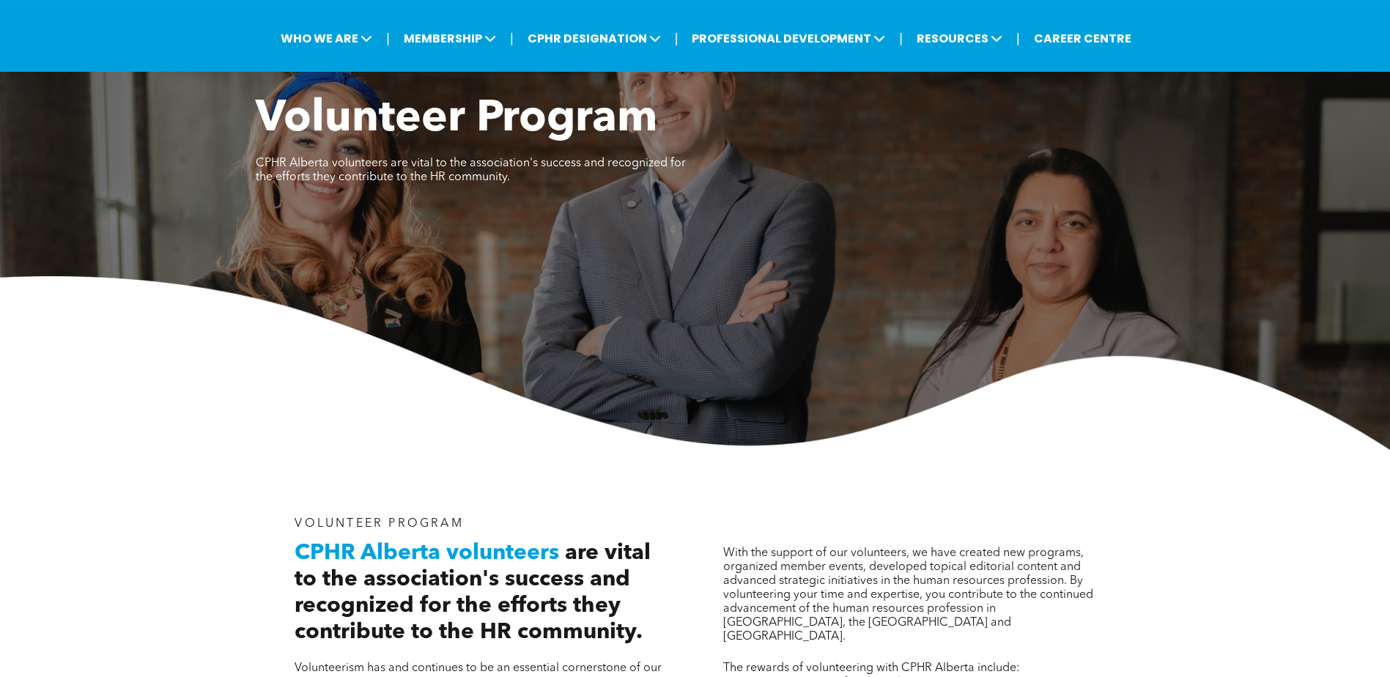
scroll to position [0, 0]
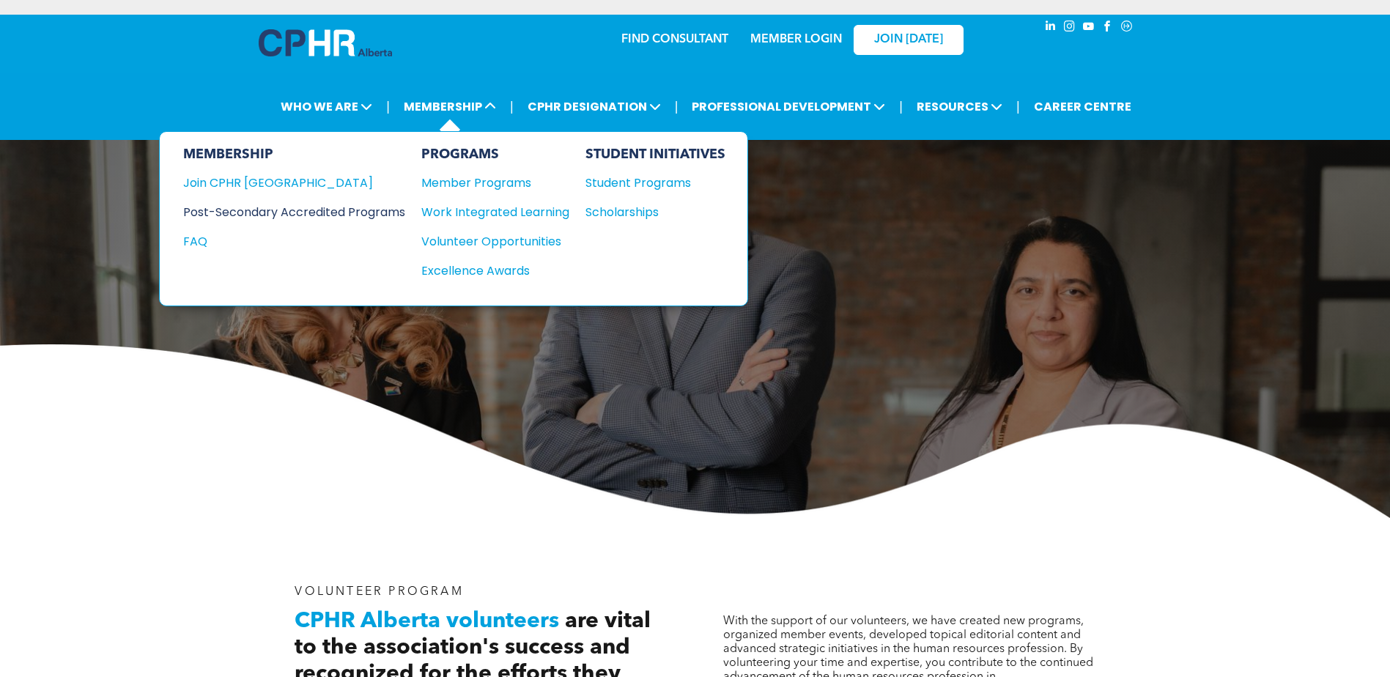
click at [383, 208] on div "Post-Secondary Accredited Programs" at bounding box center [283, 212] width 200 height 18
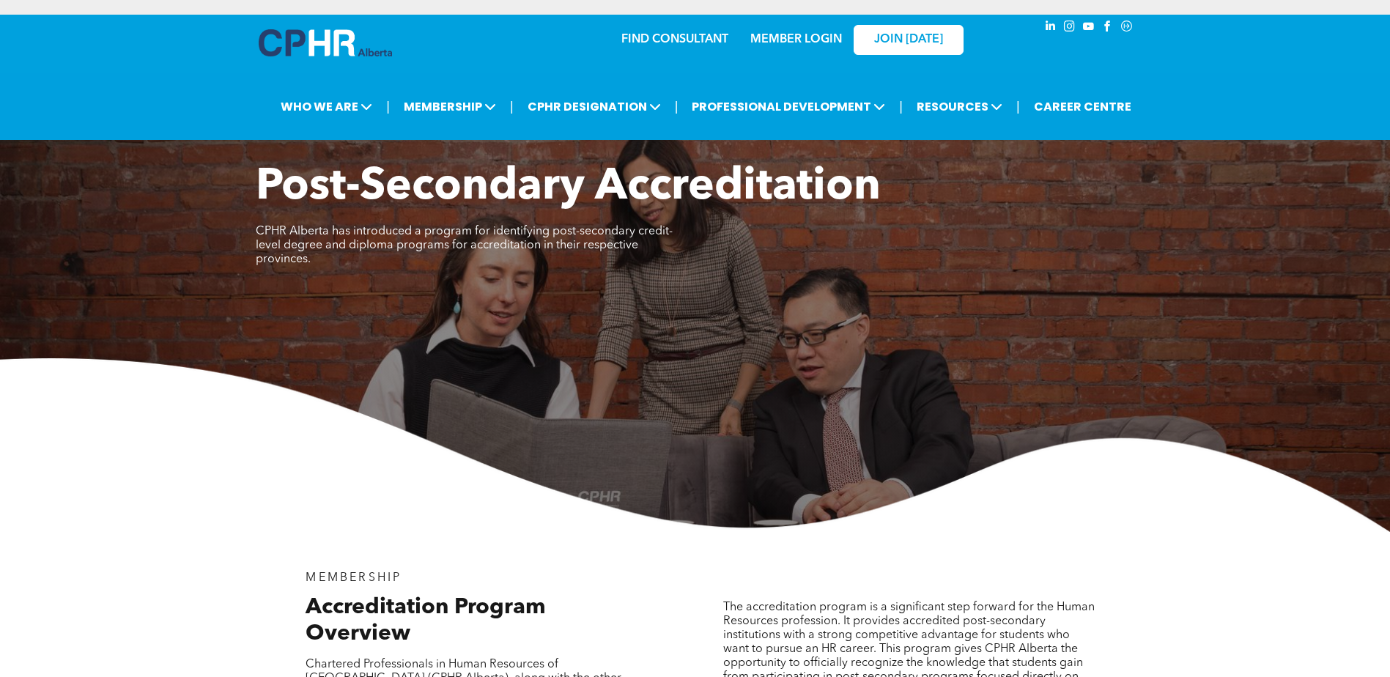
scroll to position [293, 0]
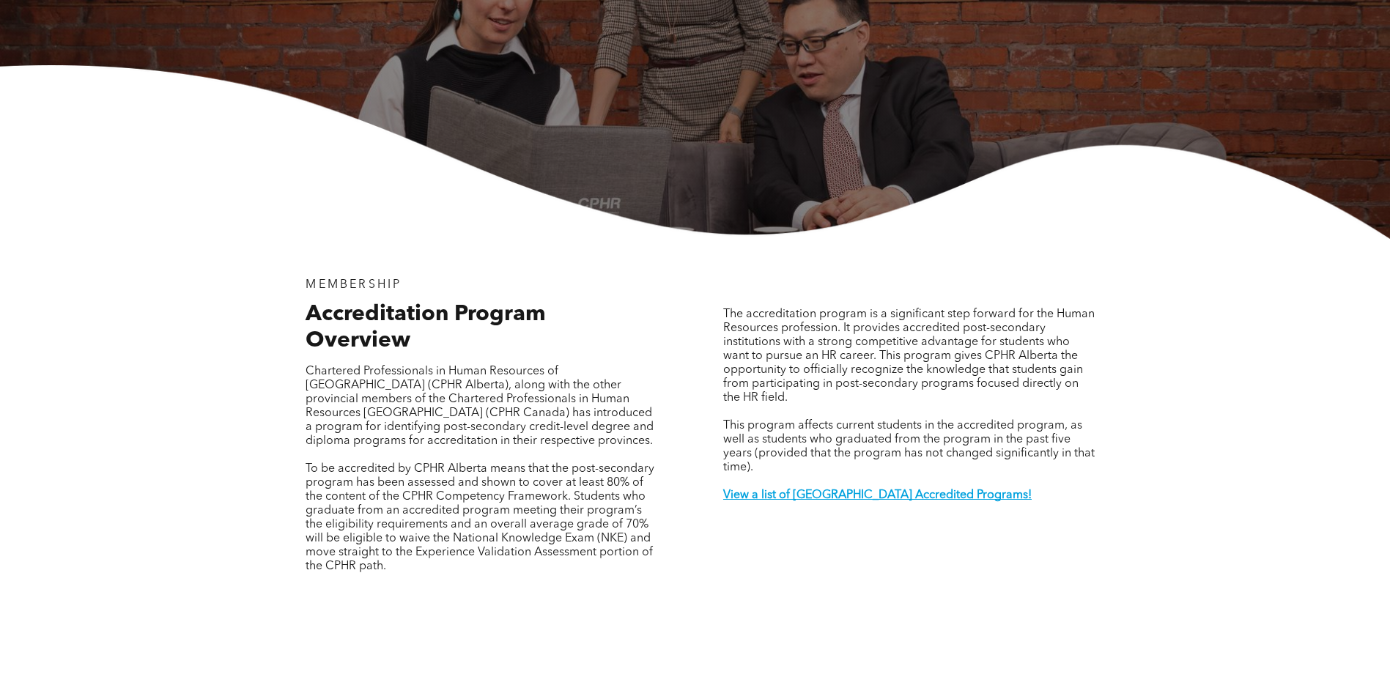
click at [852, 503] on p at bounding box center [909, 510] width 372 height 14
click at [857, 489] on strong "View a list of [GEOGRAPHIC_DATA] Accredited Programs!" at bounding box center [877, 495] width 308 height 12
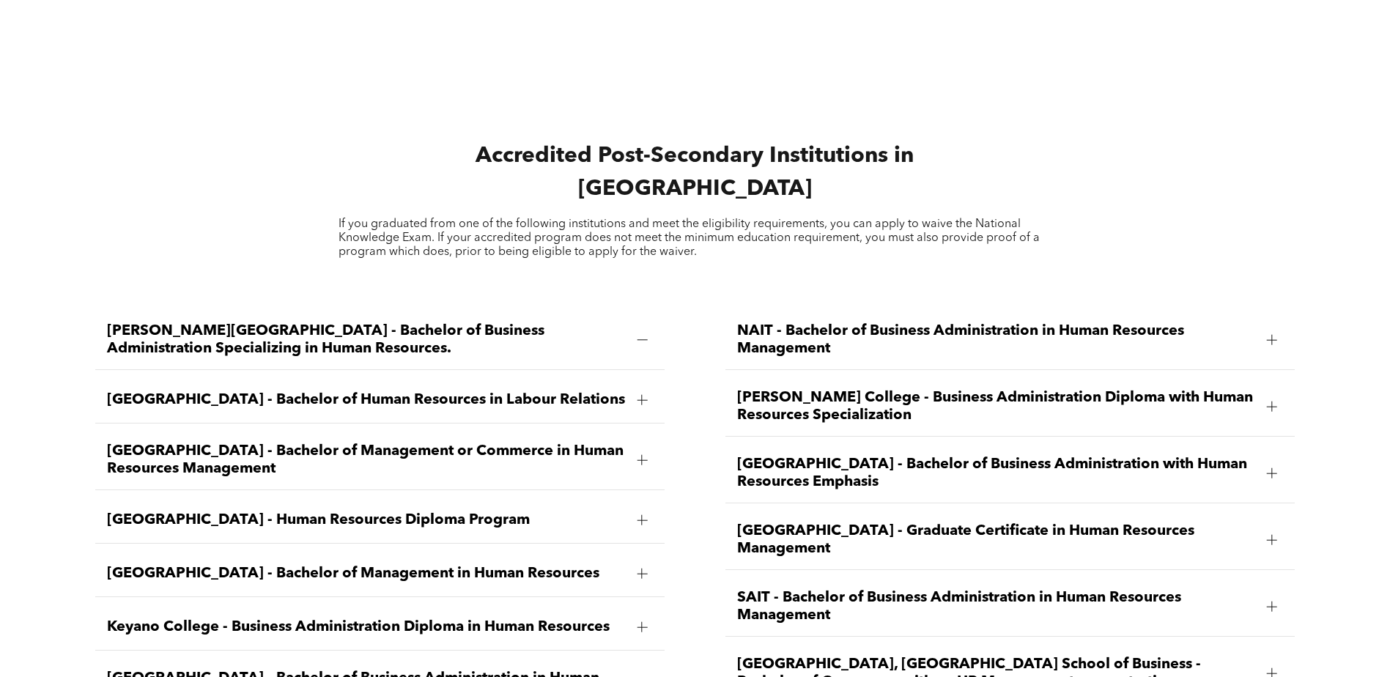
scroll to position [2084, 0]
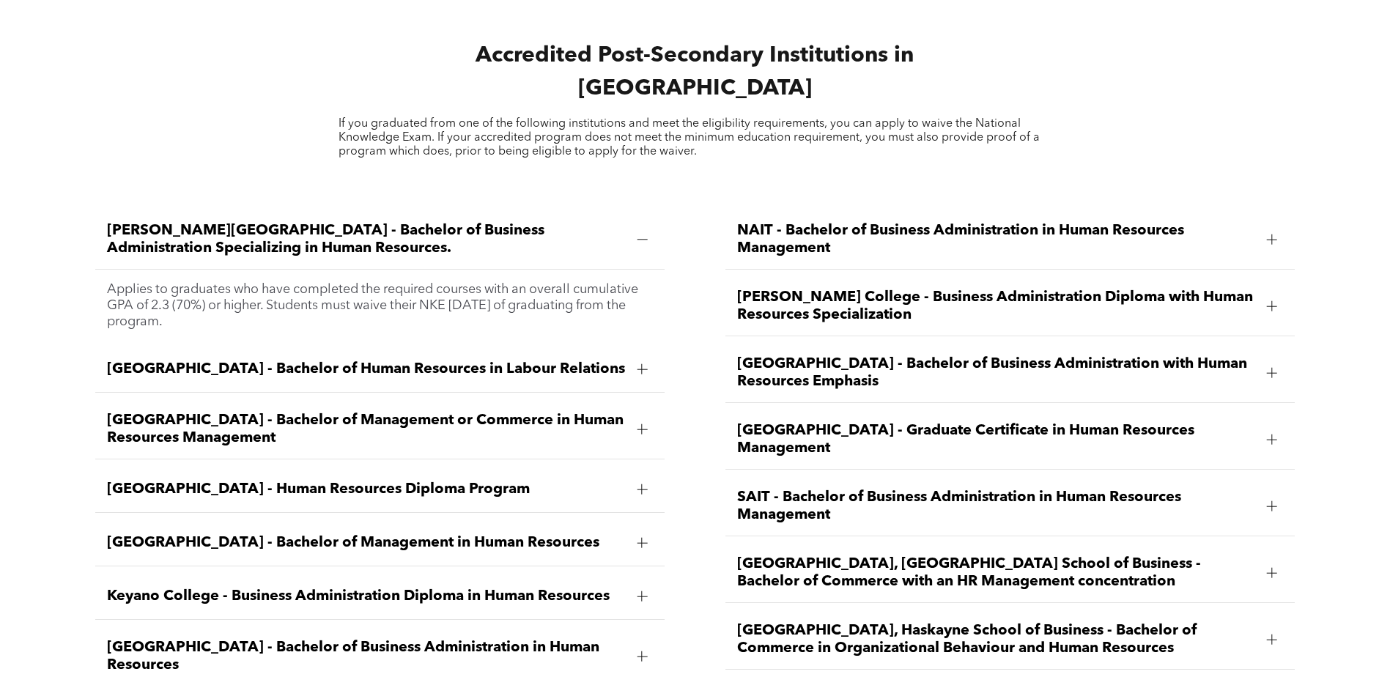
click at [645, 484] on div at bounding box center [642, 489] width 10 height 10
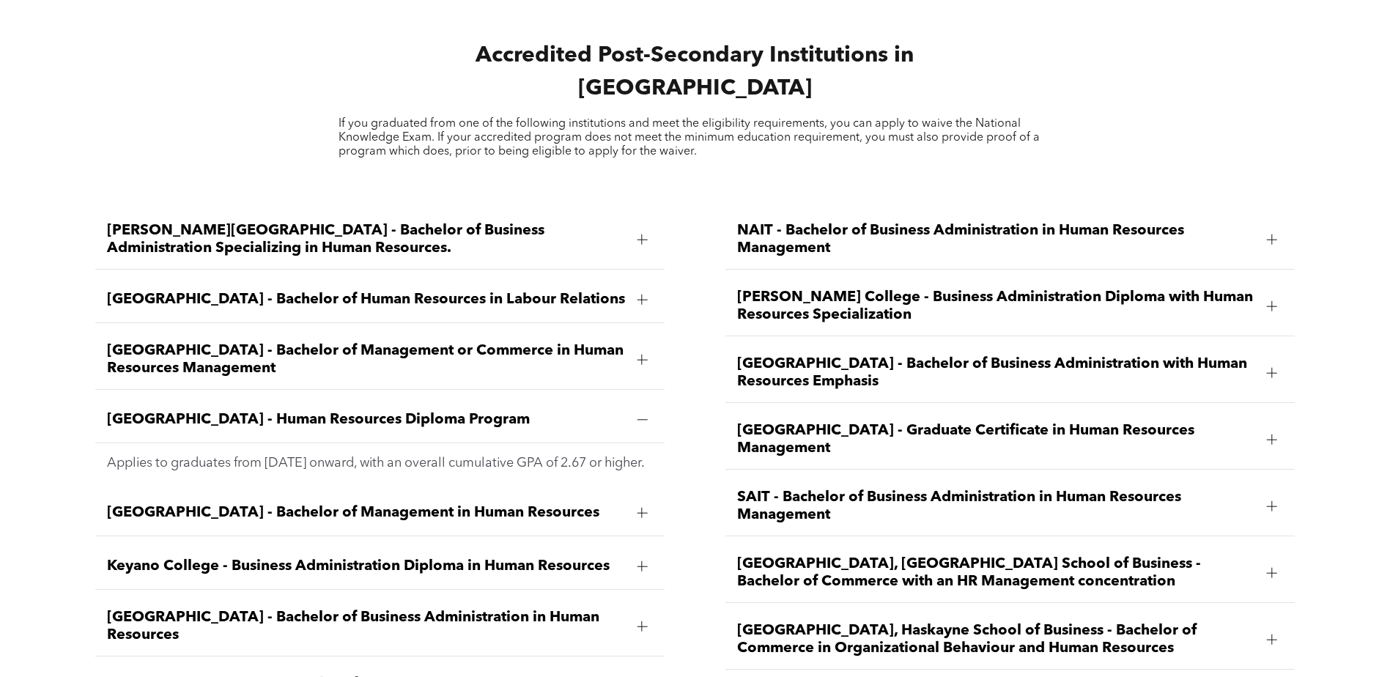
scroll to position [2231, 0]
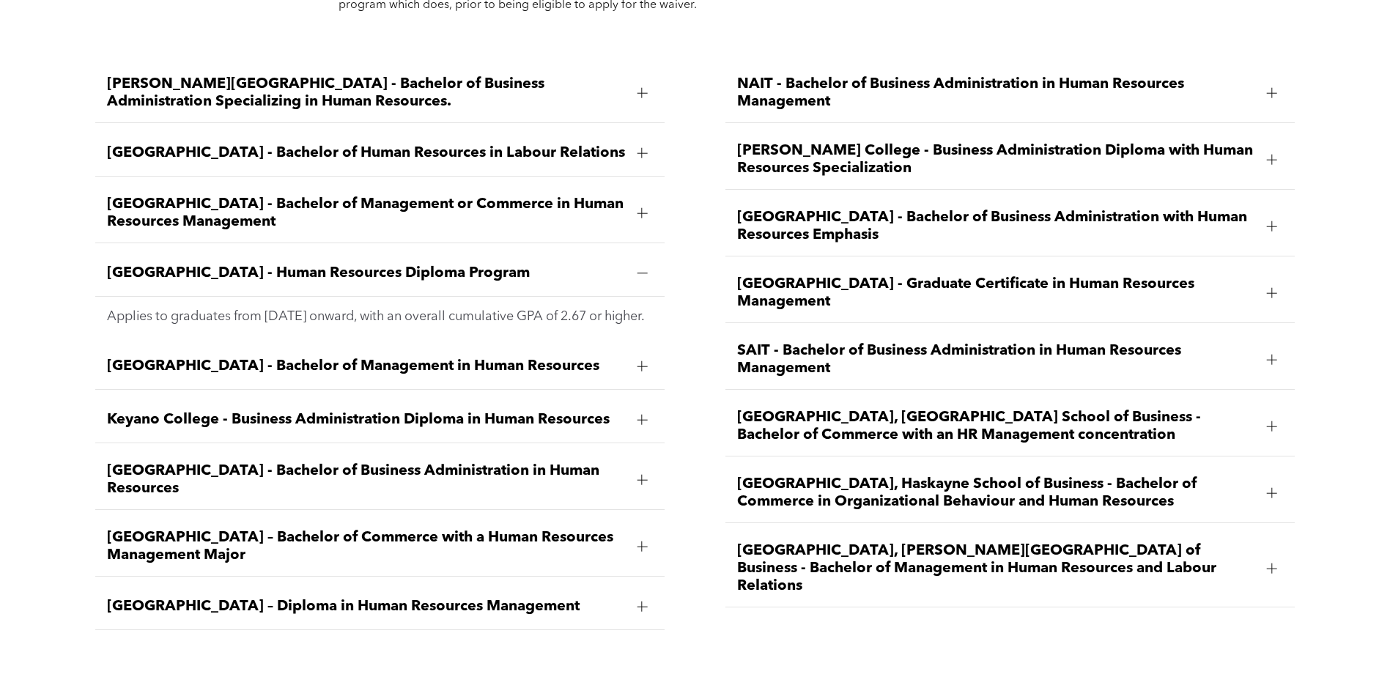
click at [1276, 563] on div at bounding box center [1272, 568] width 10 height 10
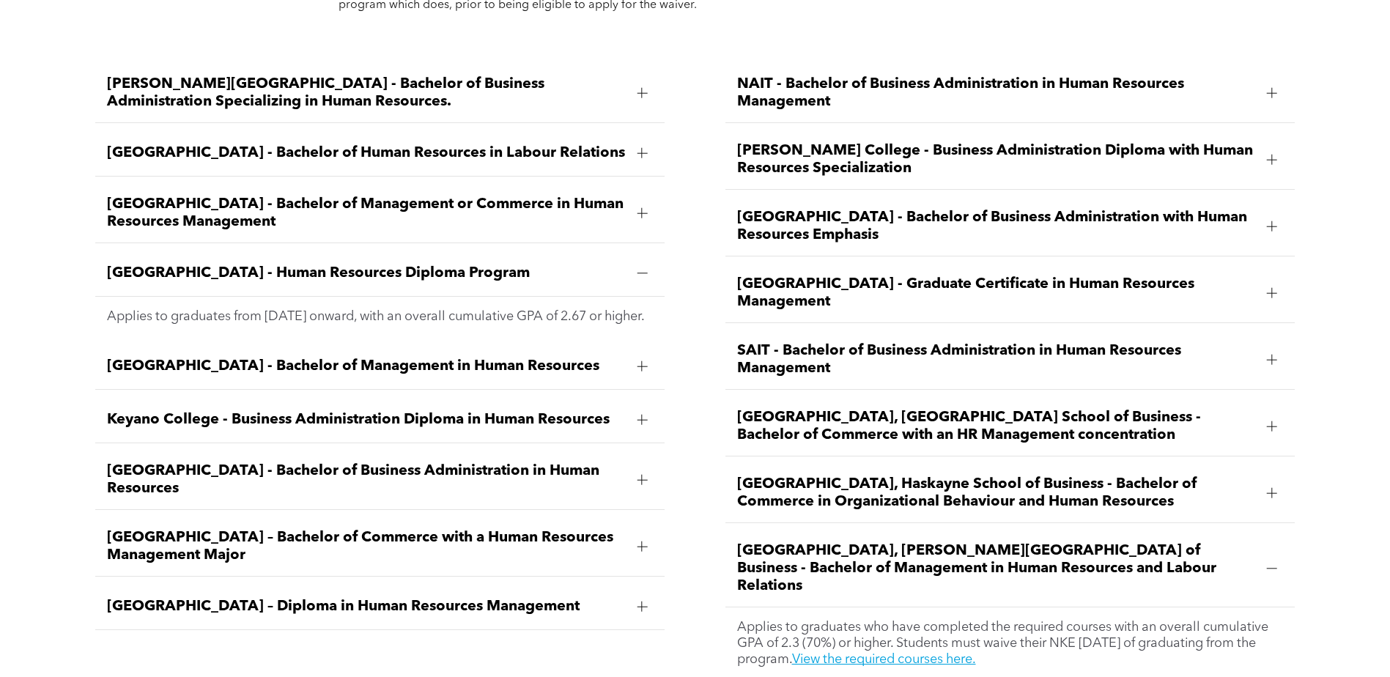
click at [1267, 563] on div at bounding box center [1272, 568] width 10 height 10
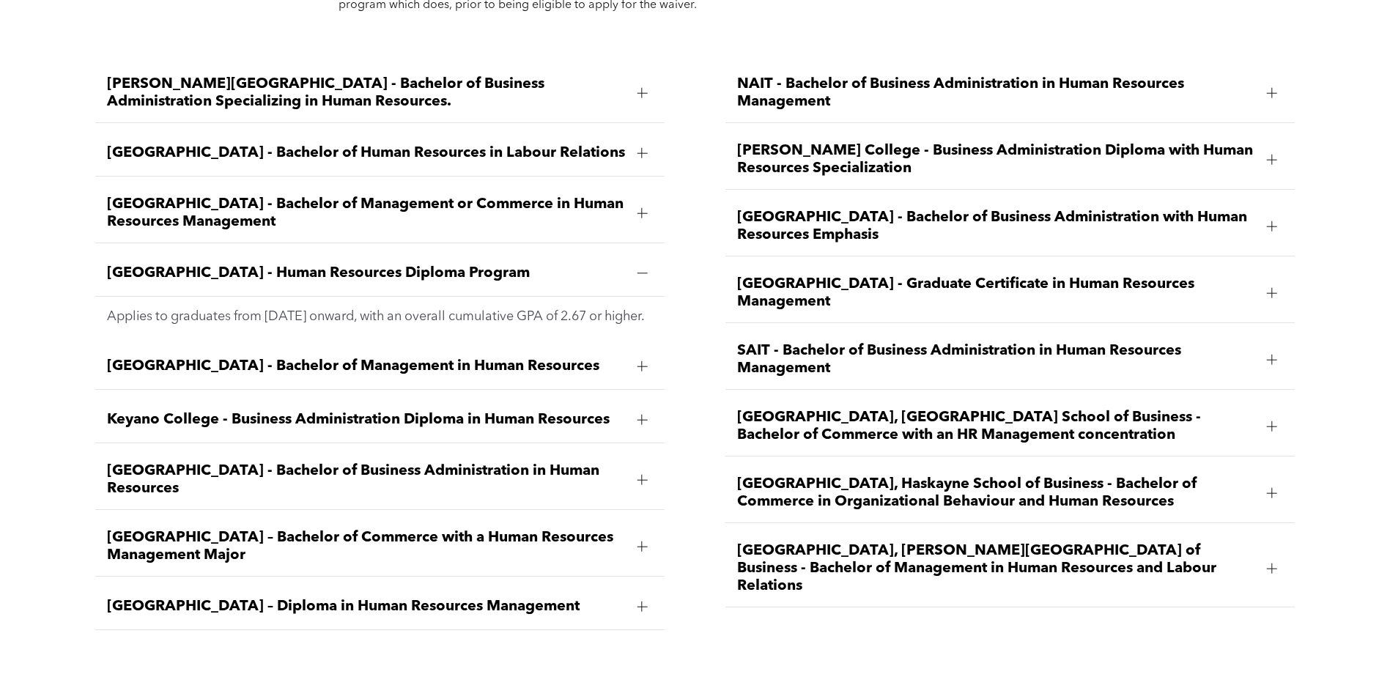
click at [1271, 482] on div at bounding box center [1272, 493] width 22 height 22
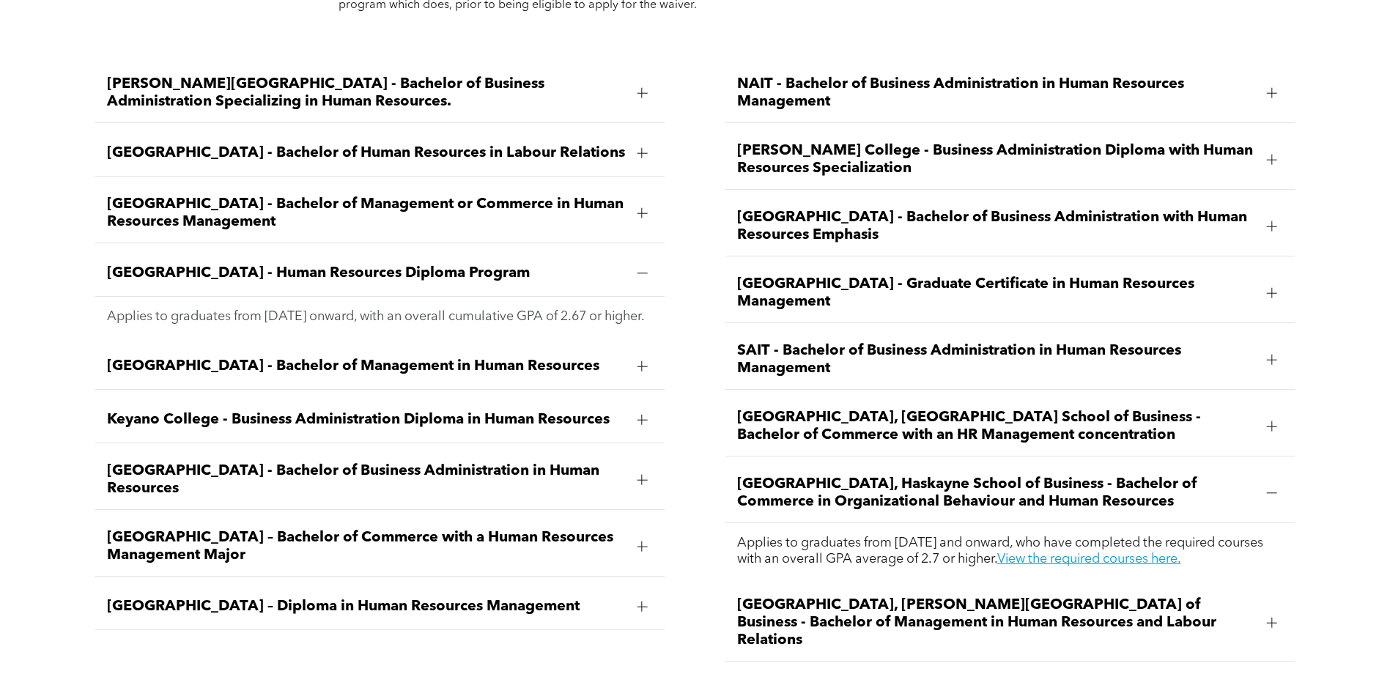
click at [1271, 482] on div at bounding box center [1272, 493] width 22 height 22
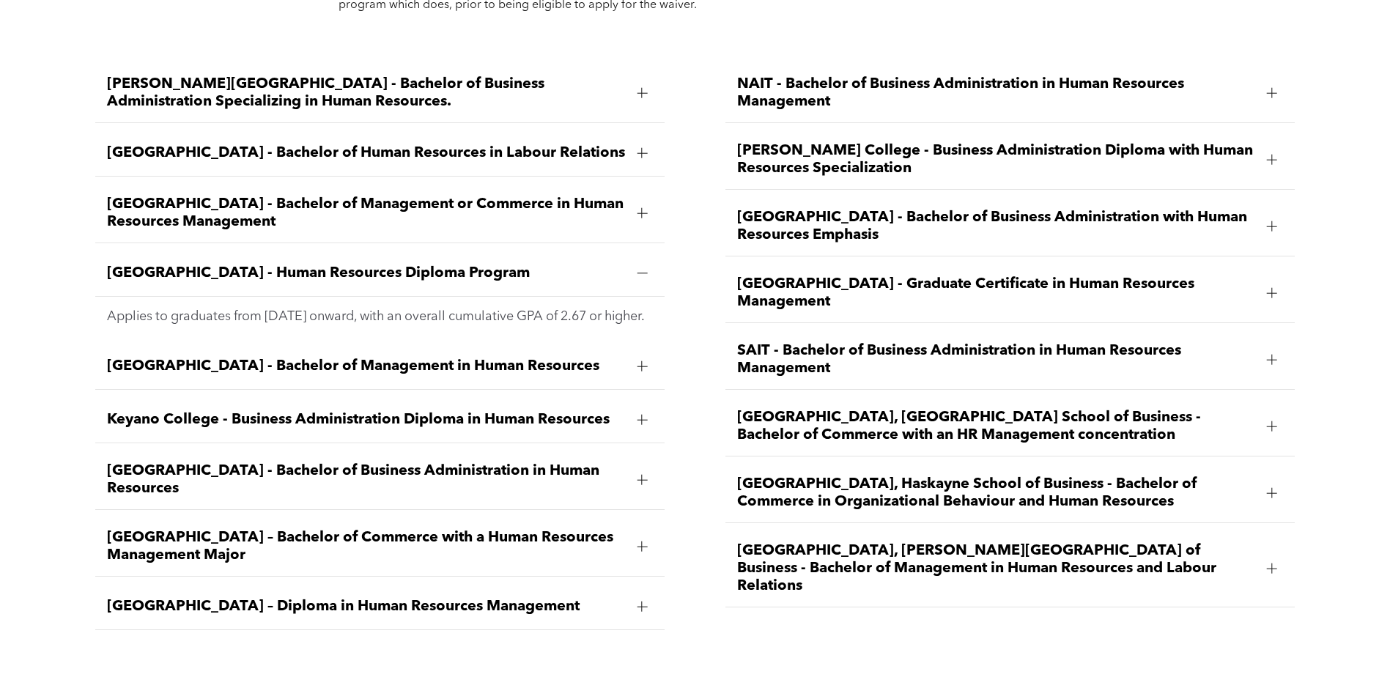
click at [1279, 415] on div at bounding box center [1272, 426] width 22 height 22
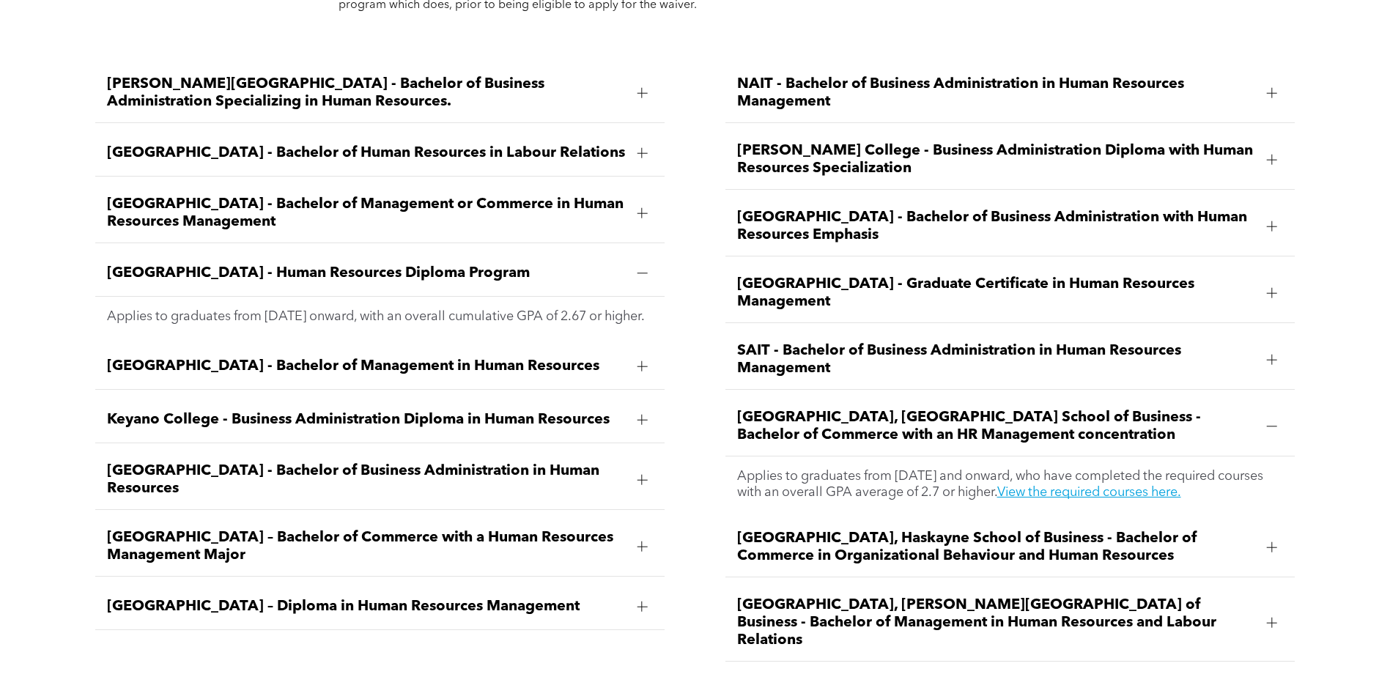
click at [1281, 415] on div at bounding box center [1272, 426] width 22 height 22
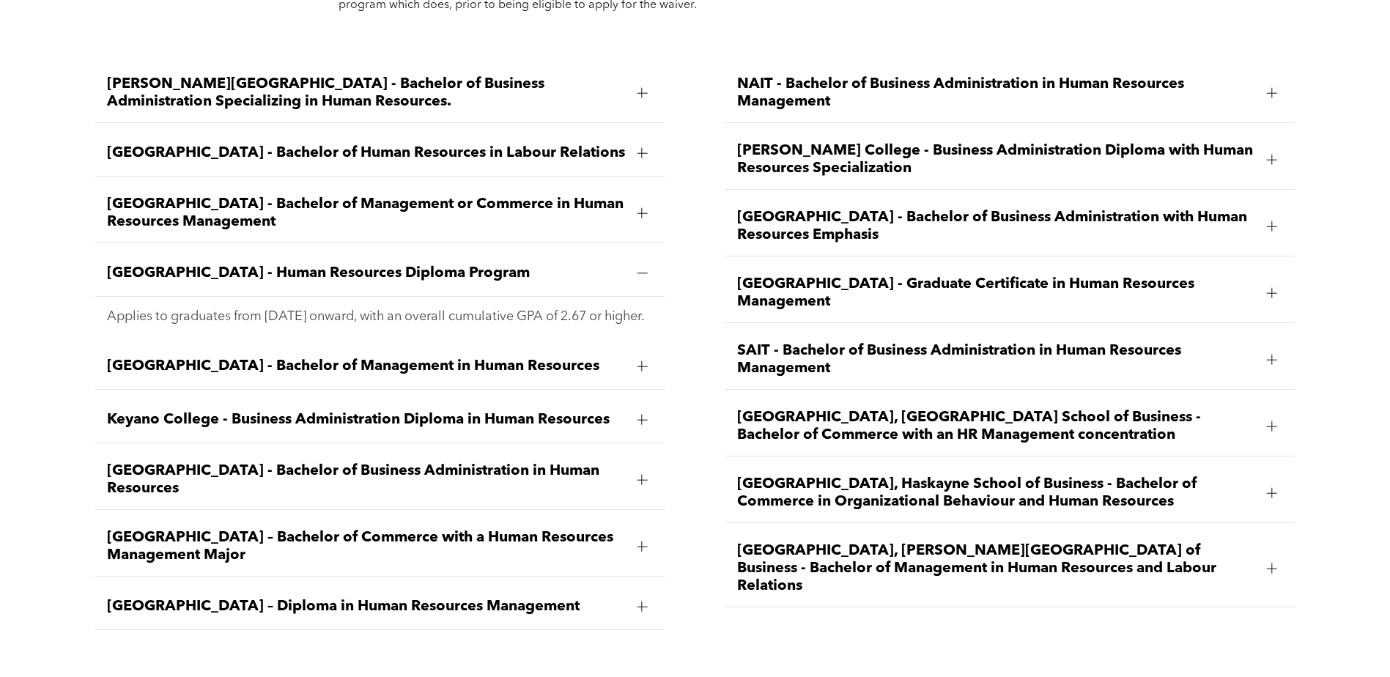
click at [1278, 349] on div at bounding box center [1272, 360] width 22 height 22
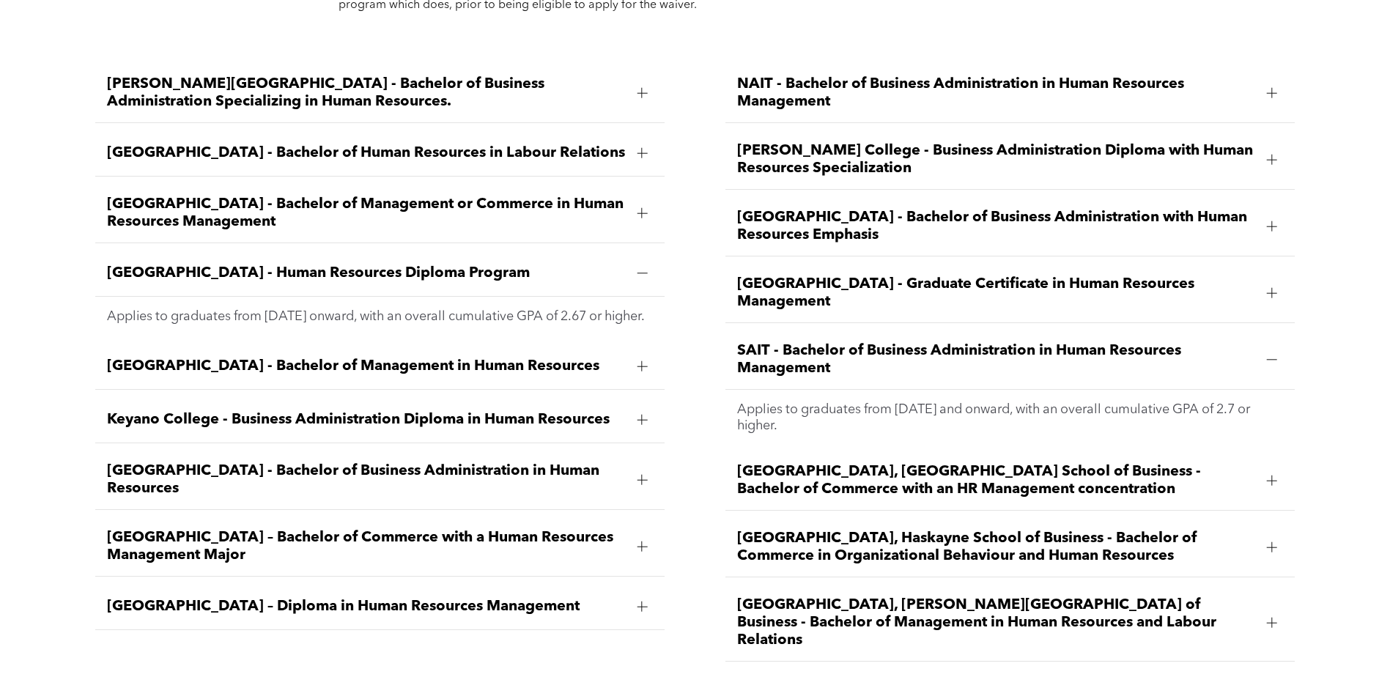
click at [1278, 349] on div at bounding box center [1272, 360] width 22 height 22
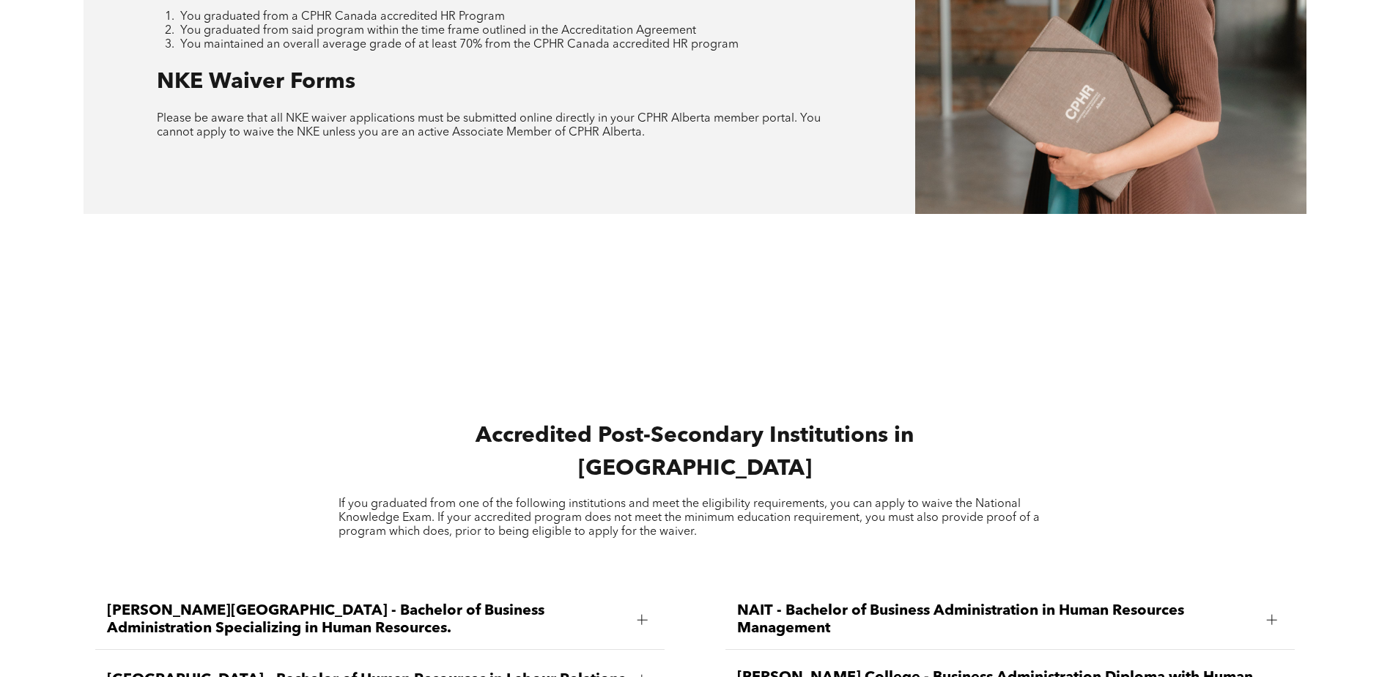
scroll to position [1498, 0]
